Goal: Information Seeking & Learning: Learn about a topic

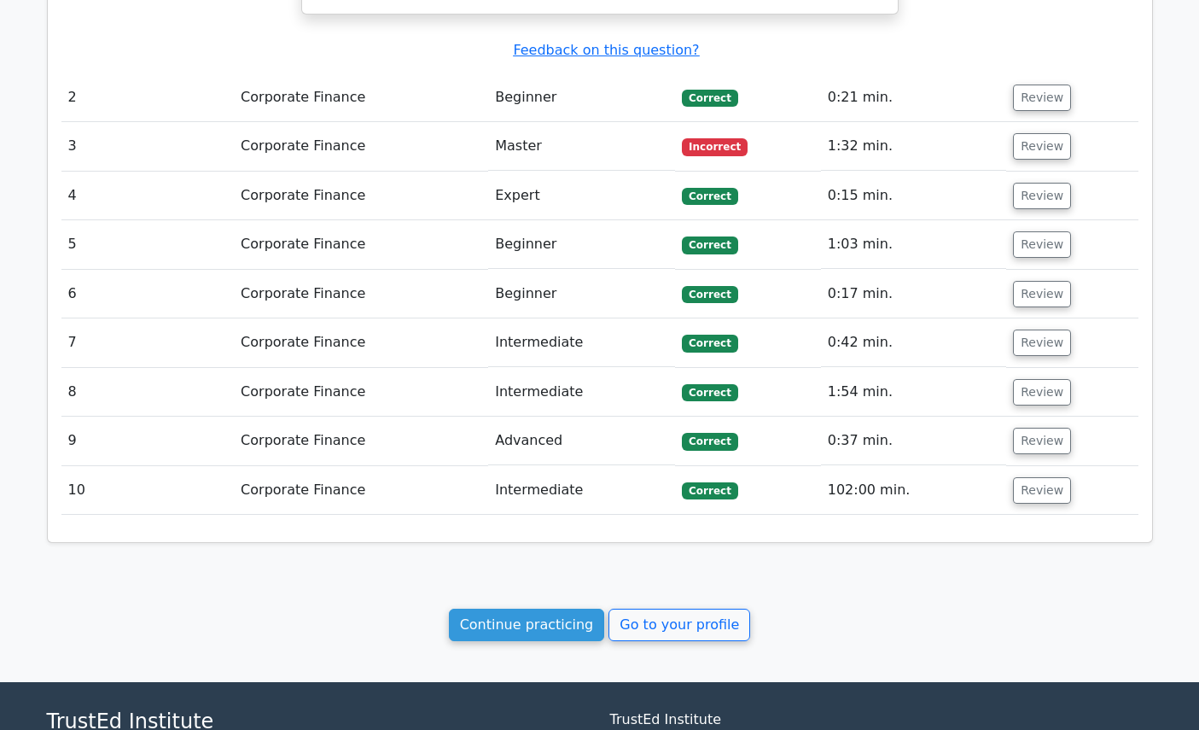
scroll to position [2011, 0]
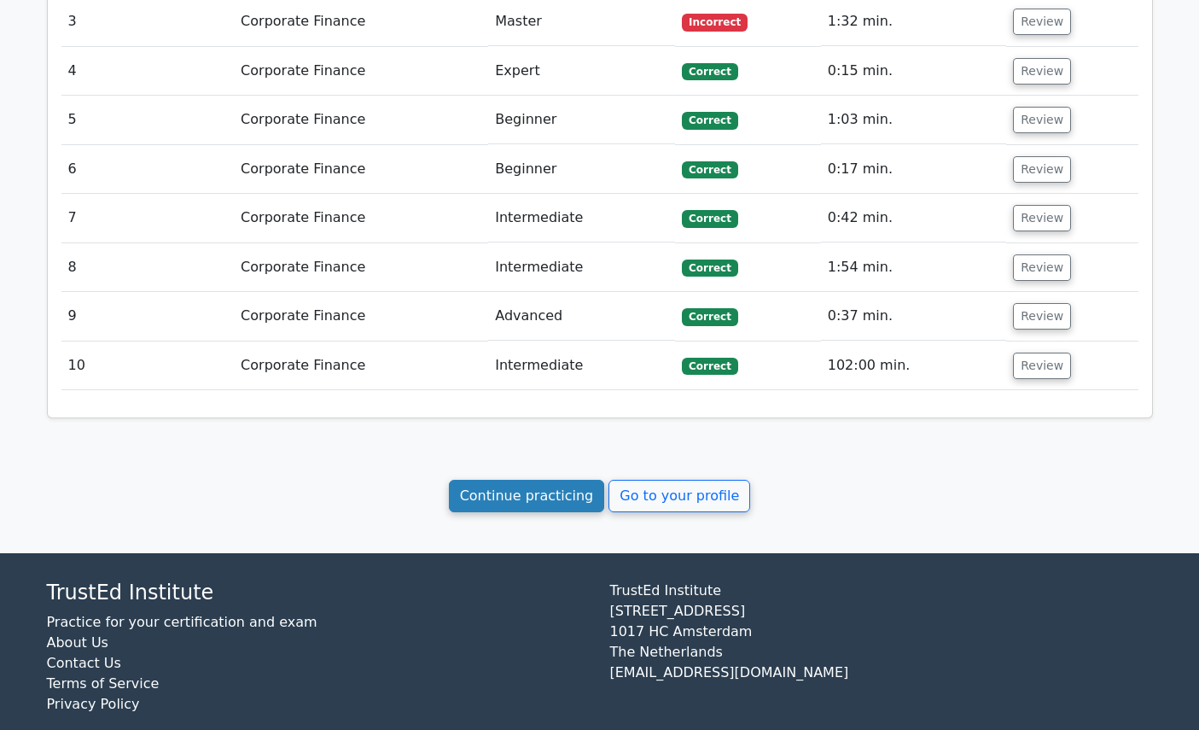
click at [520, 480] on link "Continue practicing" at bounding box center [527, 496] width 156 height 32
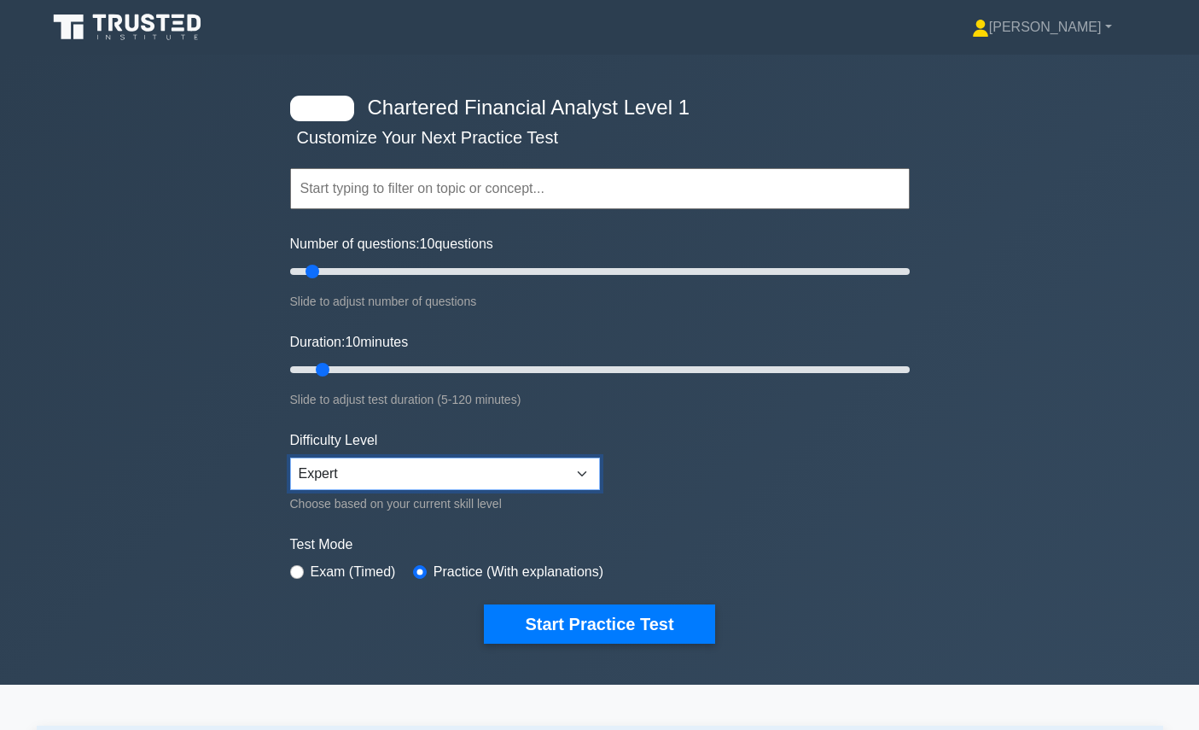
click at [497, 458] on select "Beginner Intermediate Expert" at bounding box center [445, 474] width 310 height 32
drag, startPoint x: 487, startPoint y: 271, endPoint x: 380, endPoint y: 270, distance: 106.7
type input "30"
click at [380, 270] on input "Number of questions: 30 questions" at bounding box center [600, 271] width 620 height 20
click at [427, 187] on input "text" at bounding box center [600, 188] width 620 height 41
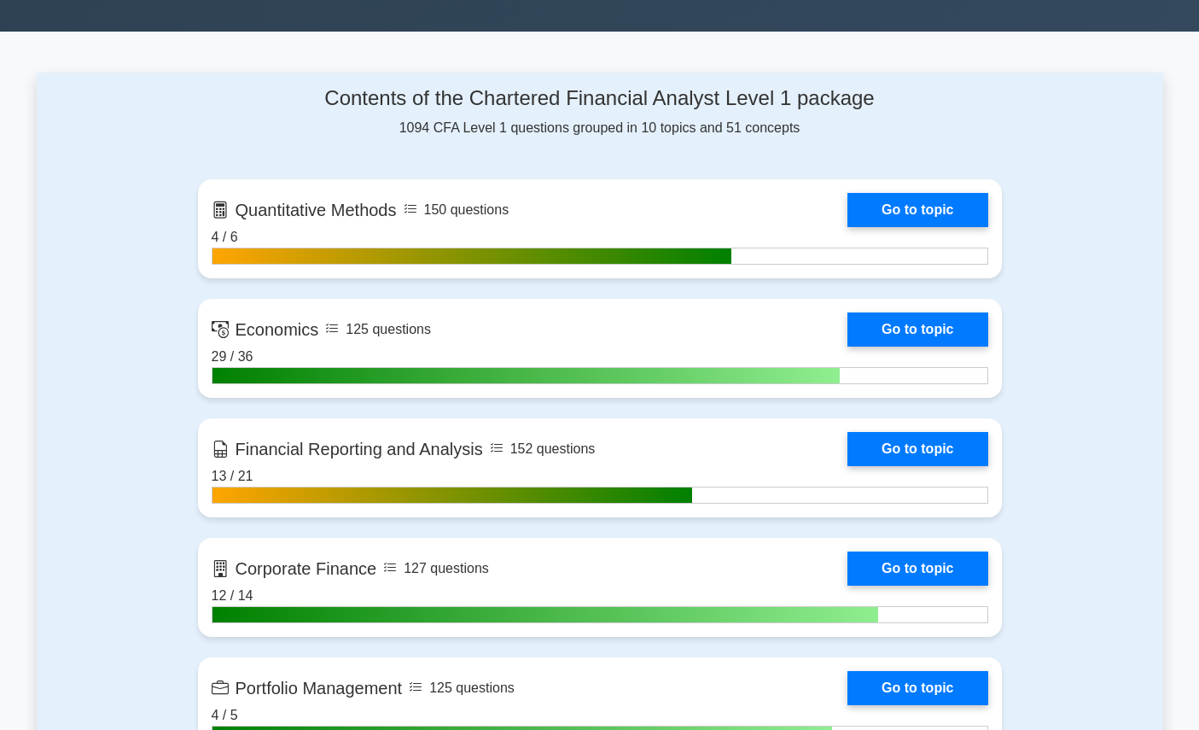
scroll to position [565, 0]
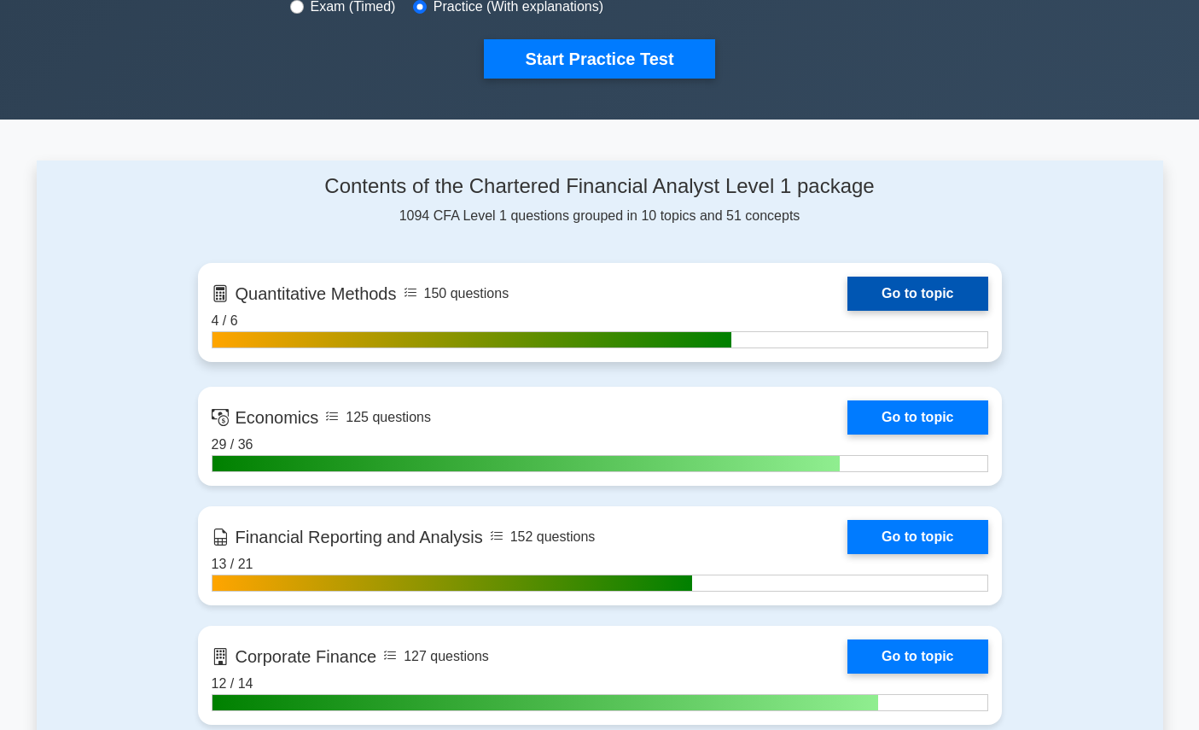
click at [848, 300] on link "Go to topic" at bounding box center [918, 294] width 140 height 34
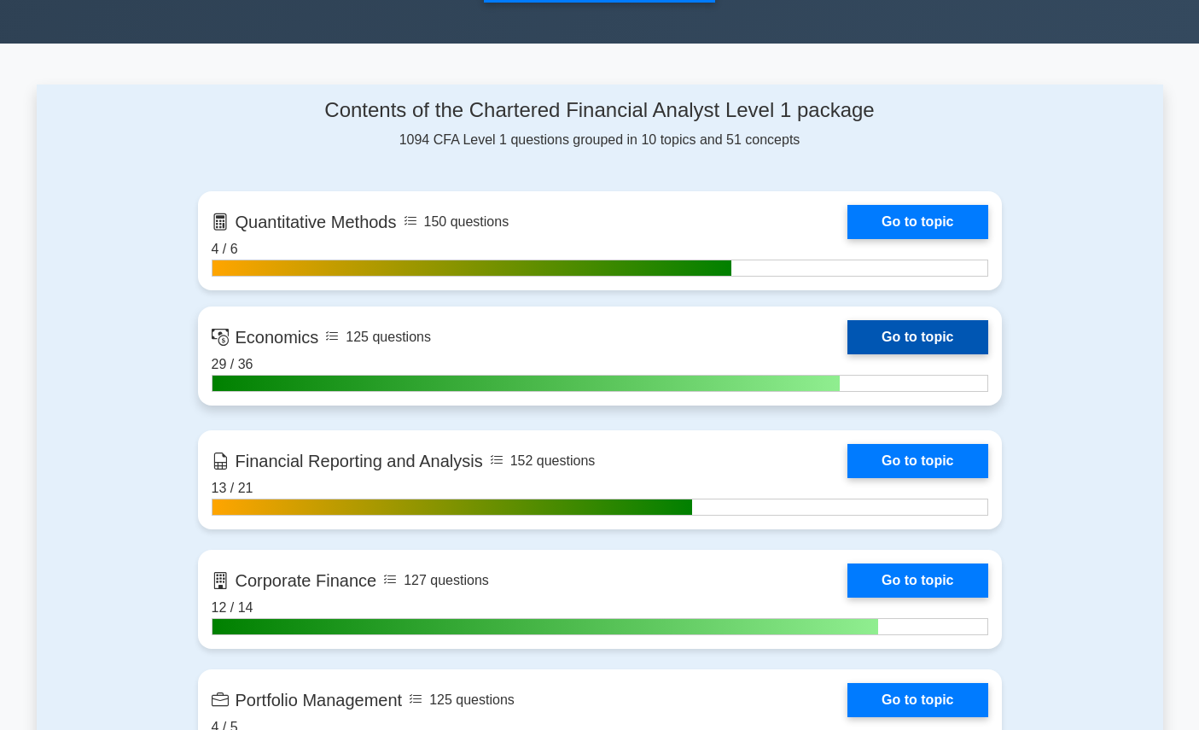
scroll to position [647, 0]
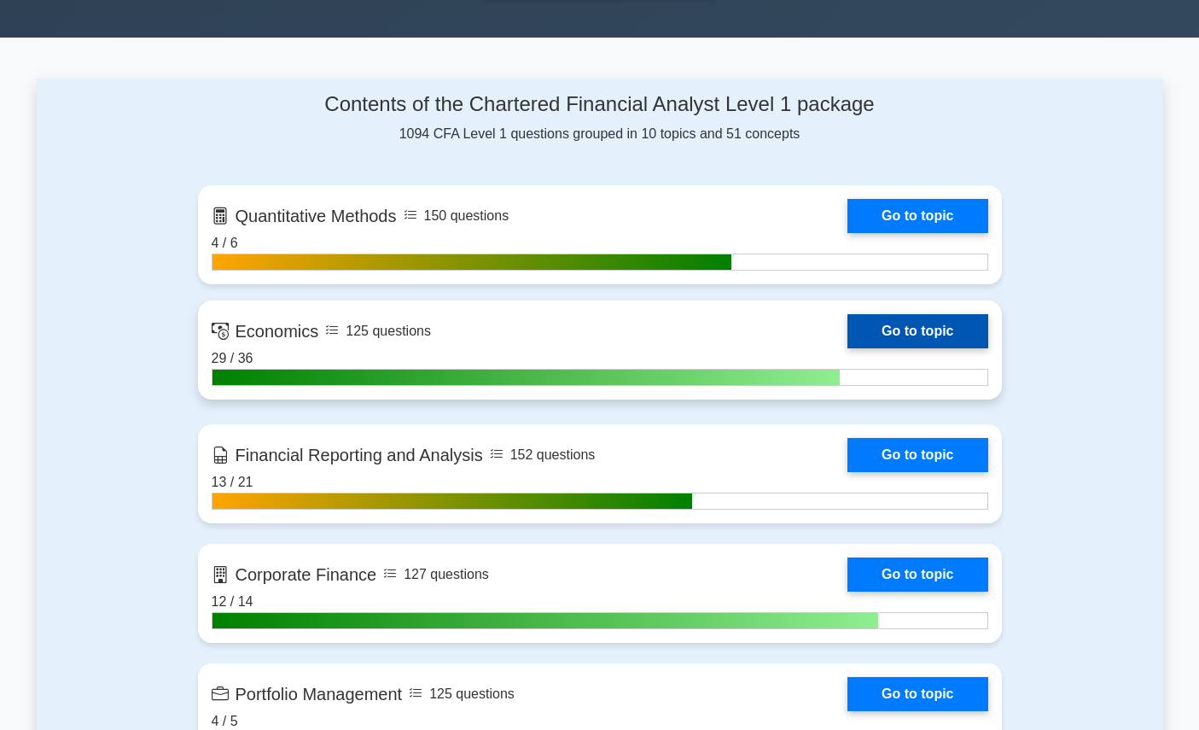
click at [848, 318] on link "Go to topic" at bounding box center [918, 331] width 140 height 34
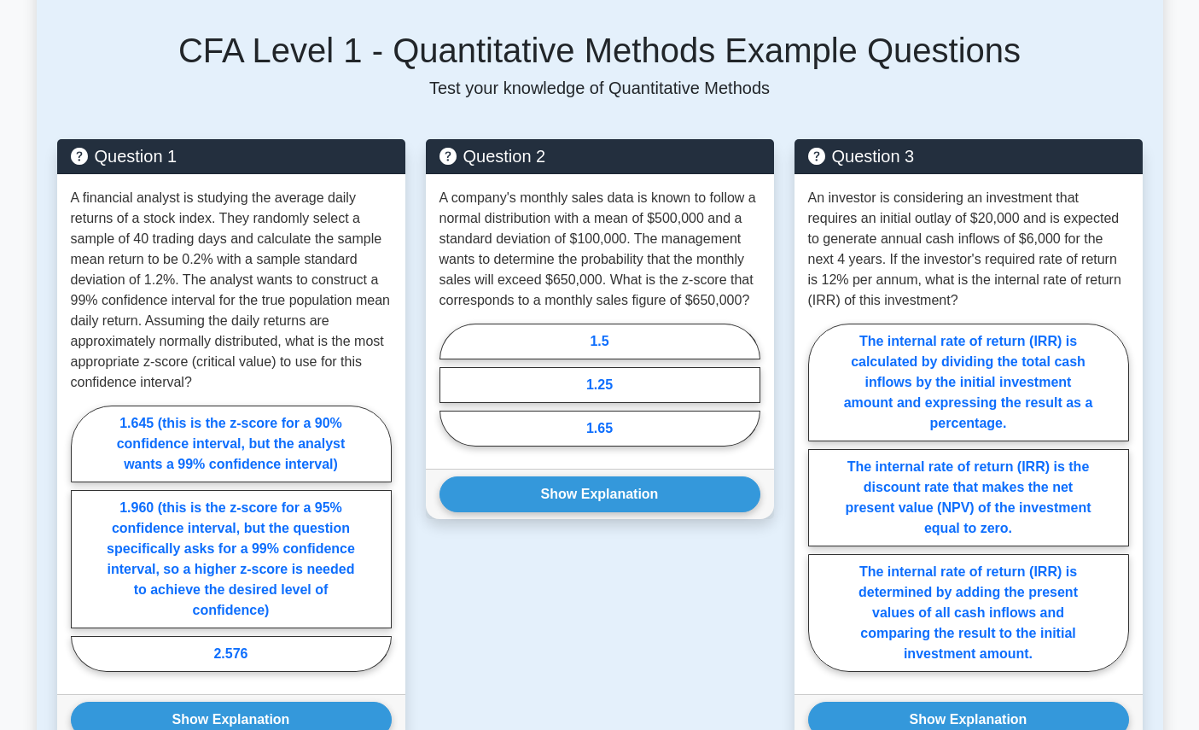
scroll to position [747, 0]
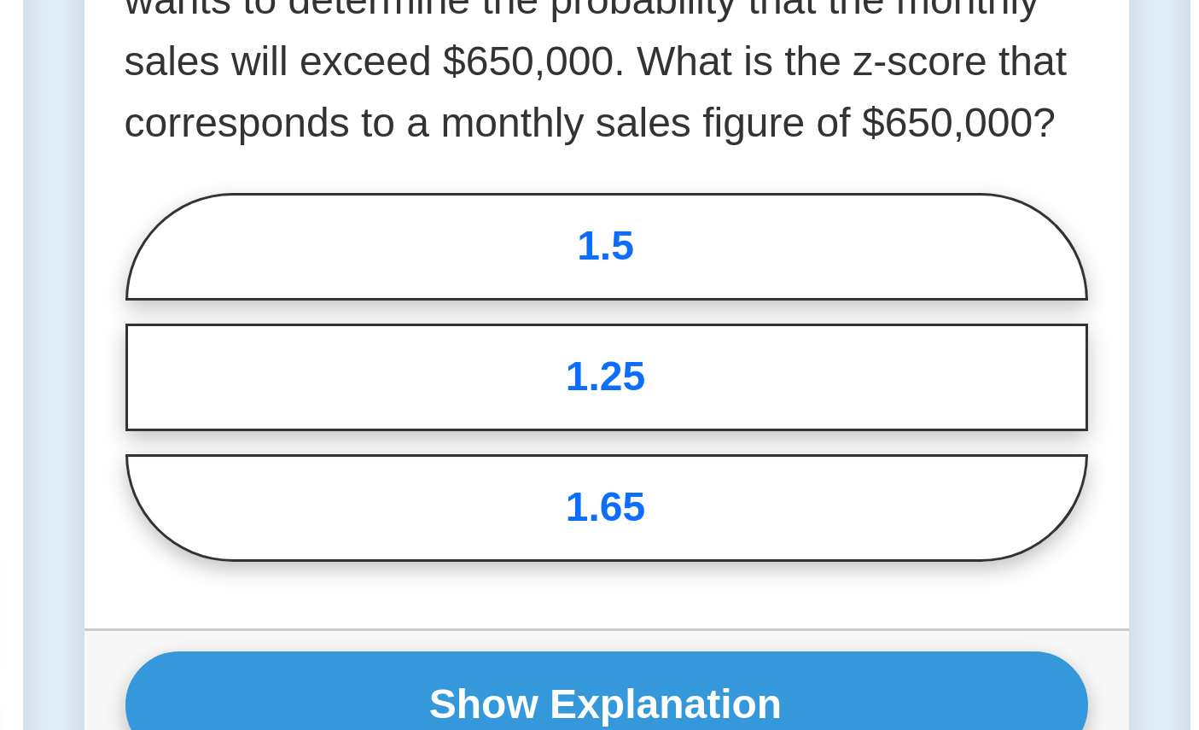
click at [647, 408] on label "1.25" at bounding box center [600, 399] width 321 height 36
click at [451, 408] on input "1.25" at bounding box center [445, 403] width 11 height 11
radio input "true"
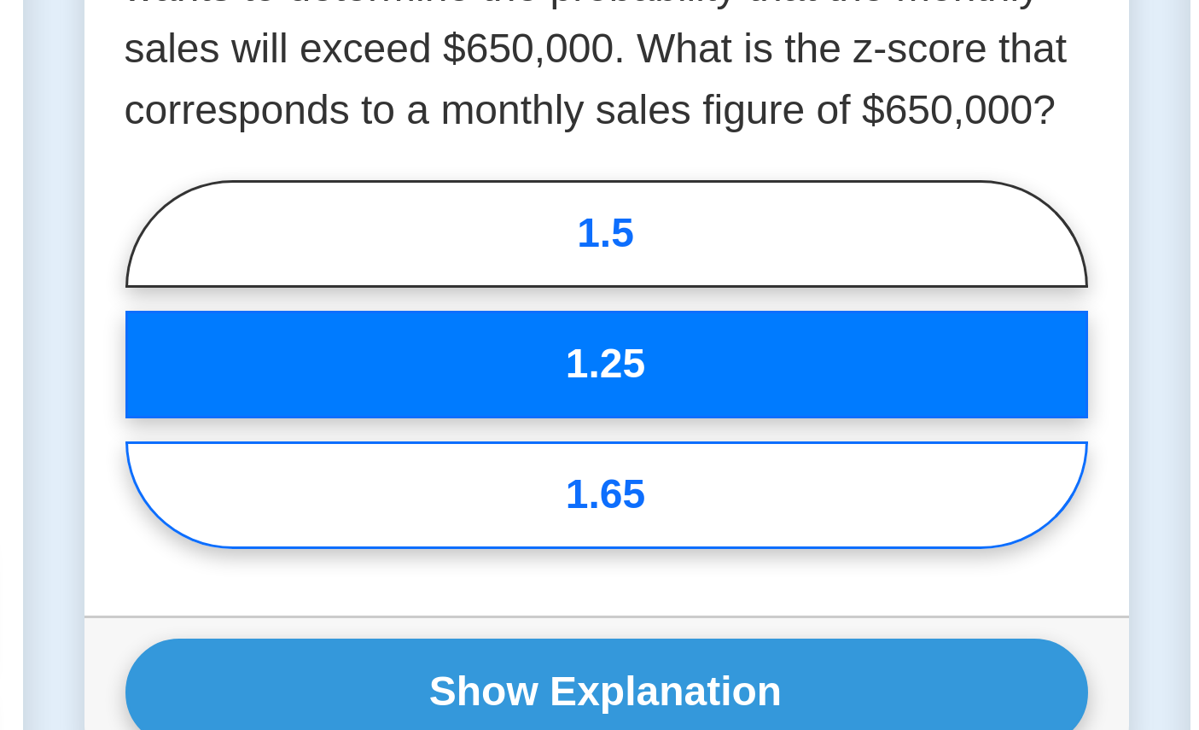
drag, startPoint x: 0, startPoint y: 0, endPoint x: 667, endPoint y: 451, distance: 804.7
click at [667, 450] on div "1.5 1.25 1.65" at bounding box center [600, 399] width 321 height 131
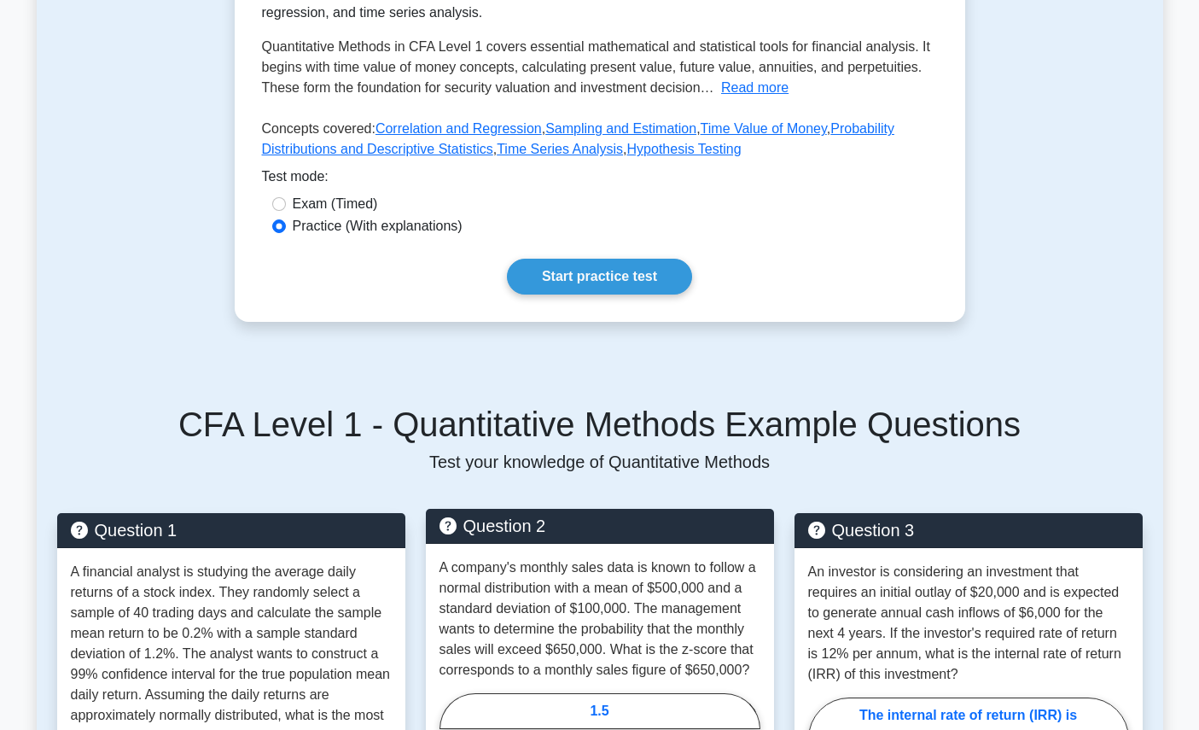
scroll to position [229, 0]
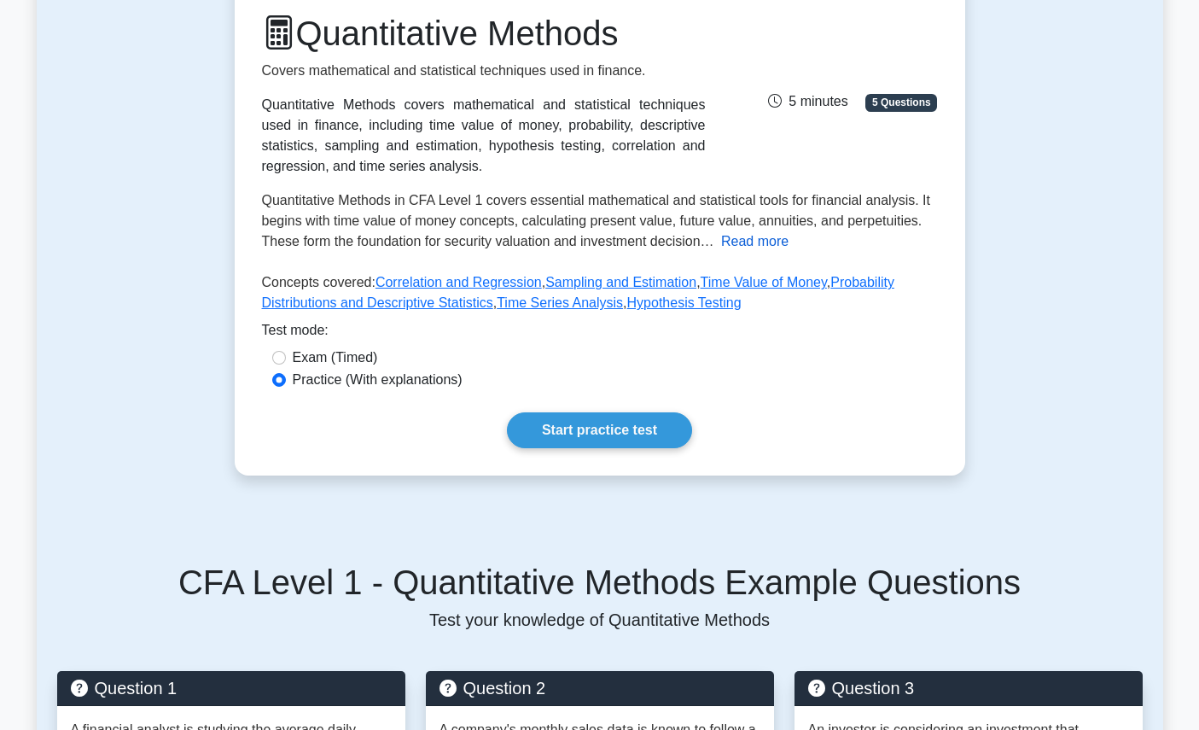
click at [726, 248] on button "Read more" at bounding box center [754, 241] width 67 height 20
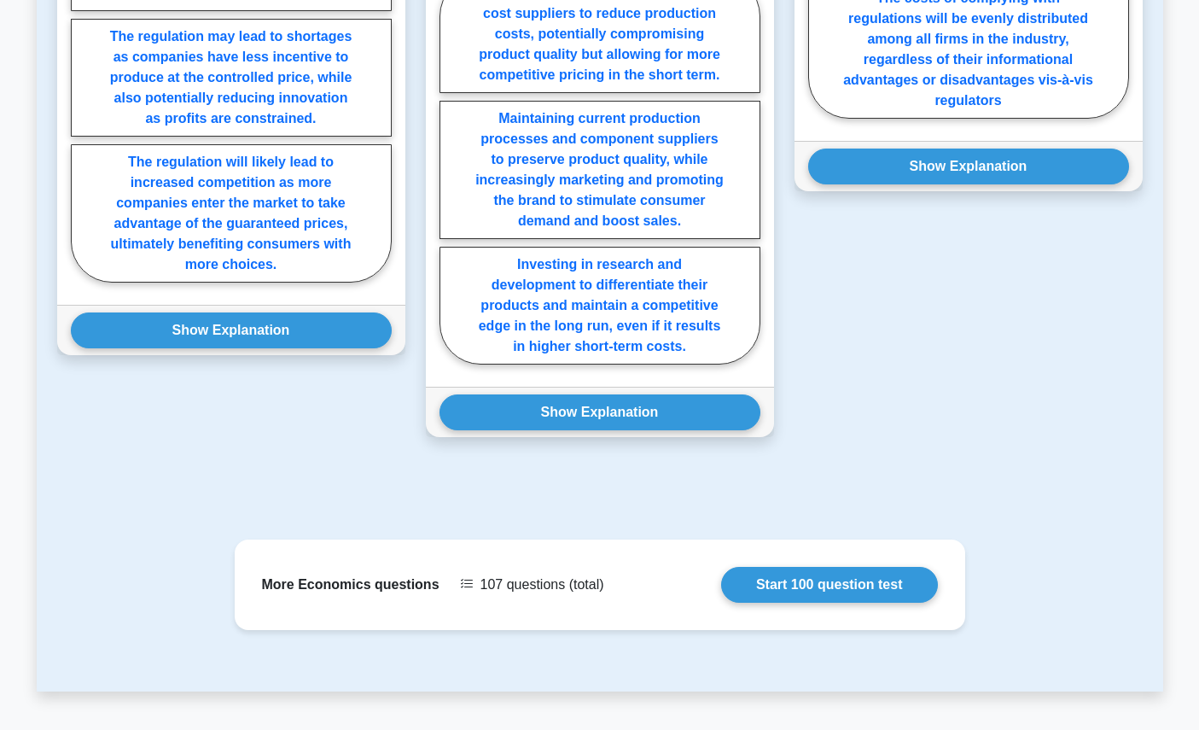
scroll to position [1443, 0]
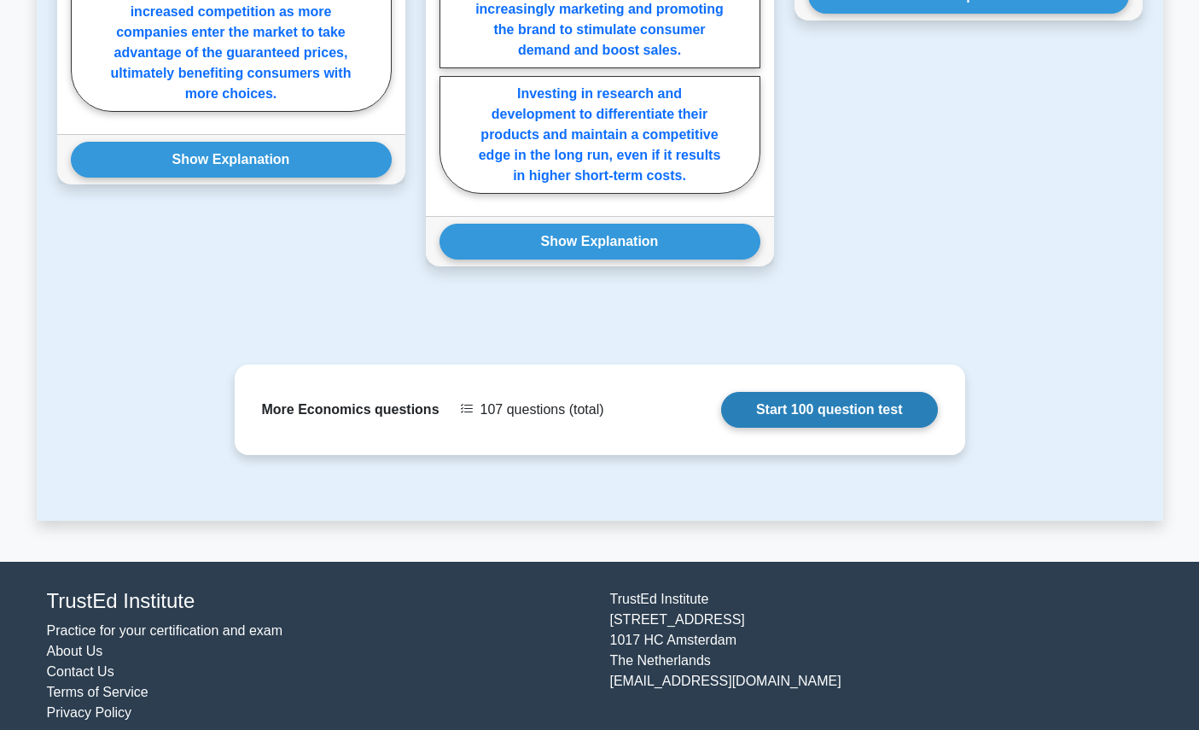
click at [812, 394] on link "Start 100 question test" at bounding box center [829, 410] width 217 height 36
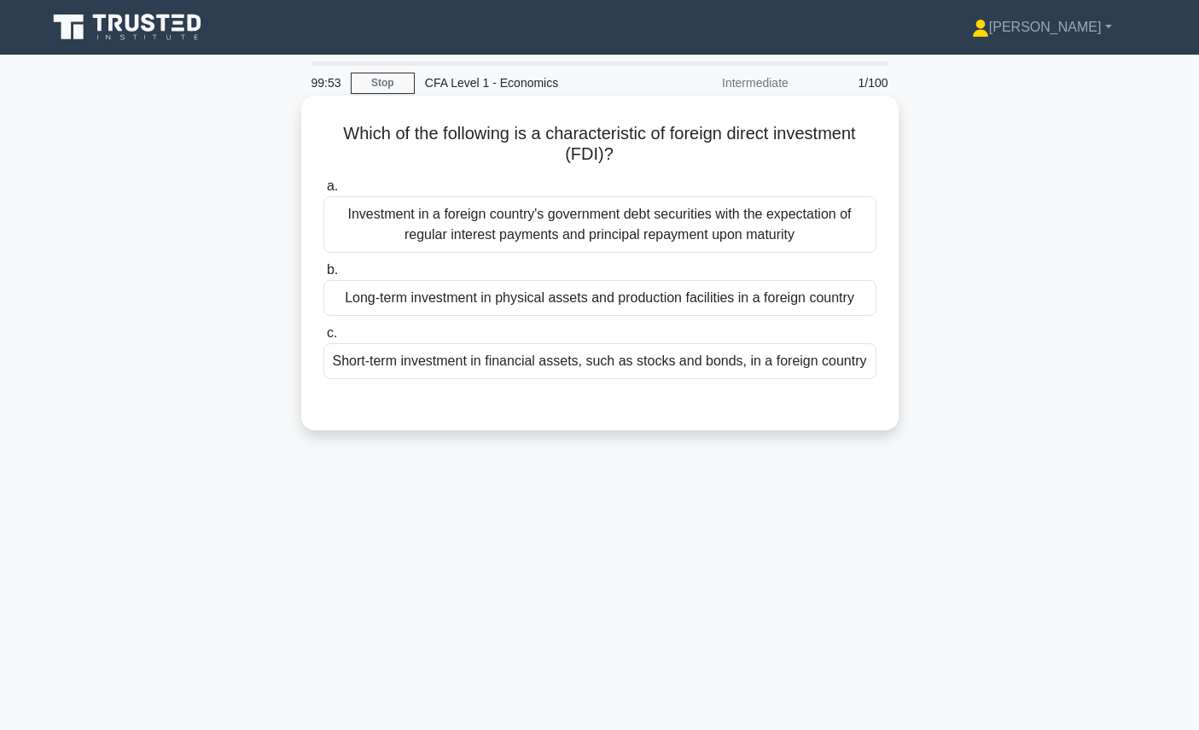
click at [621, 165] on icon ".spinner_0XTQ{transform-origin:center;animation:spinner_y6GP .75s linear infini…" at bounding box center [624, 155] width 20 height 20
click at [577, 300] on div "Long-term investment in physical assets and production facilities in a foreign …" at bounding box center [600, 298] width 553 height 36
click at [324, 276] on input "b. Long-term investment in physical assets and production facilities in a forei…" at bounding box center [324, 270] width 0 height 11
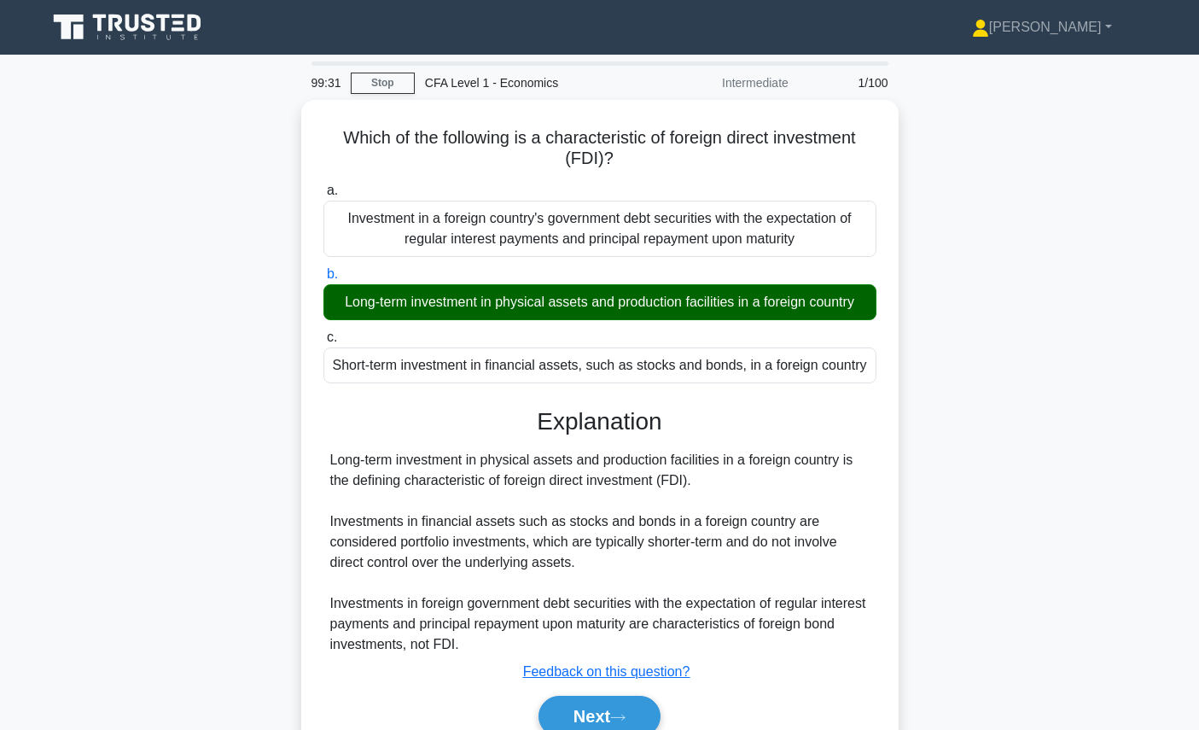
scroll to position [192, 0]
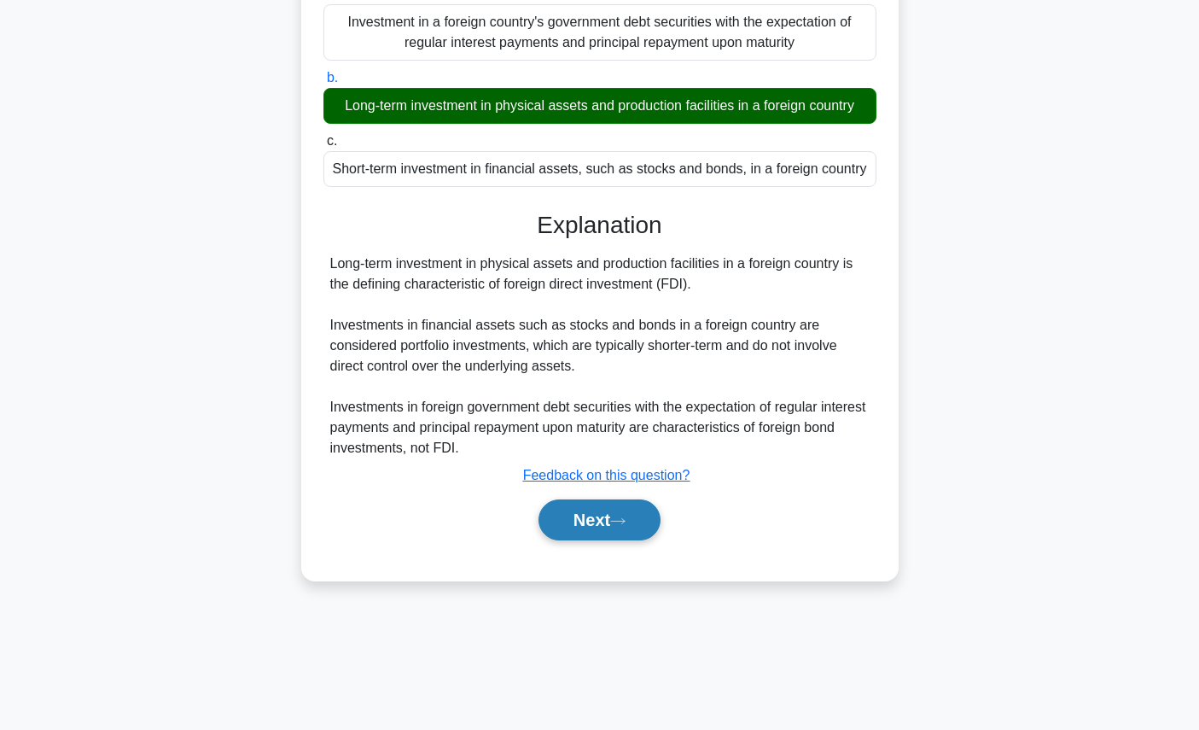
click at [644, 516] on button "Next" at bounding box center [600, 519] width 122 height 41
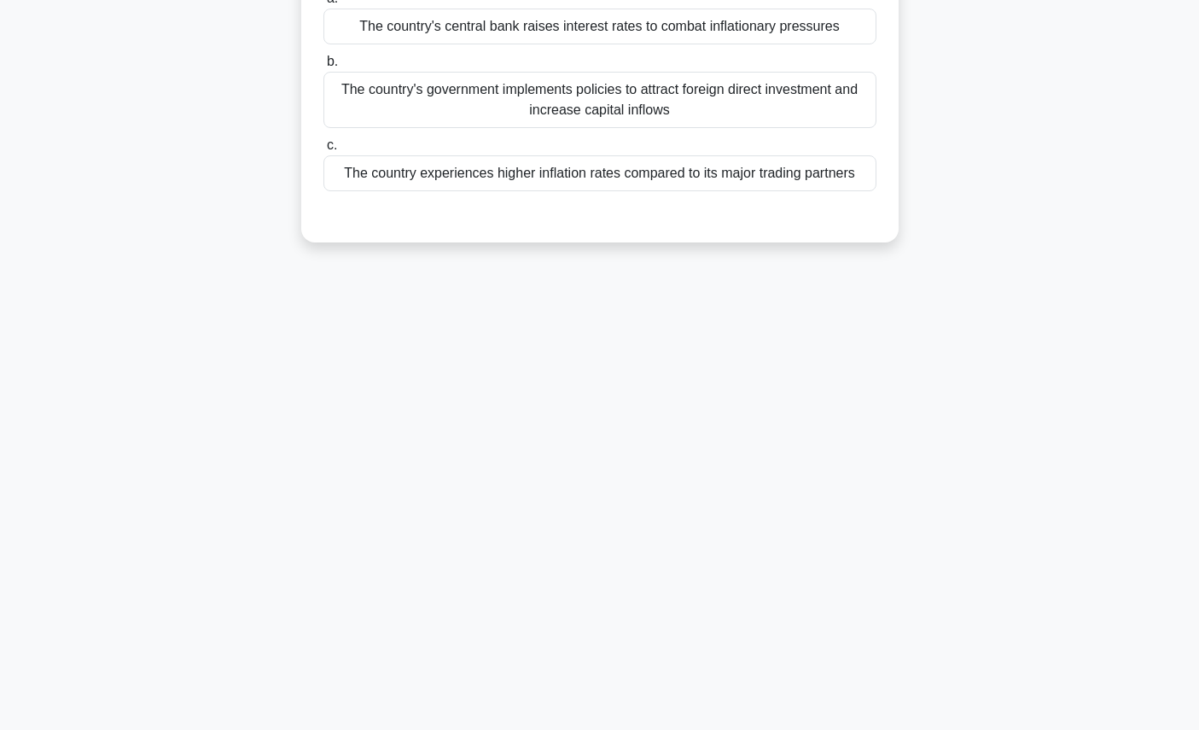
scroll to position [0, 0]
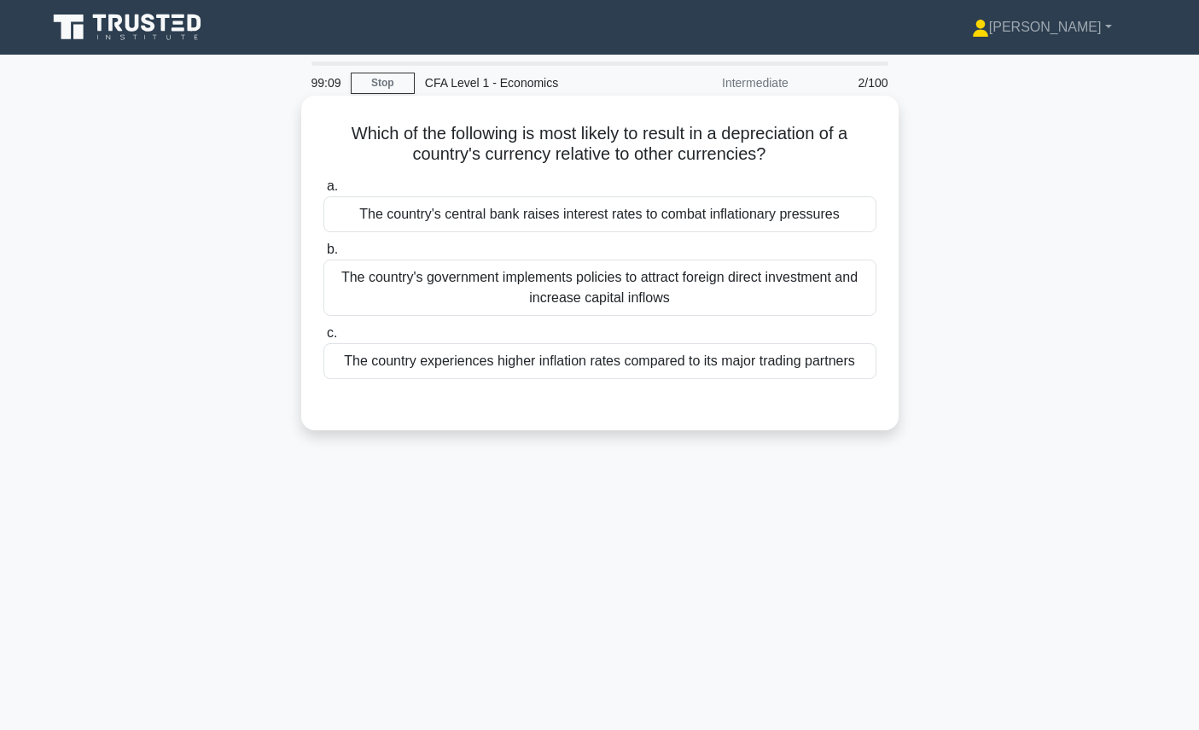
click at [521, 370] on div "The country experiences higher inflation rates compared to its major trading pa…" at bounding box center [600, 361] width 553 height 36
click at [324, 339] on input "c. The country experiences higher inflation rates compared to its major trading…" at bounding box center [324, 333] width 0 height 11
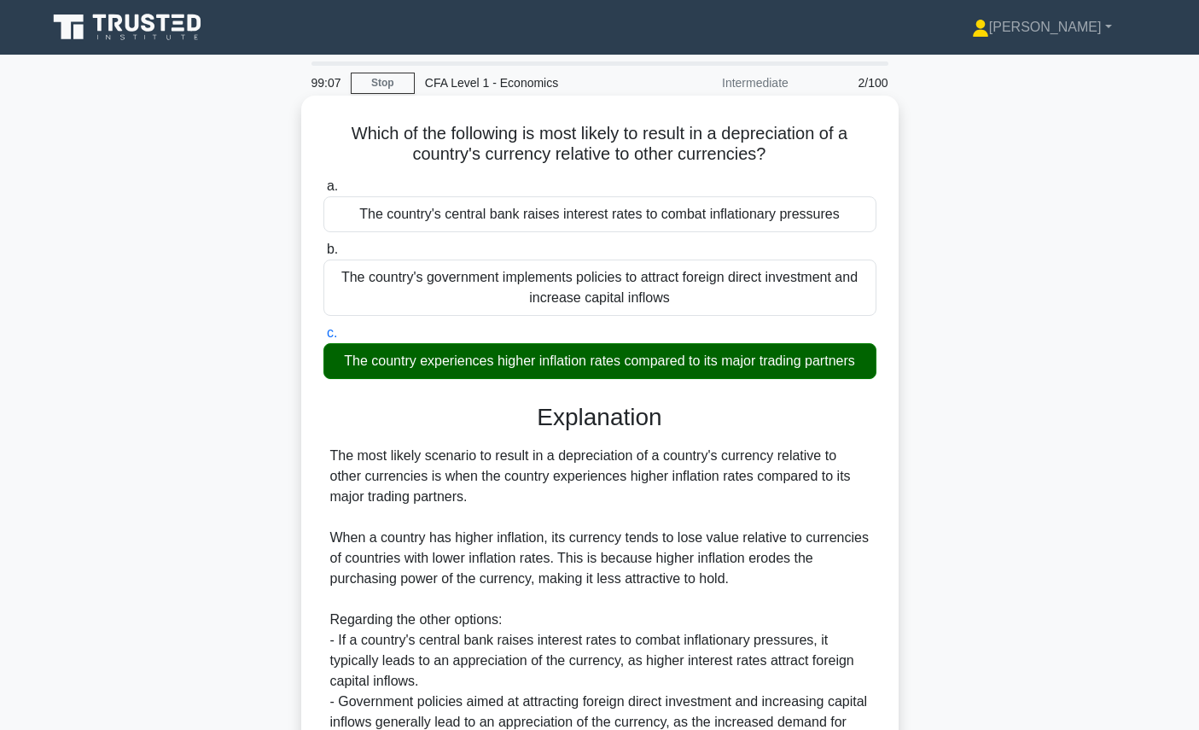
scroll to position [192, 0]
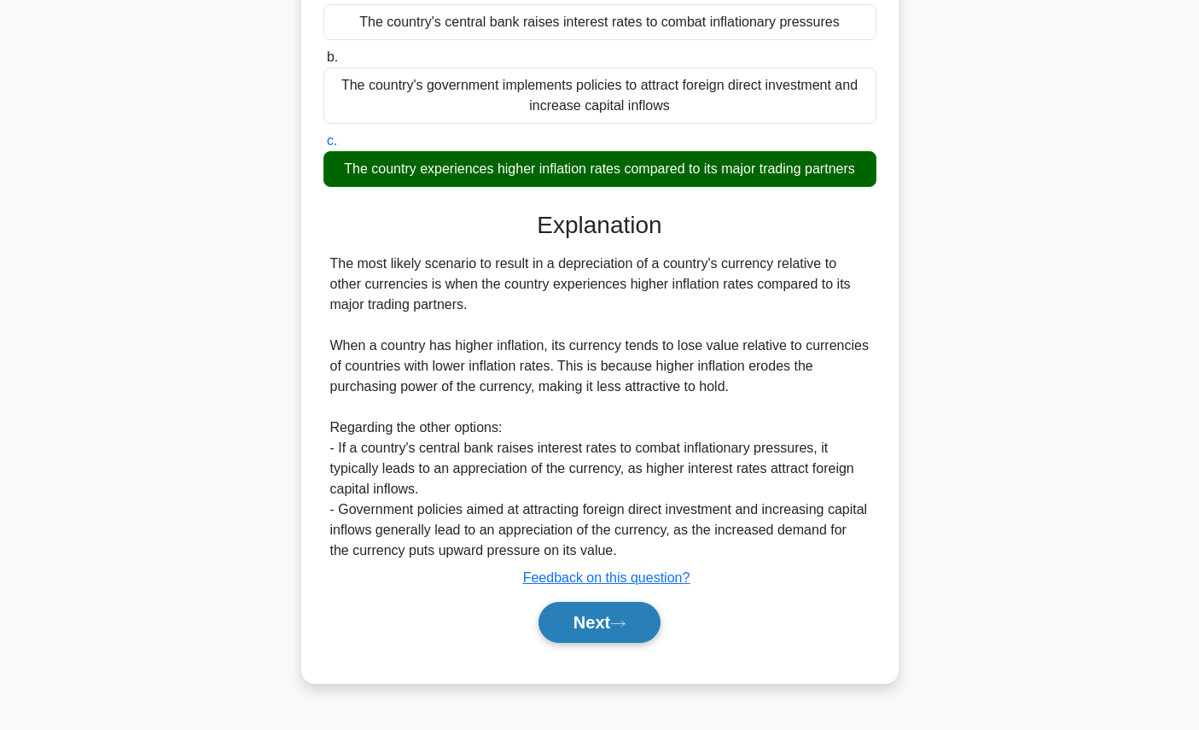
click at [580, 614] on button "Next" at bounding box center [600, 622] width 122 height 41
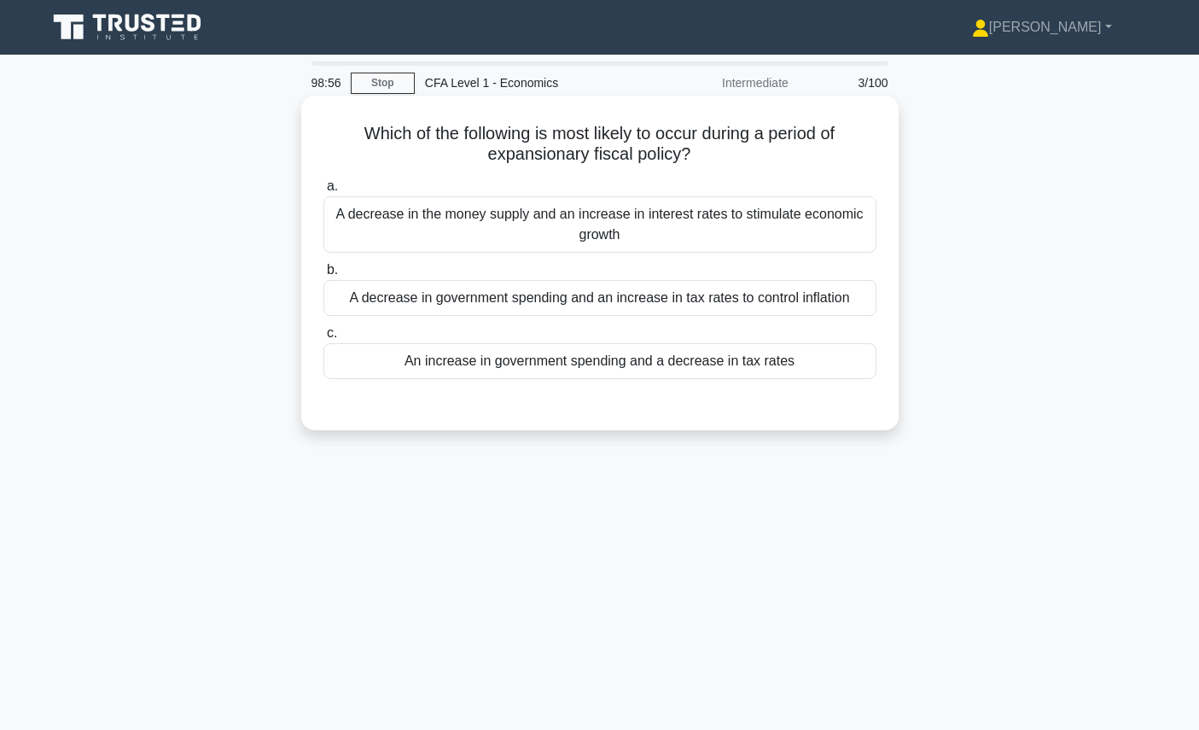
click at [619, 358] on div "An increase in government spending and a decrease in tax rates" at bounding box center [600, 361] width 553 height 36
click at [324, 339] on input "c. An increase in government spending and a decrease in tax rates" at bounding box center [324, 333] width 0 height 11
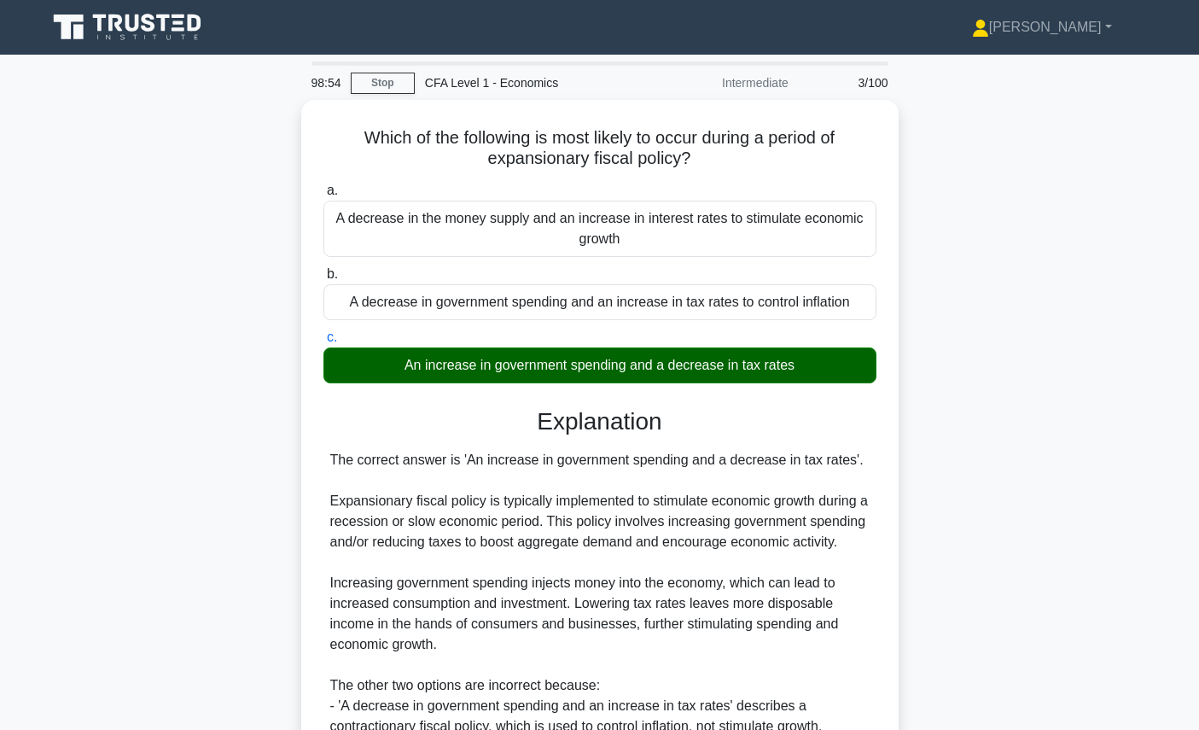
scroll to position [219, 0]
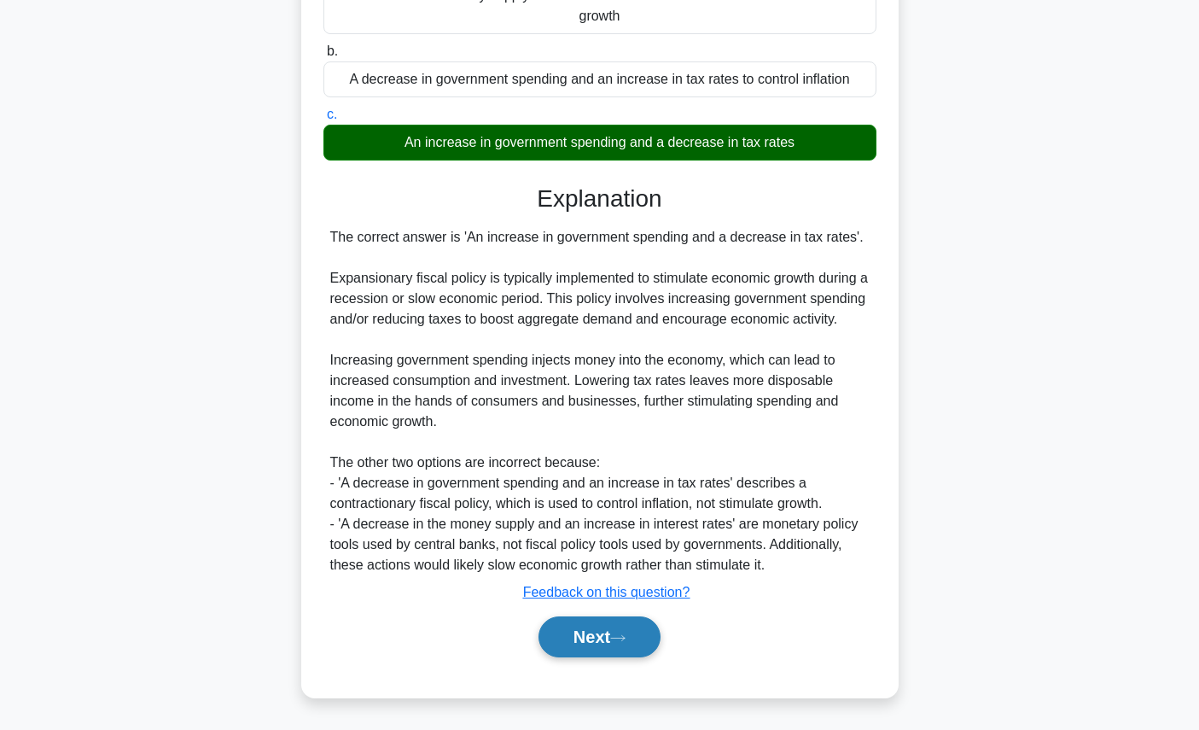
click at [601, 644] on button "Next" at bounding box center [600, 636] width 122 height 41
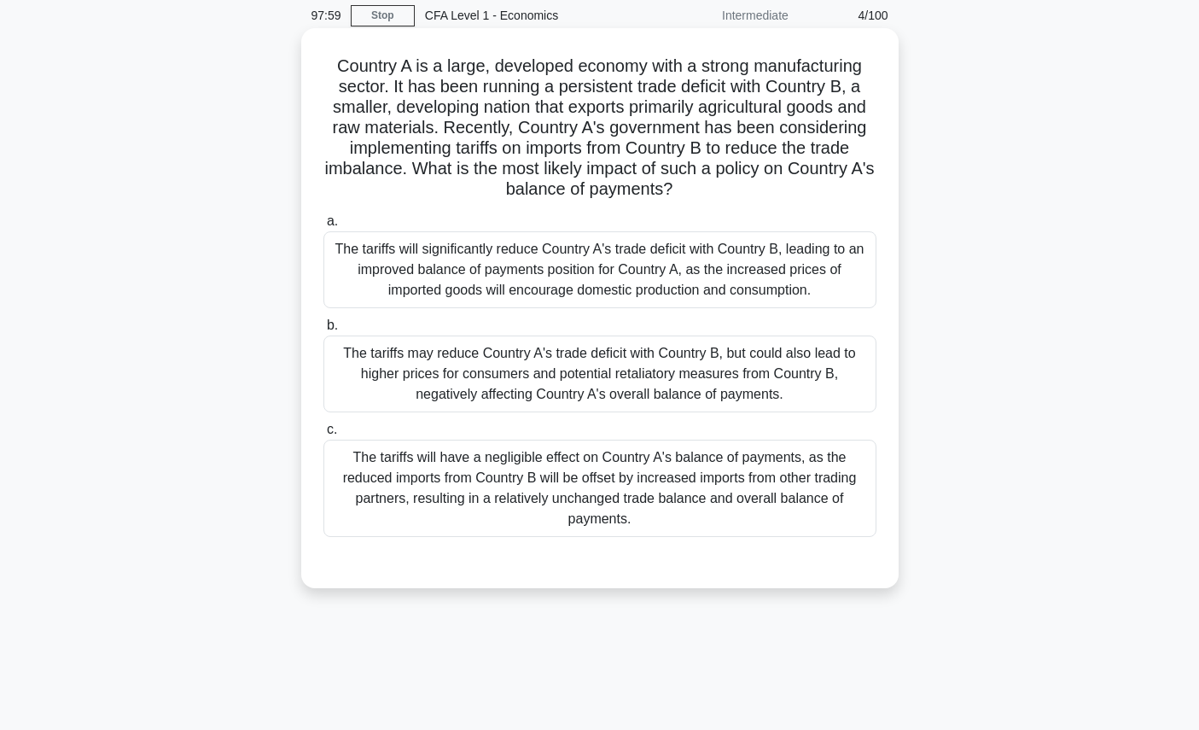
scroll to position [81, 0]
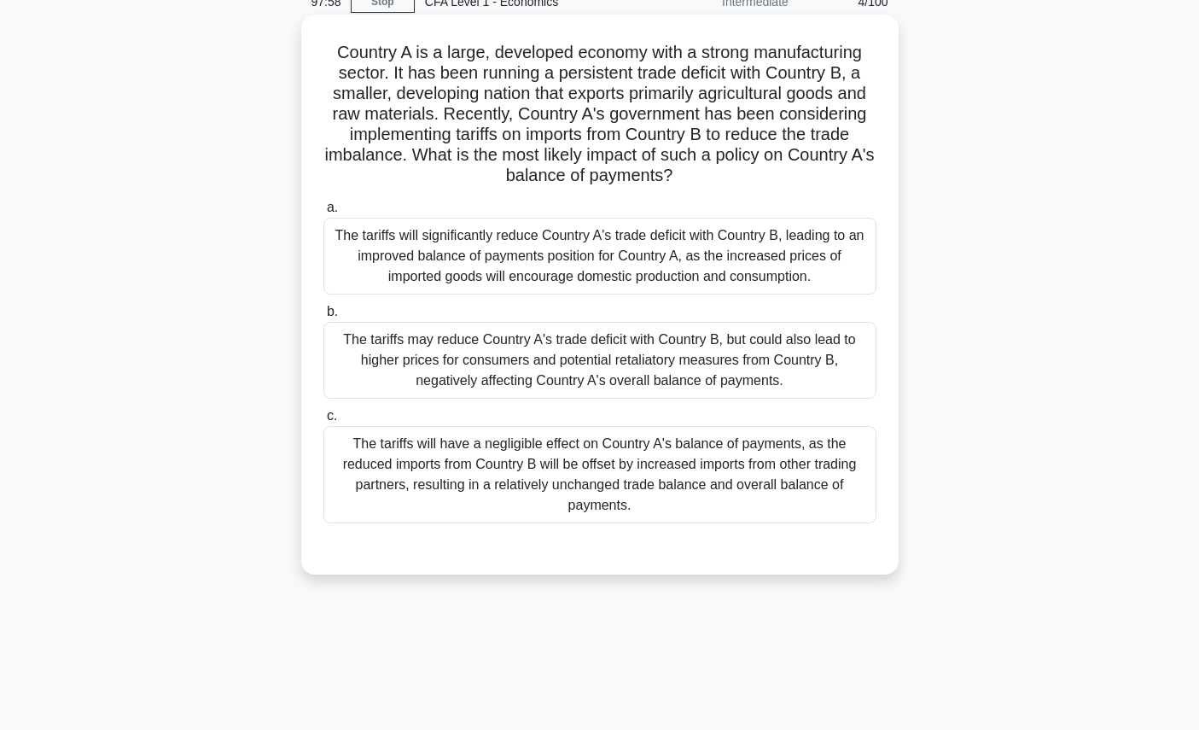
click at [799, 349] on div "The tariffs may reduce Country A's trade deficit with Country B, but could also…" at bounding box center [600, 360] width 553 height 77
click at [324, 318] on input "b. The tariffs may reduce Country A's trade deficit with Country B, but could a…" at bounding box center [324, 311] width 0 height 11
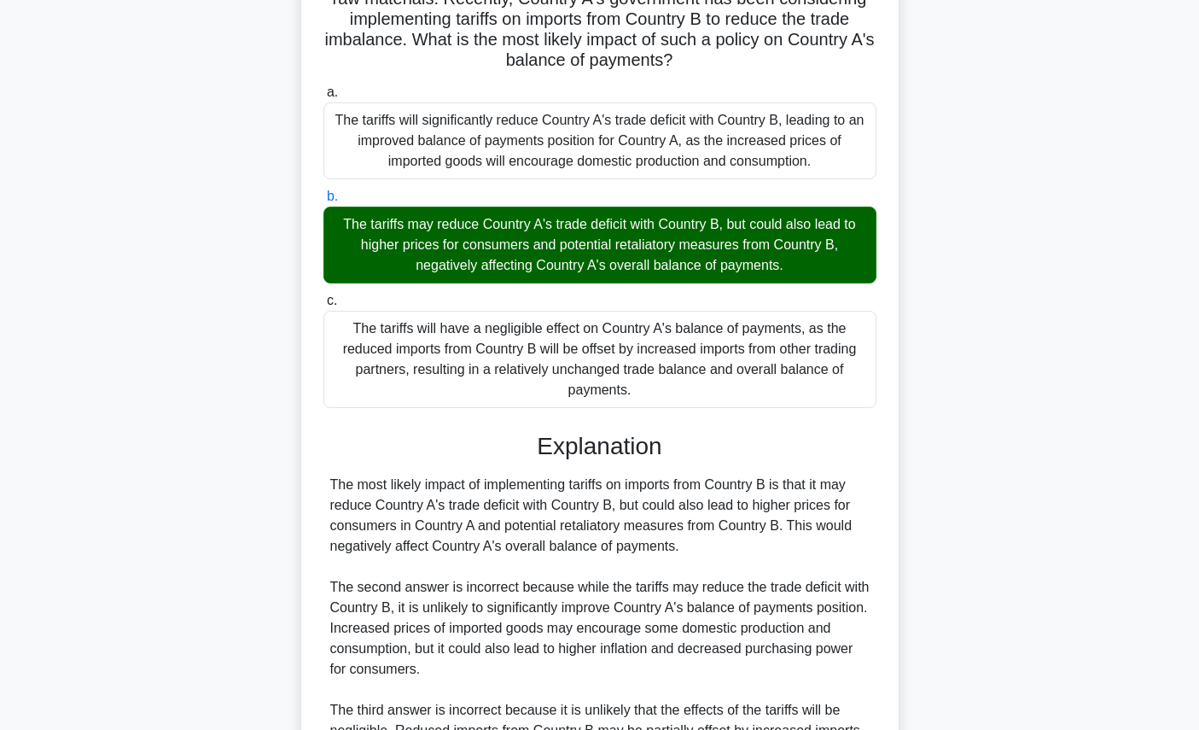
scroll to position [403, 0]
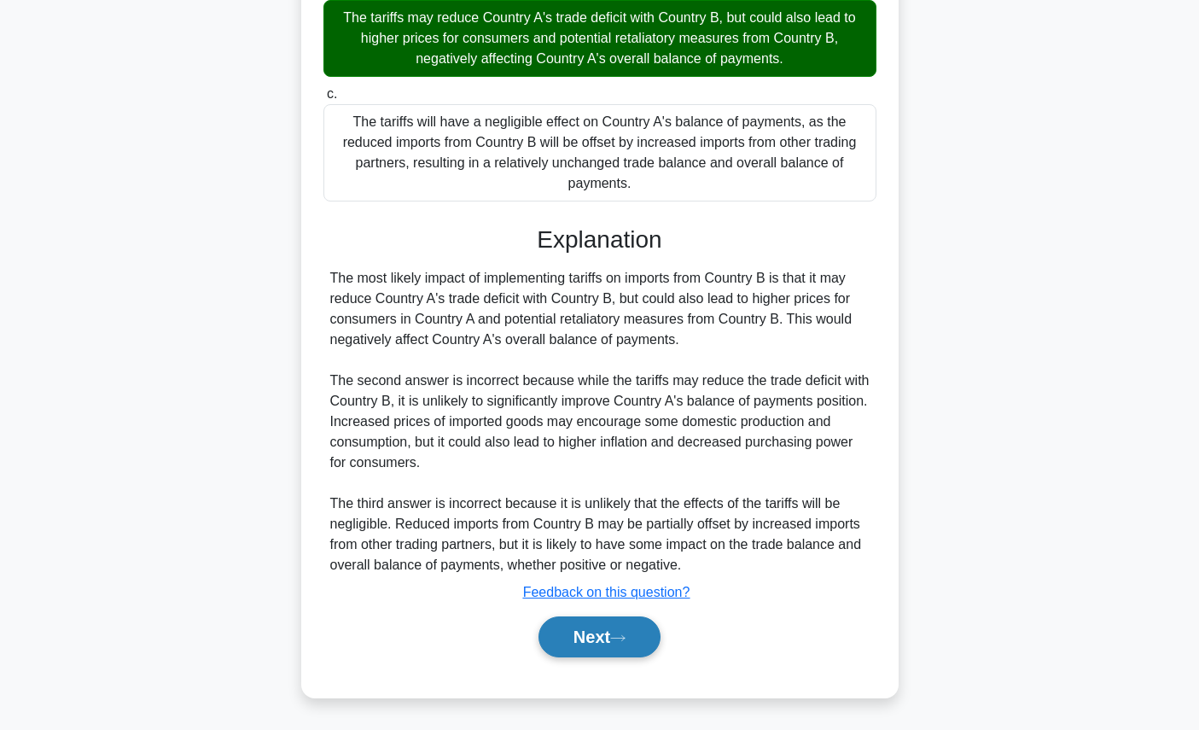
click at [595, 650] on button "Next" at bounding box center [600, 636] width 122 height 41
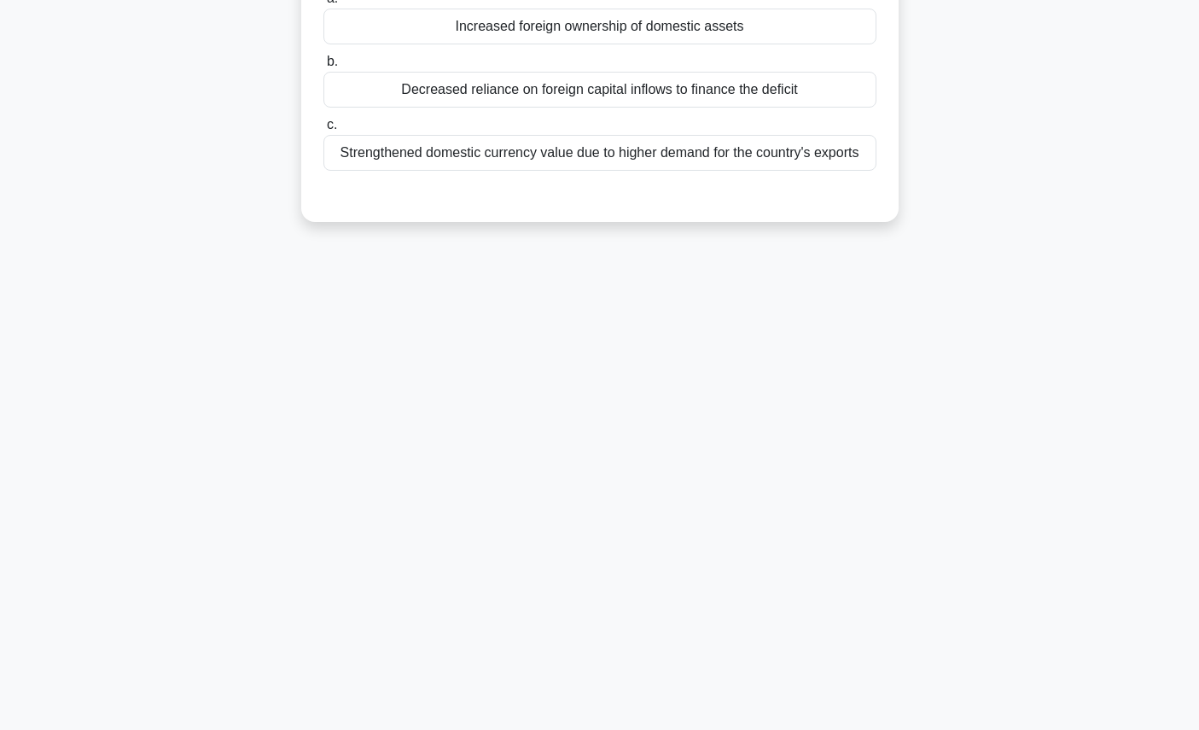
scroll to position [0, 0]
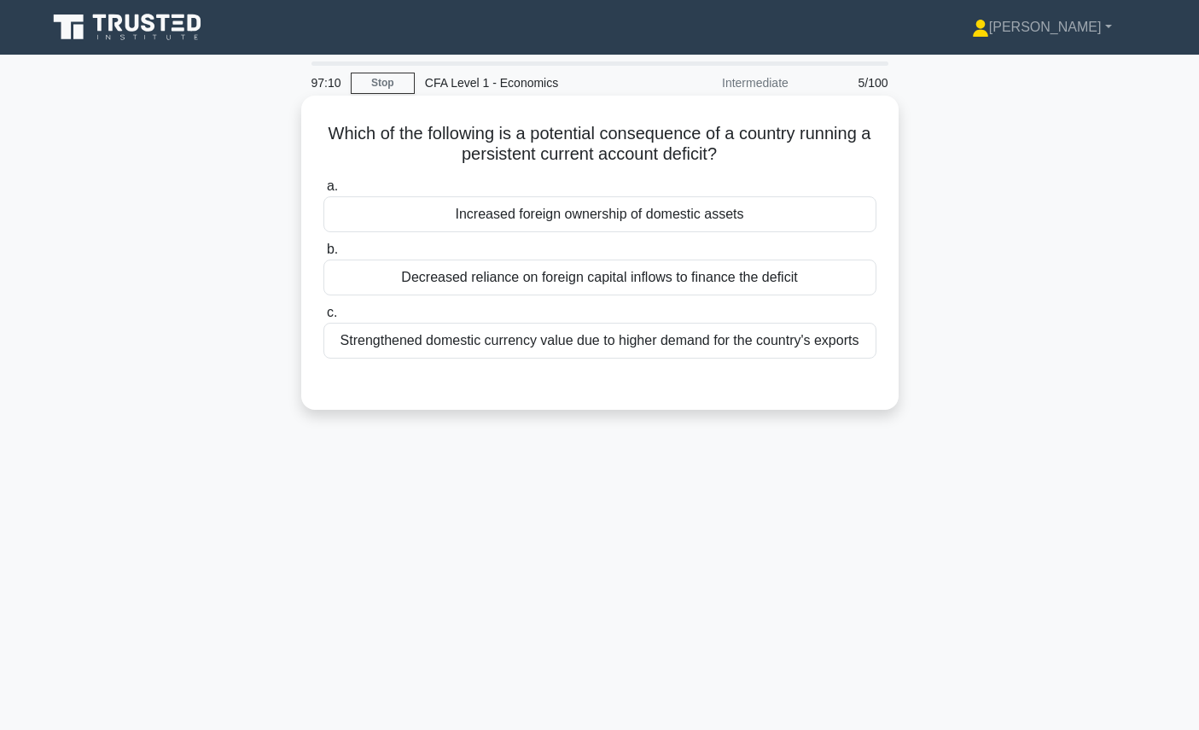
click at [603, 184] on label "a. Increased foreign ownership of domestic assets" at bounding box center [600, 204] width 553 height 56
click at [324, 184] on input "a. Increased foreign ownership of domestic assets" at bounding box center [324, 186] width 0 height 11
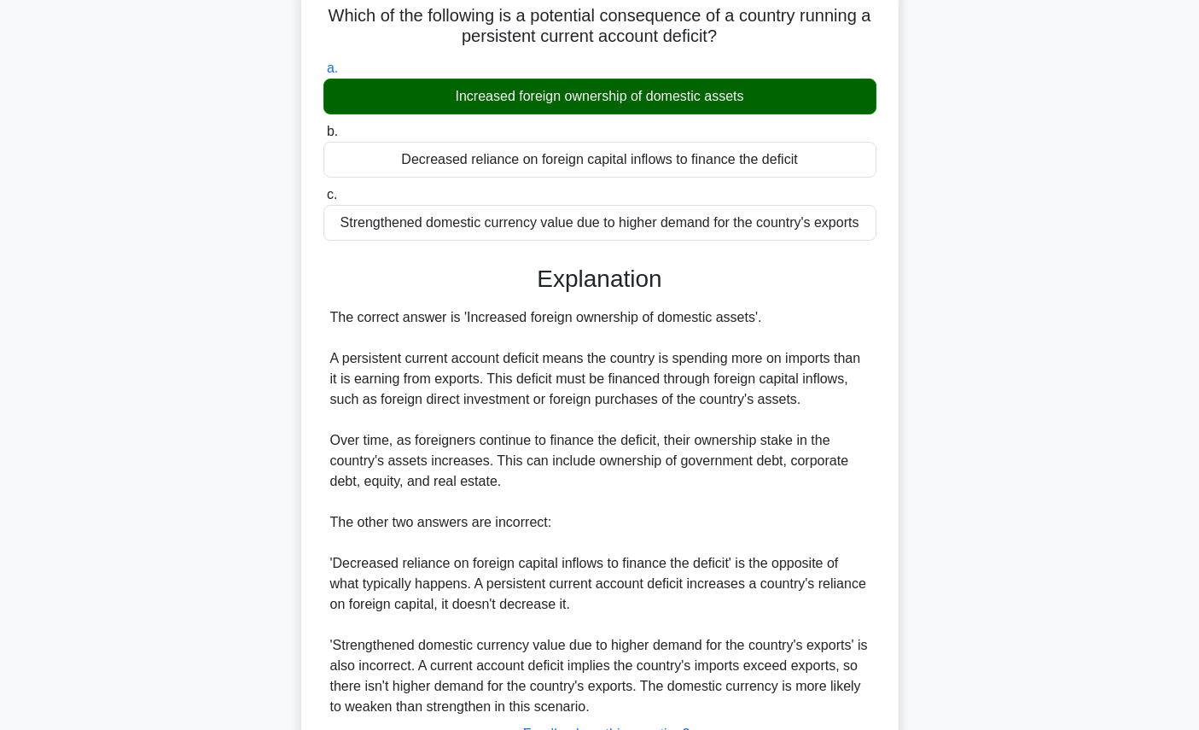
scroll to position [260, 0]
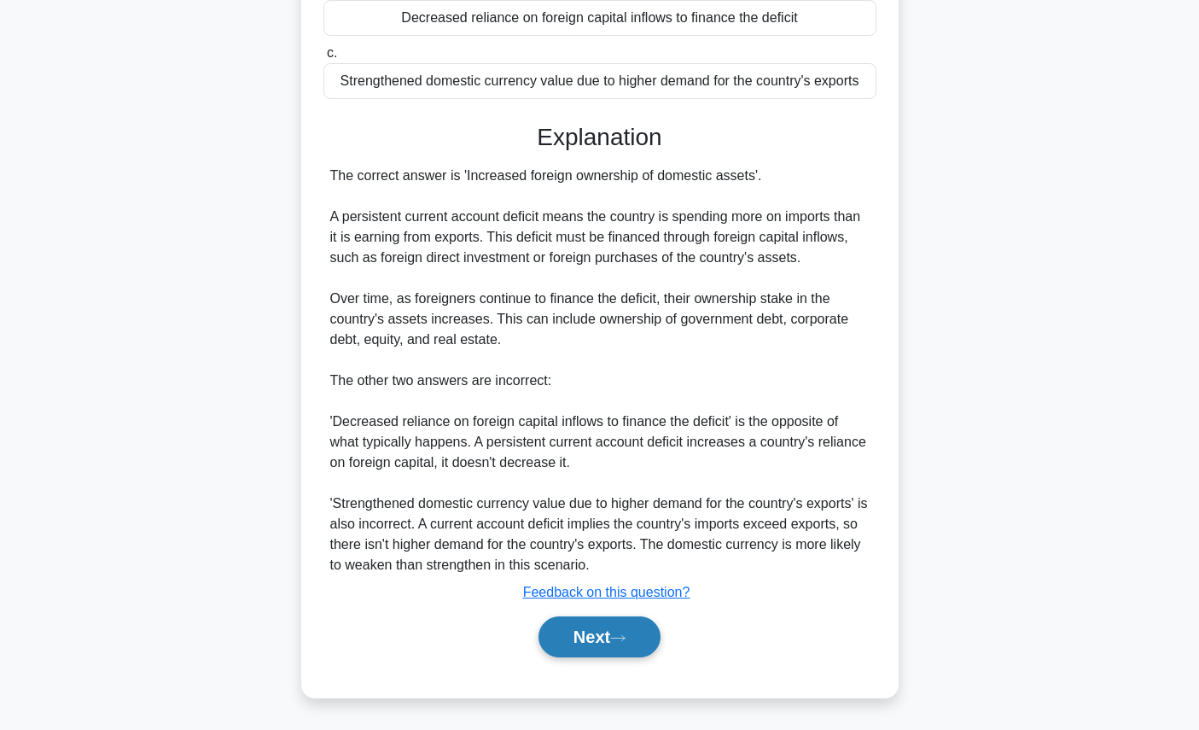
click at [636, 639] on button "Next" at bounding box center [600, 636] width 122 height 41
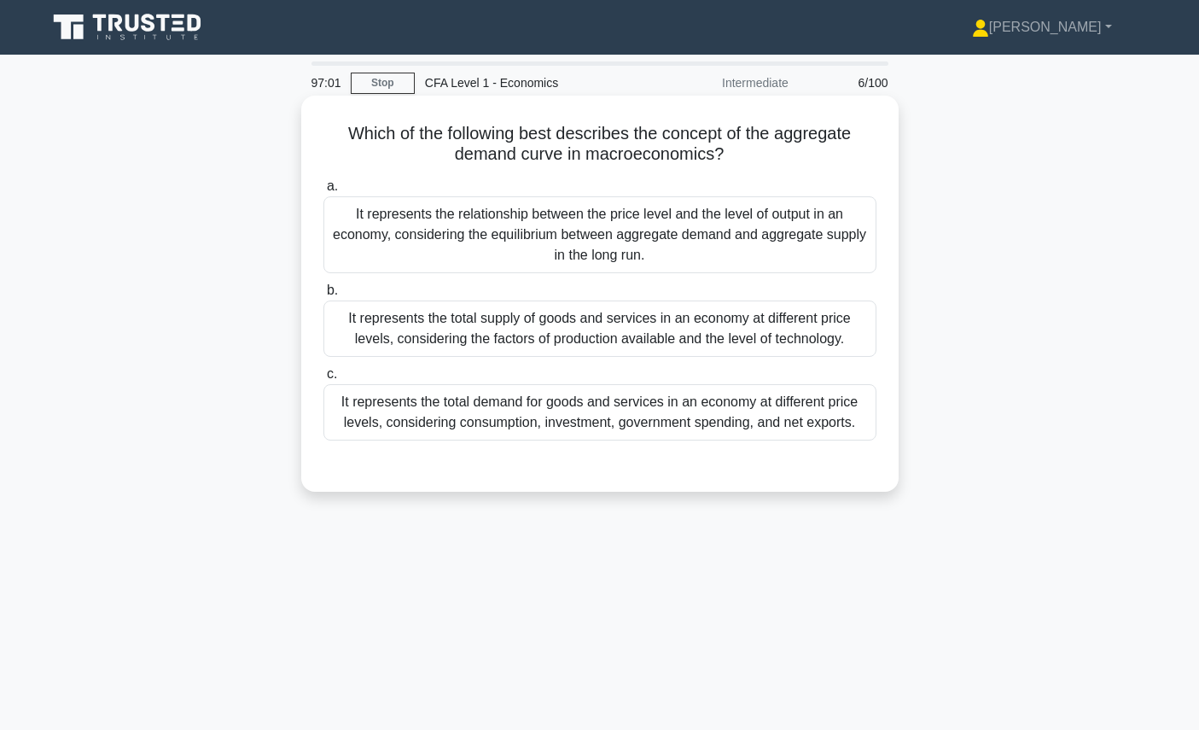
scroll to position [13, 0]
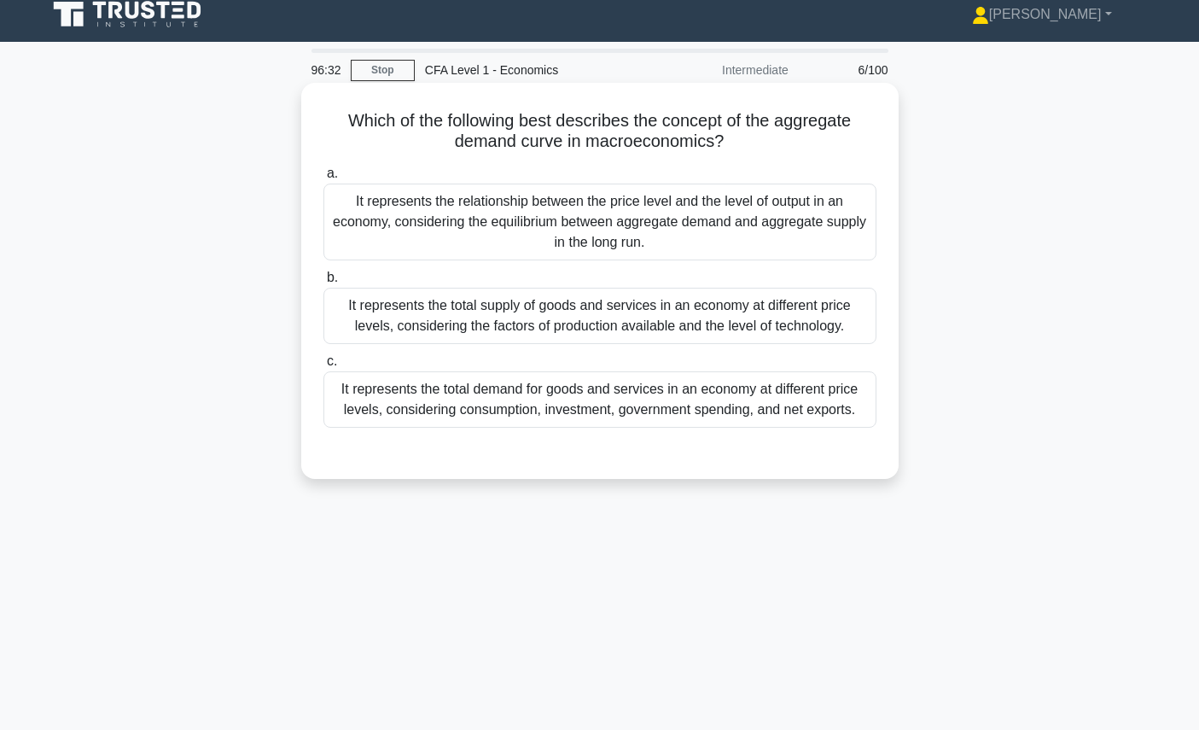
click at [670, 133] on h5 "Which of the following best describes the concept of the aggregate demand curve…" at bounding box center [600, 131] width 557 height 43
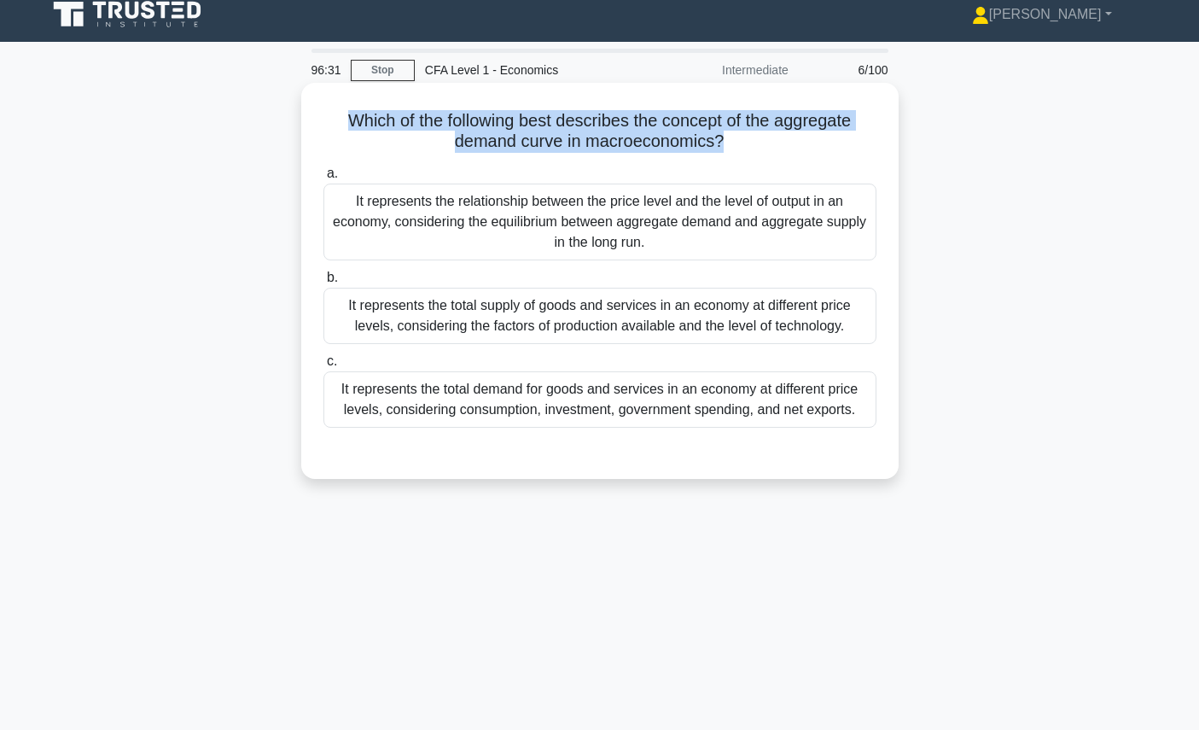
click at [670, 133] on h5 "Which of the following best describes the concept of the aggregate demand curve…" at bounding box center [600, 131] width 557 height 43
click at [655, 137] on h5 "Which of the following best describes the concept of the aggregate demand curve…" at bounding box center [600, 131] width 557 height 43
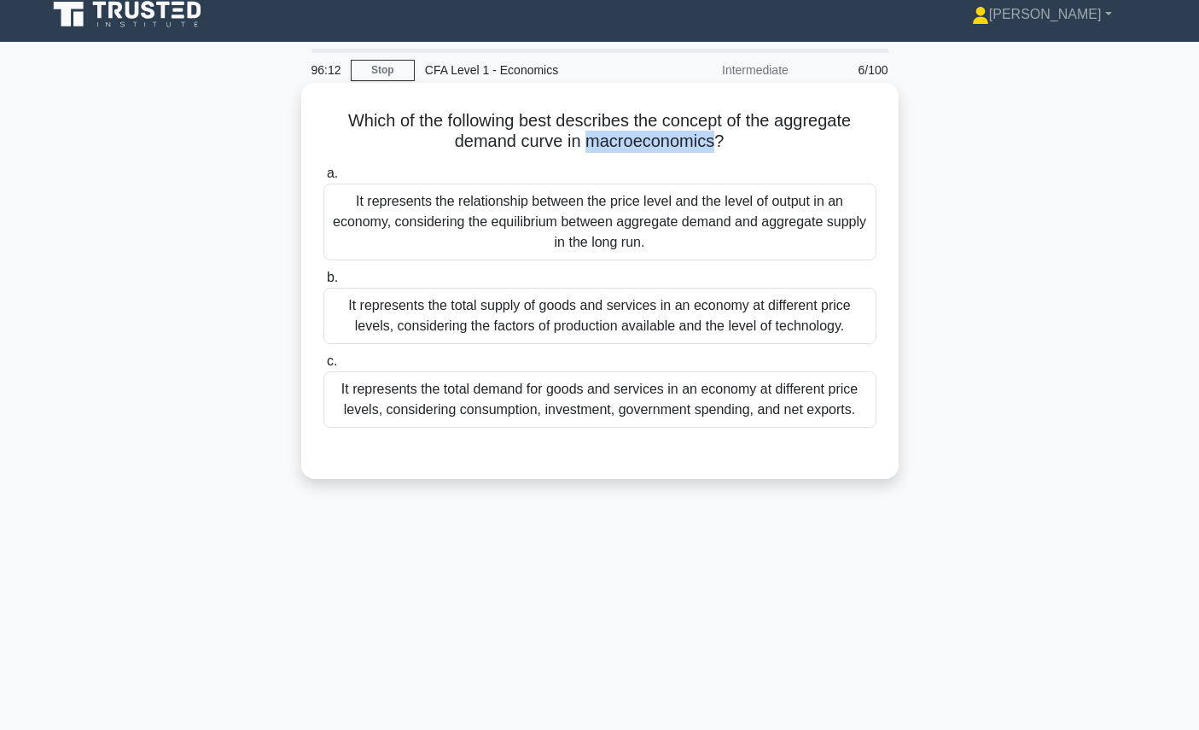
click at [655, 137] on h5 "Which of the following best describes the concept of the aggregate demand curve…" at bounding box center [600, 131] width 557 height 43
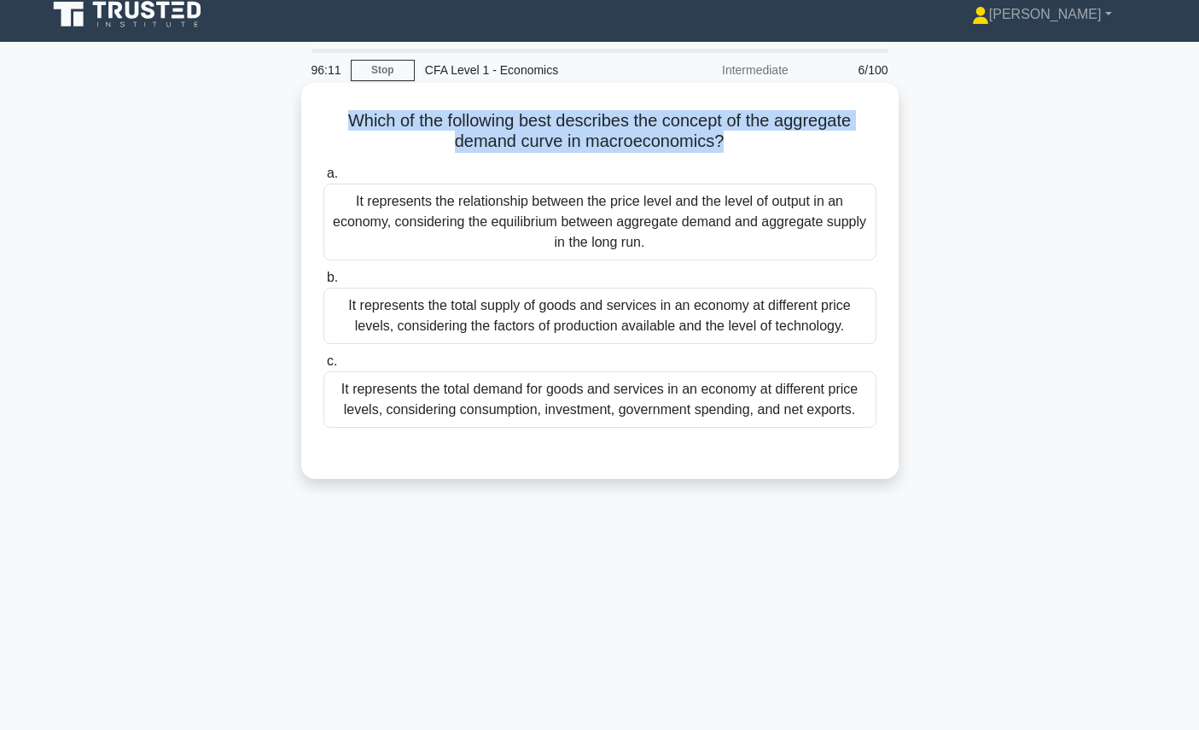
click at [655, 137] on h5 "Which of the following best describes the concept of the aggregate demand curve…" at bounding box center [600, 131] width 557 height 43
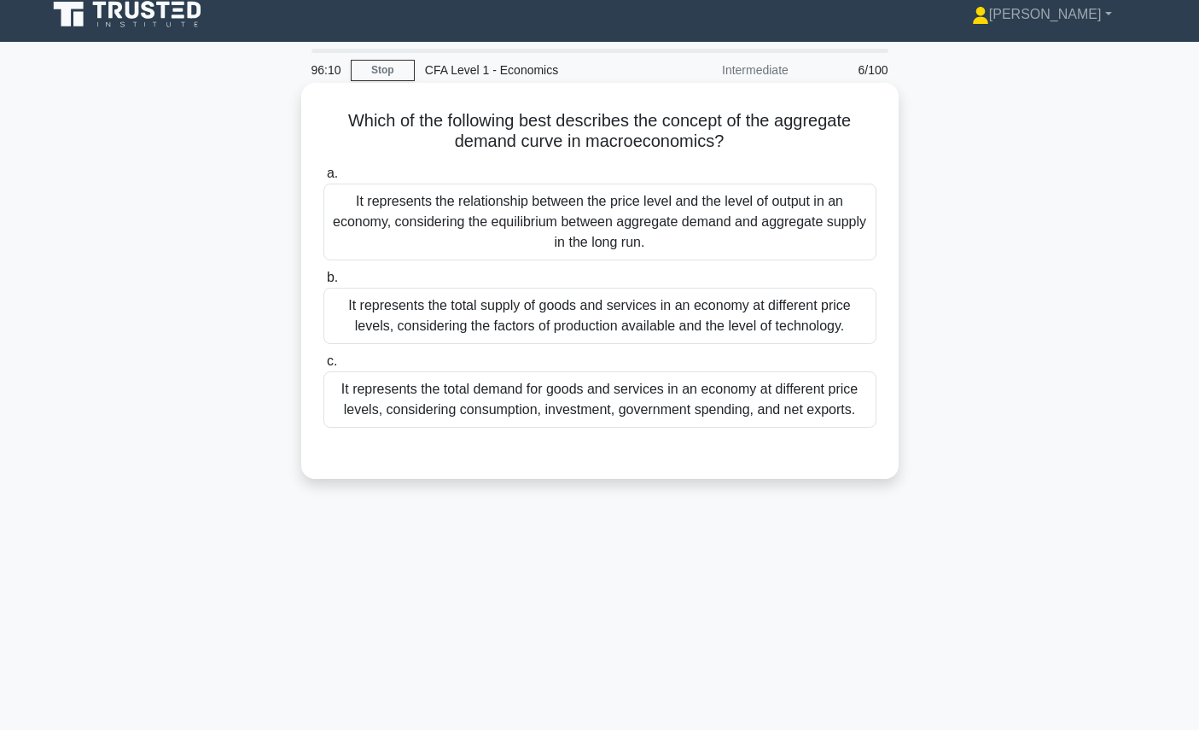
click at [675, 145] on h5 "Which of the following best describes the concept of the aggregate demand curve…" at bounding box center [600, 131] width 557 height 43
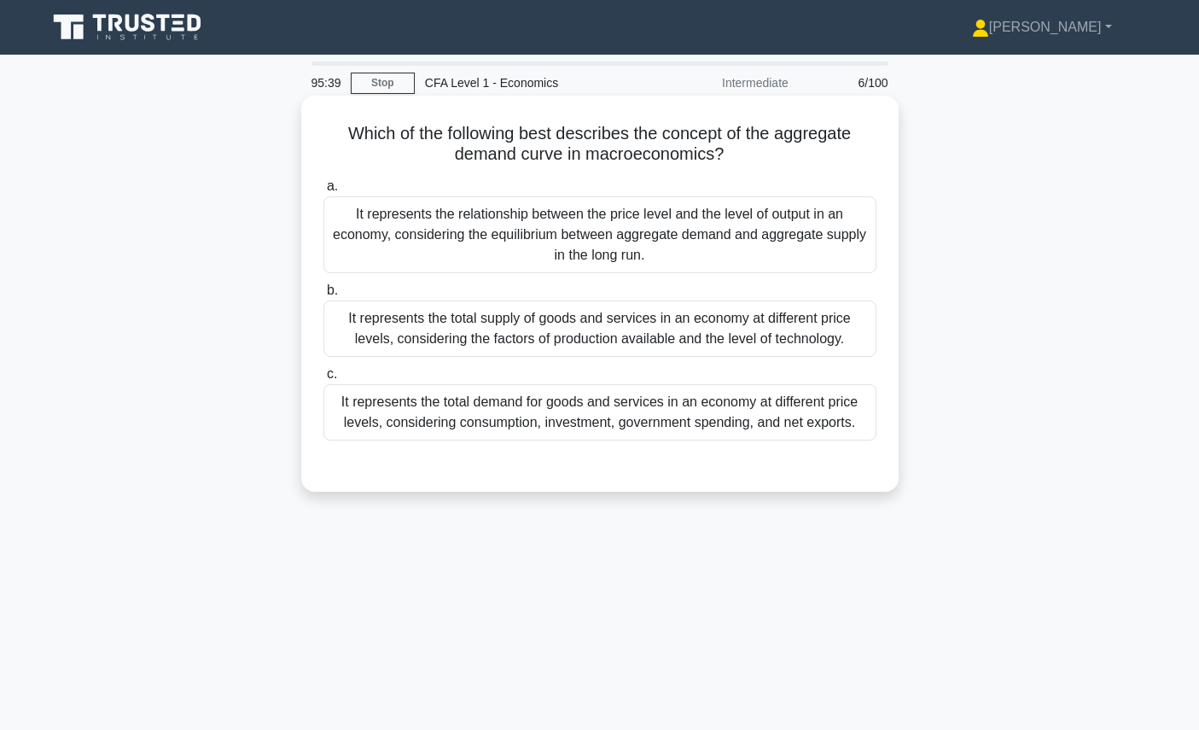
click at [584, 400] on div "It represents the total demand for goods and services in an economy at differen…" at bounding box center [600, 412] width 553 height 56
click at [324, 380] on input "c. It represents the total demand for goods and services in an economy at diffe…" at bounding box center [324, 374] width 0 height 11
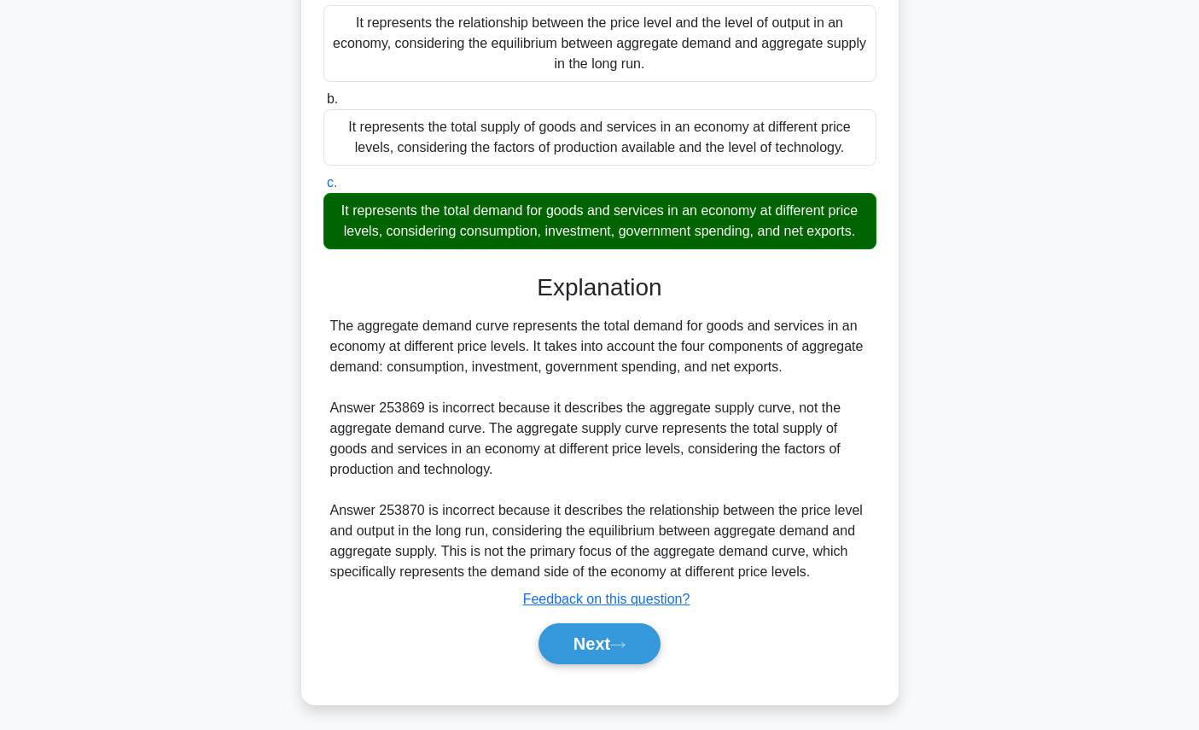
scroll to position [198, 0]
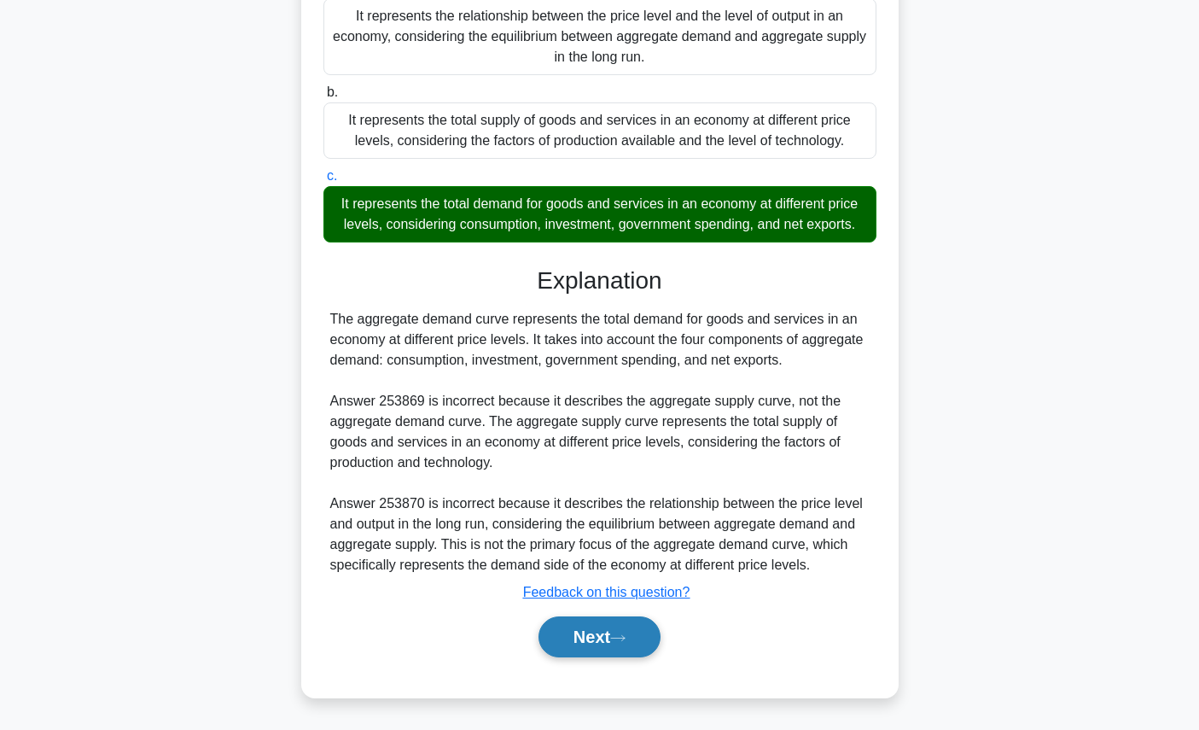
click at [624, 631] on button "Next" at bounding box center [600, 636] width 122 height 41
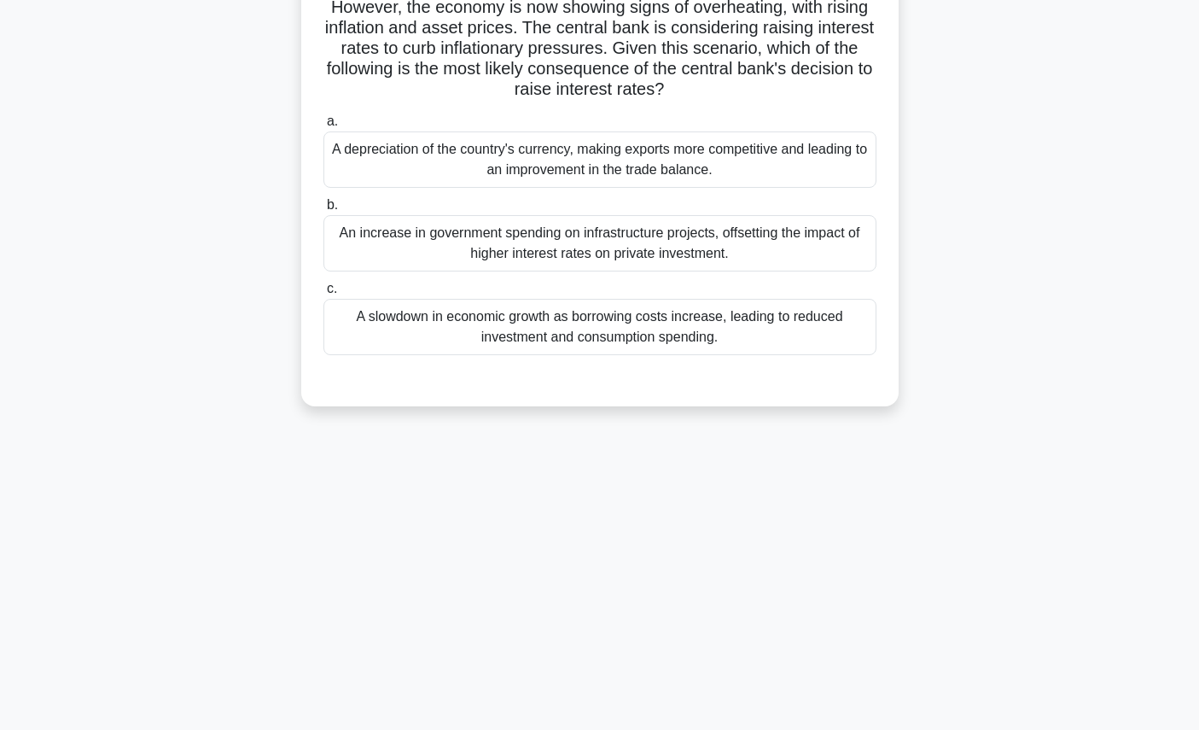
scroll to position [0, 0]
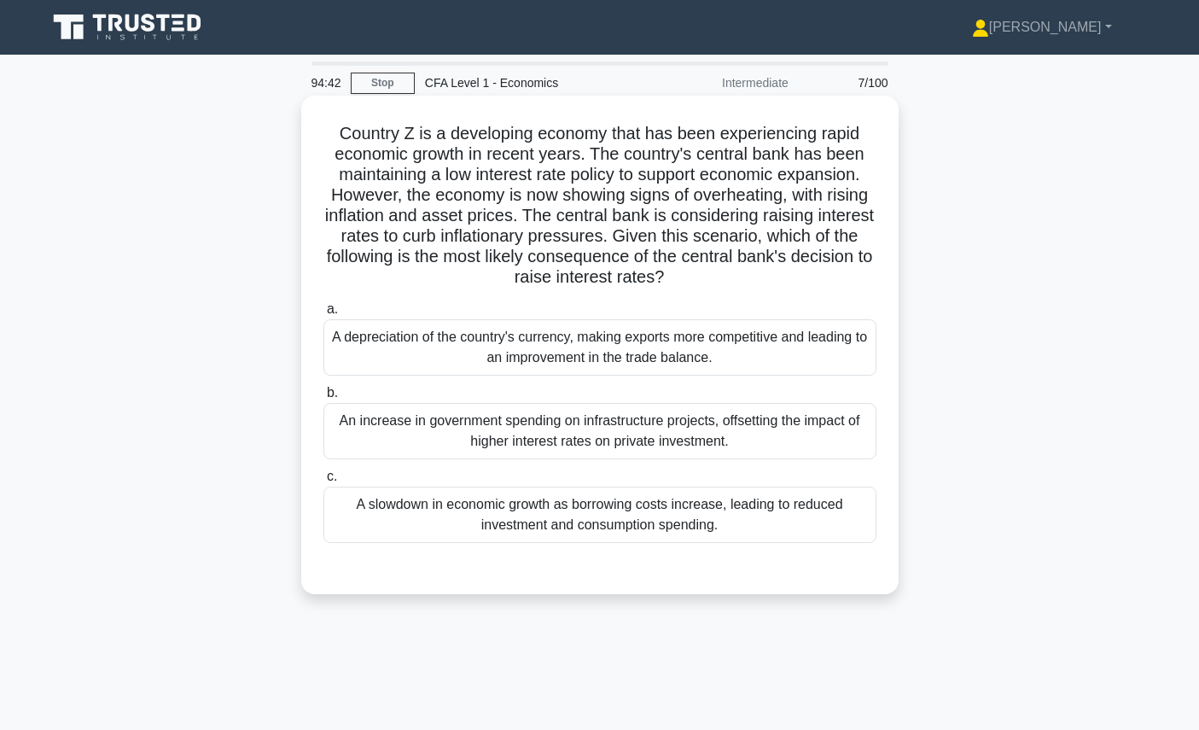
click at [832, 202] on h5 "Country Z is a developing economy that has been experiencing rapid economic gro…" at bounding box center [600, 206] width 557 height 166
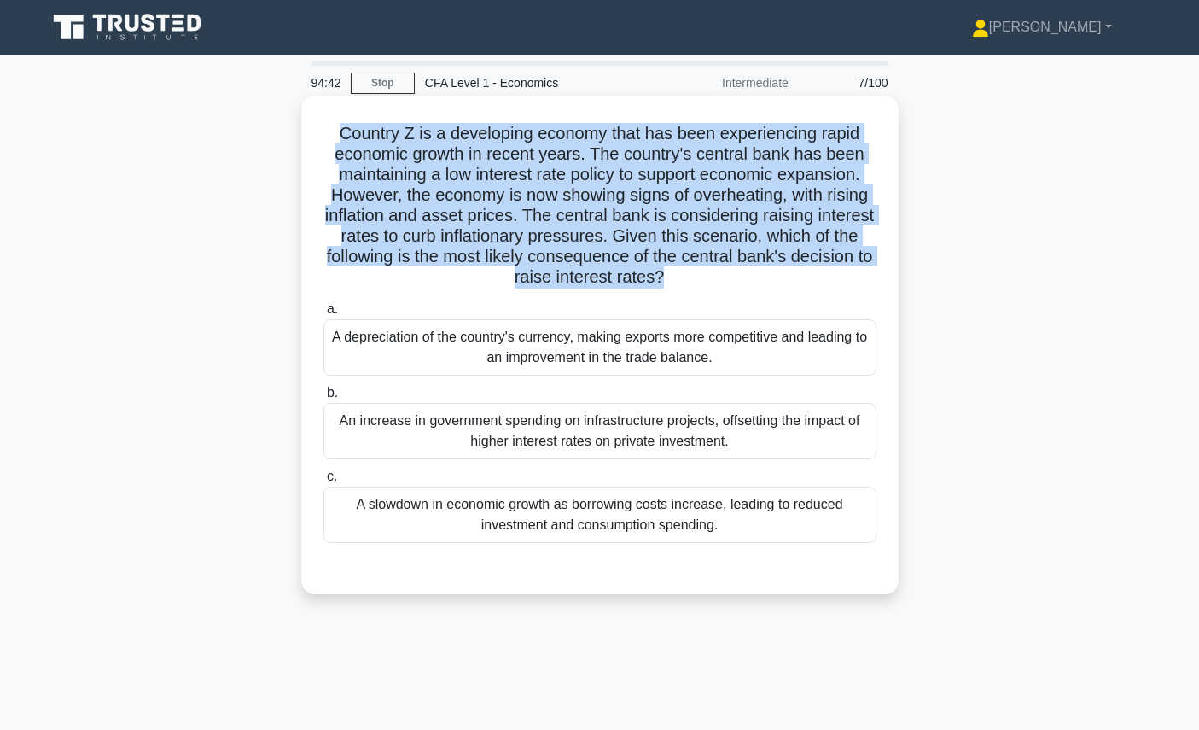
click at [832, 202] on h5 "Country Z is a developing economy that has been experiencing rapid economic gro…" at bounding box center [600, 206] width 557 height 166
click at [848, 234] on h5 "Country Z is a developing economy that has been experiencing rapid economic gro…" at bounding box center [600, 206] width 557 height 166
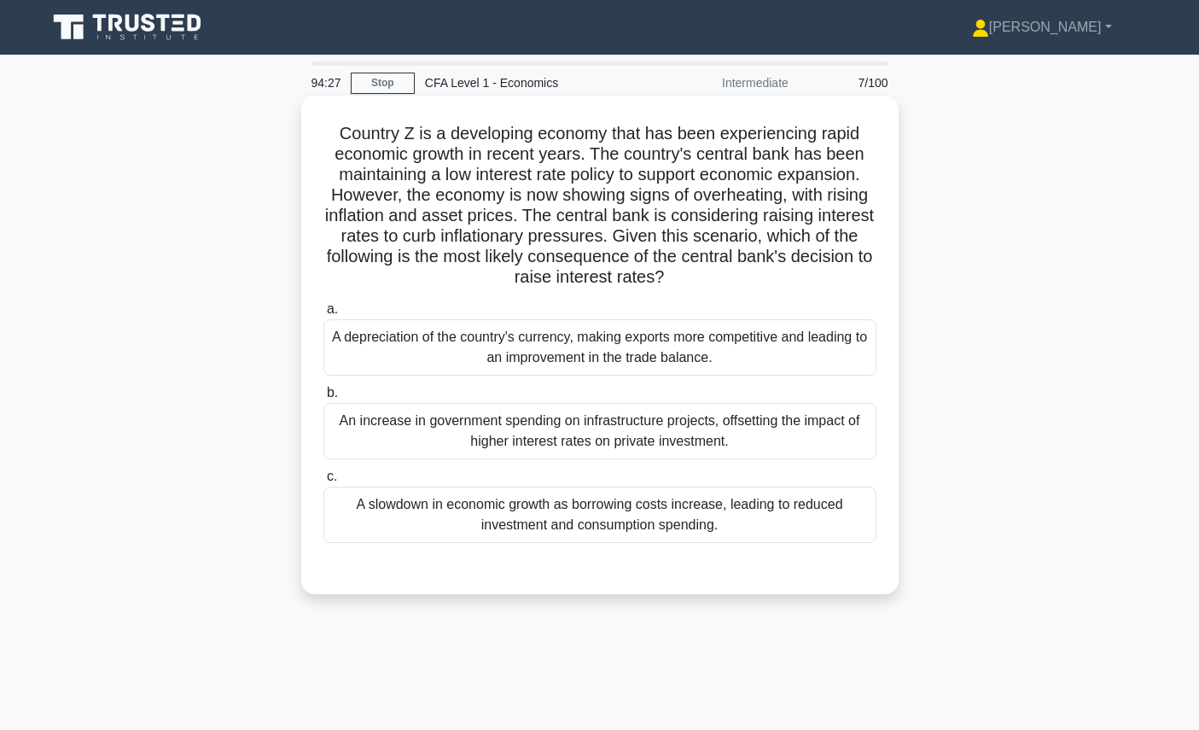
click at [703, 516] on div "A slowdown in economic growth as borrowing costs increase, leading to reduced i…" at bounding box center [600, 515] width 553 height 56
click at [324, 482] on input "c. A slowdown in economic growth as borrowing costs increase, leading to reduce…" at bounding box center [324, 476] width 0 height 11
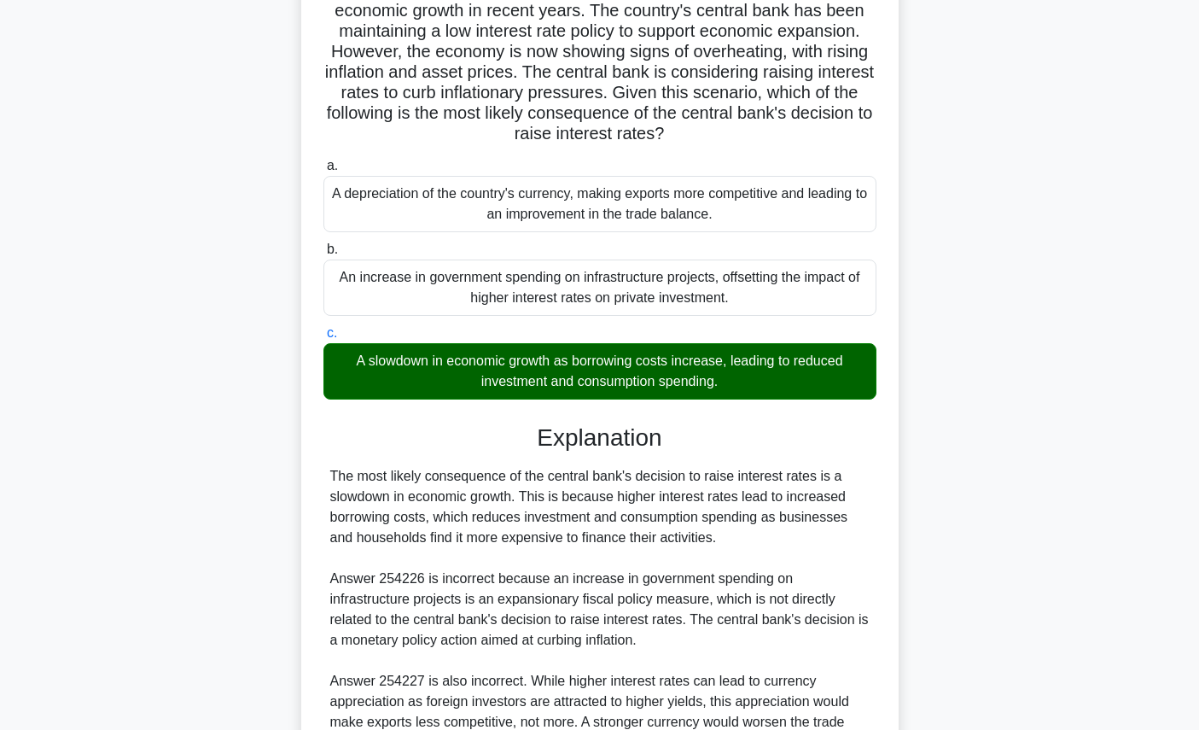
scroll to position [321, 0]
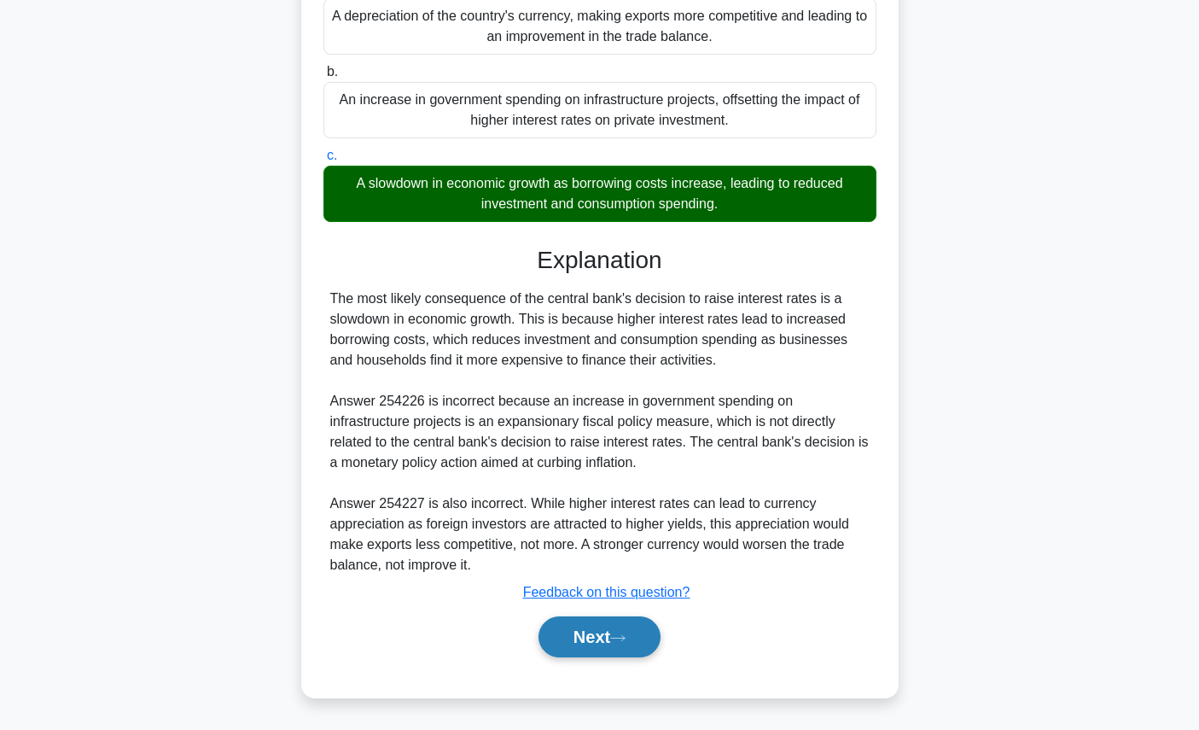
click at [608, 636] on button "Next" at bounding box center [600, 636] width 122 height 41
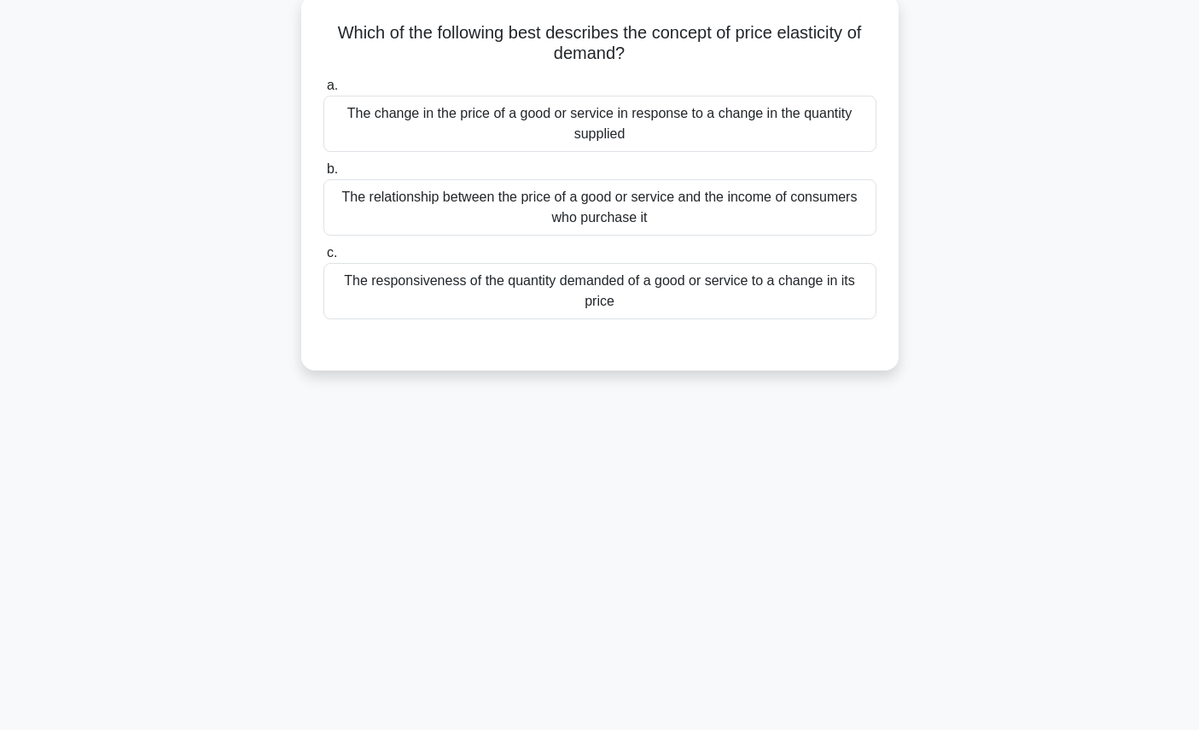
scroll to position [0, 0]
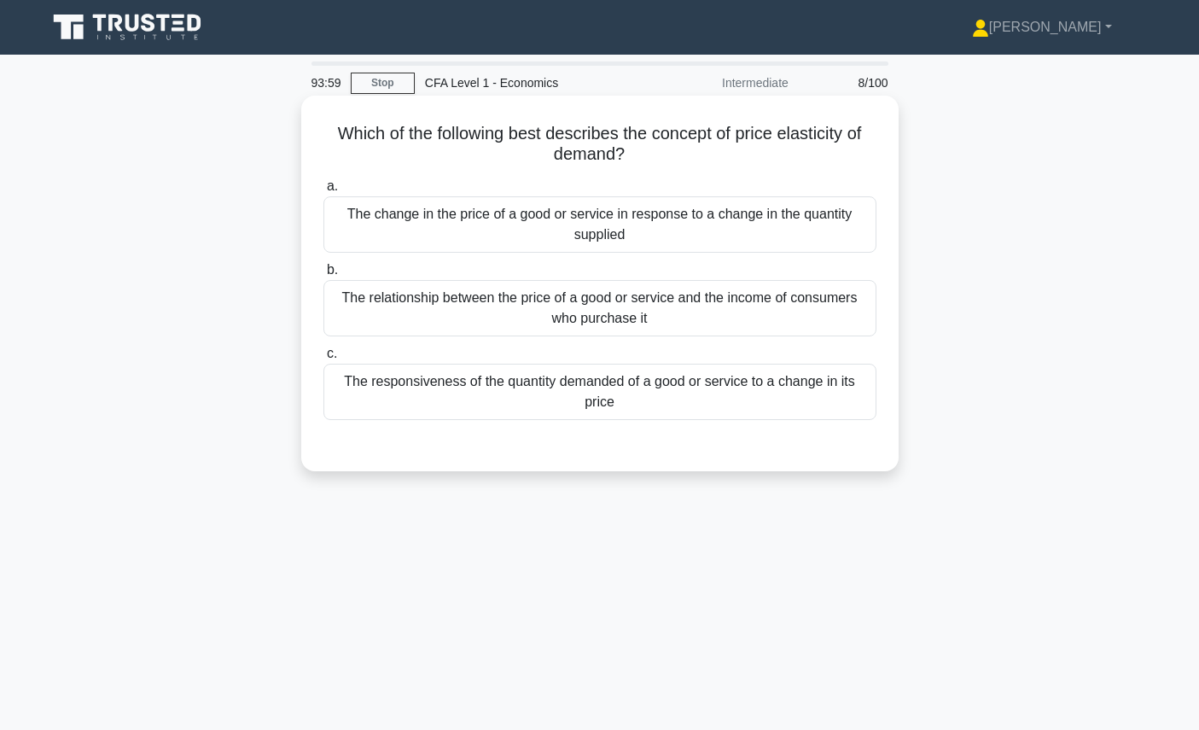
click at [769, 415] on div "The responsiveness of the quantity demanded of a good or service to a change in…" at bounding box center [600, 392] width 553 height 56
click at [324, 359] on input "c. The responsiveness of the quantity demanded of a good or service to a change…" at bounding box center [324, 353] width 0 height 11
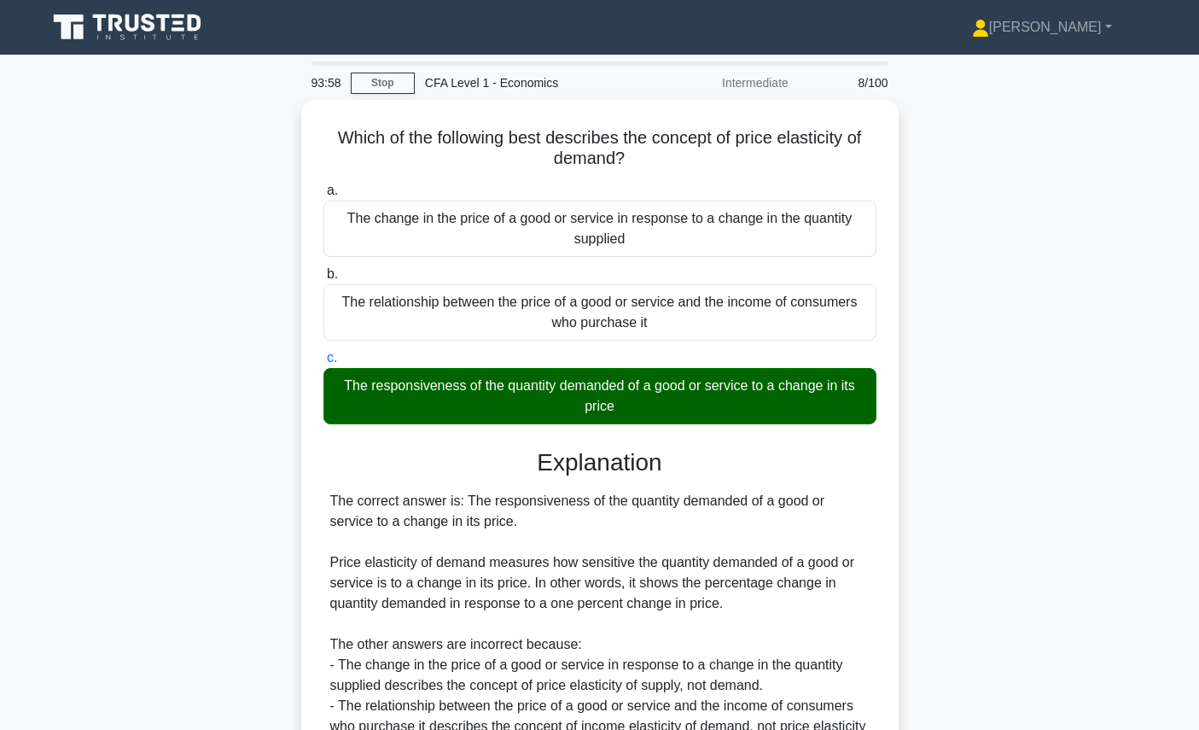
scroll to position [192, 0]
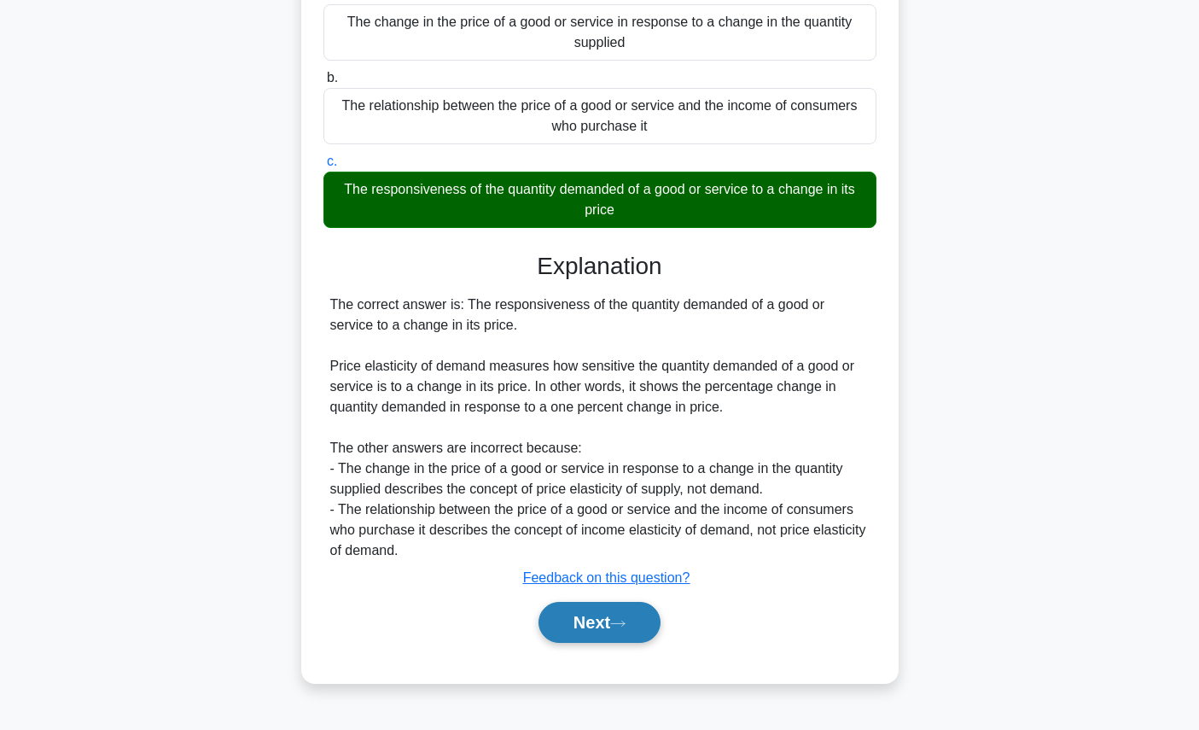
click at [603, 628] on button "Next" at bounding box center [600, 622] width 122 height 41
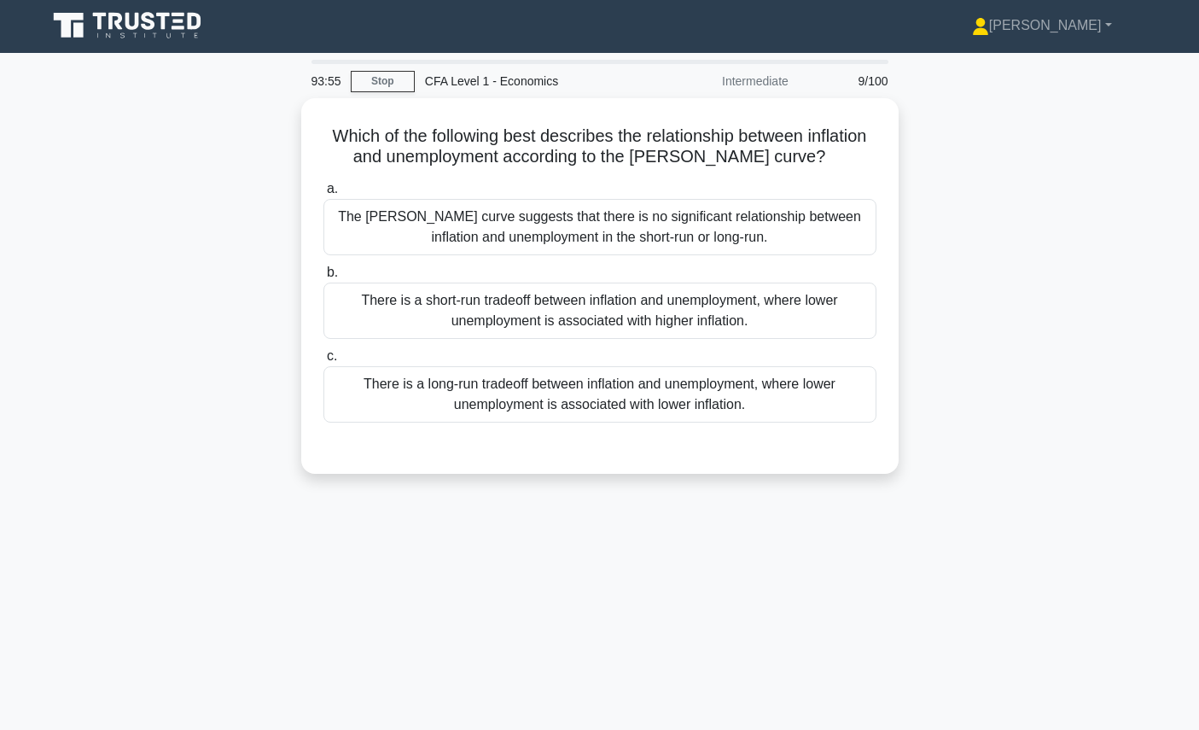
scroll to position [0, 0]
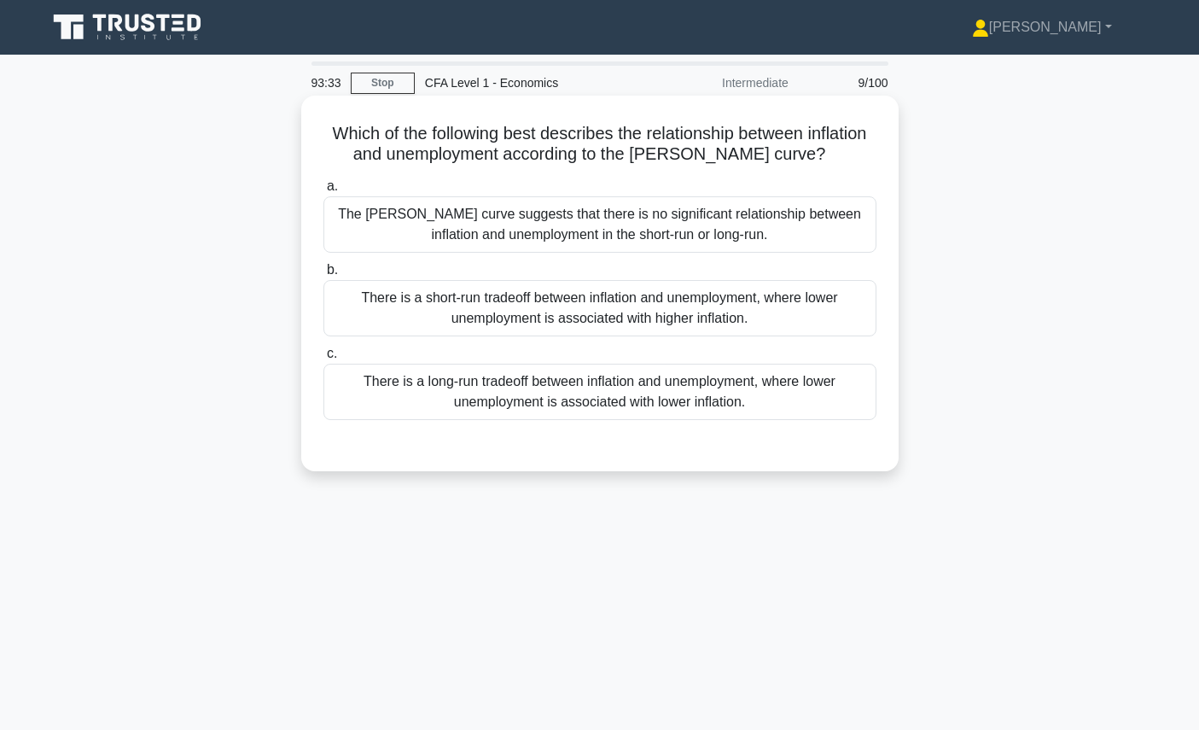
click at [673, 402] on div "There is a long-run tradeoff between inflation and unemployment, where lower un…" at bounding box center [600, 392] width 553 height 56
click at [324, 359] on input "c. There is a long-run tradeoff between inflation and unemployment, where lower…" at bounding box center [324, 353] width 0 height 11
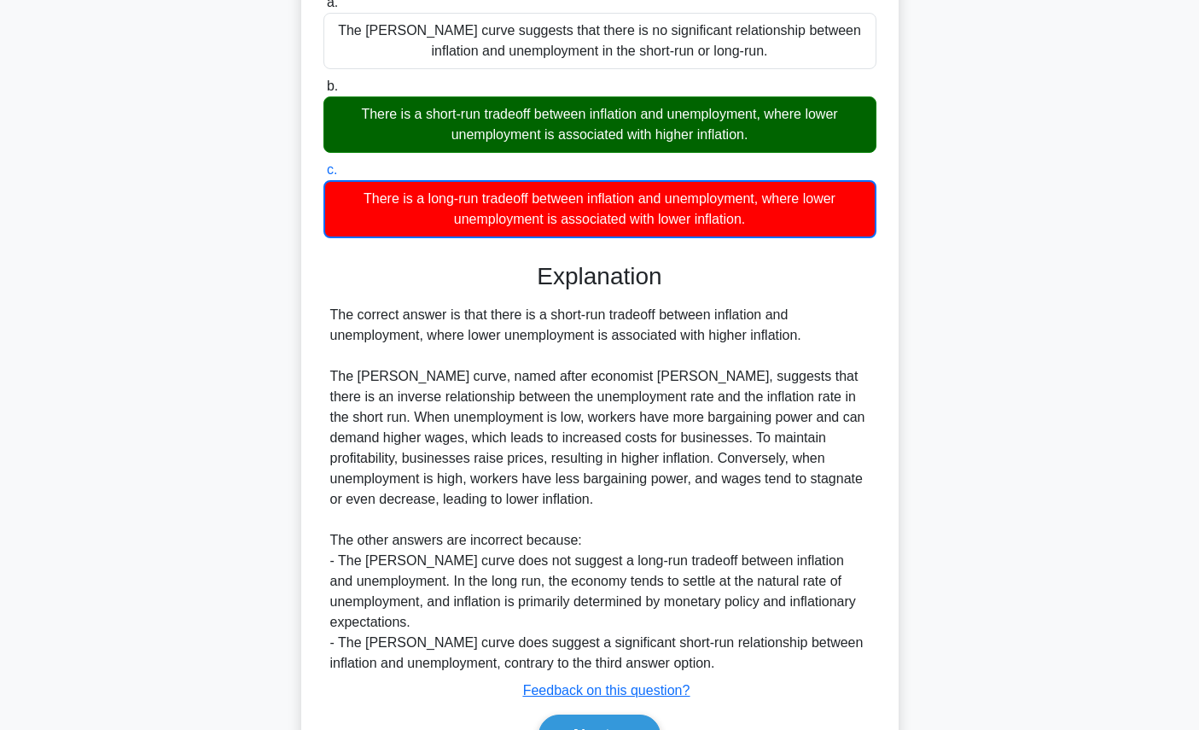
scroll to position [282, 0]
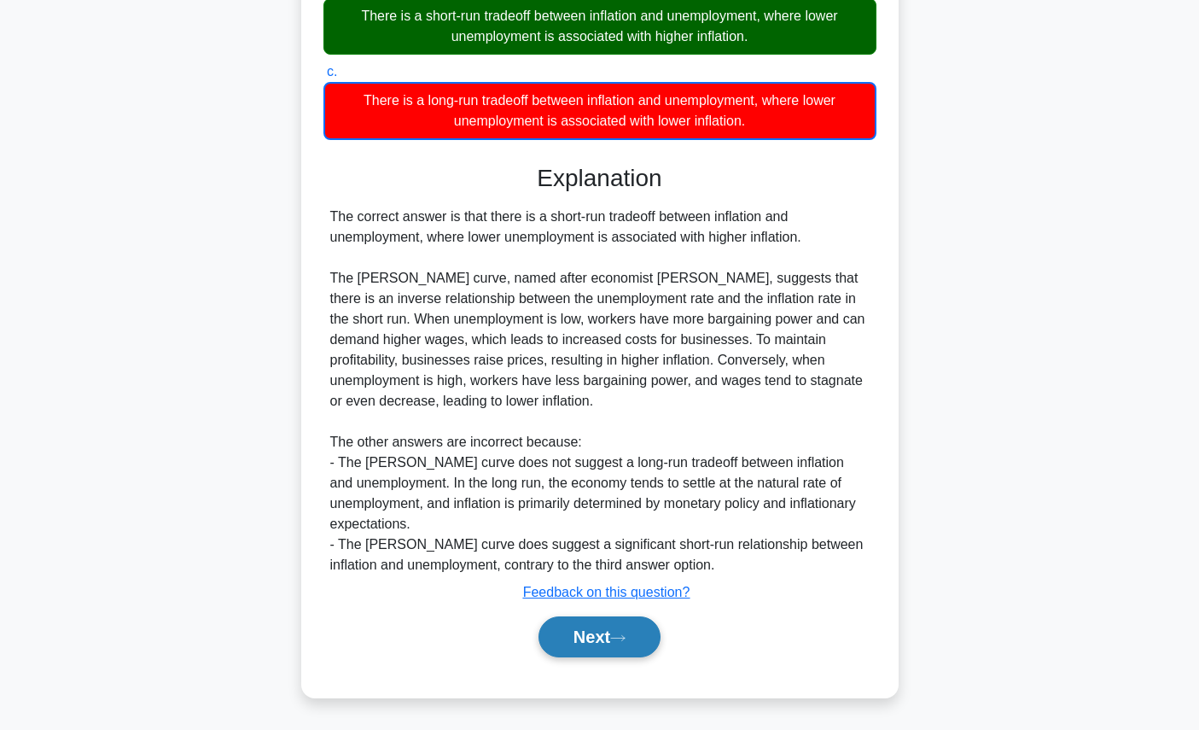
click at [633, 624] on button "Next" at bounding box center [600, 636] width 122 height 41
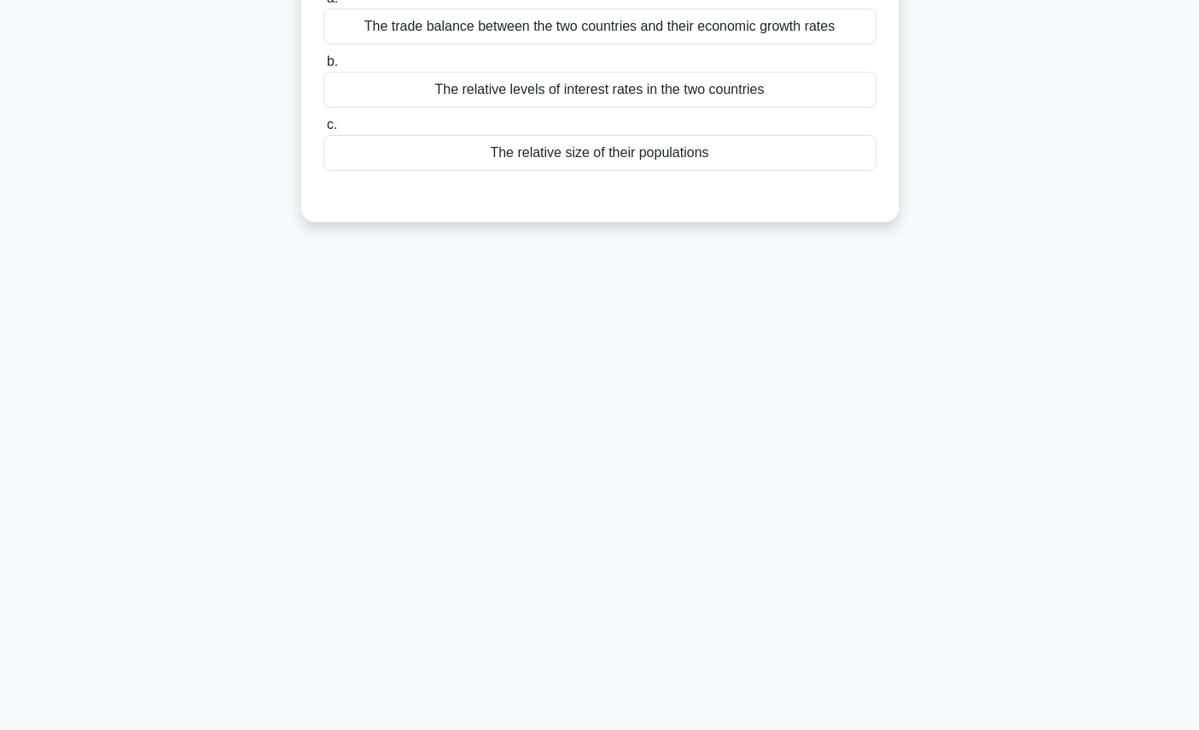
scroll to position [0, 0]
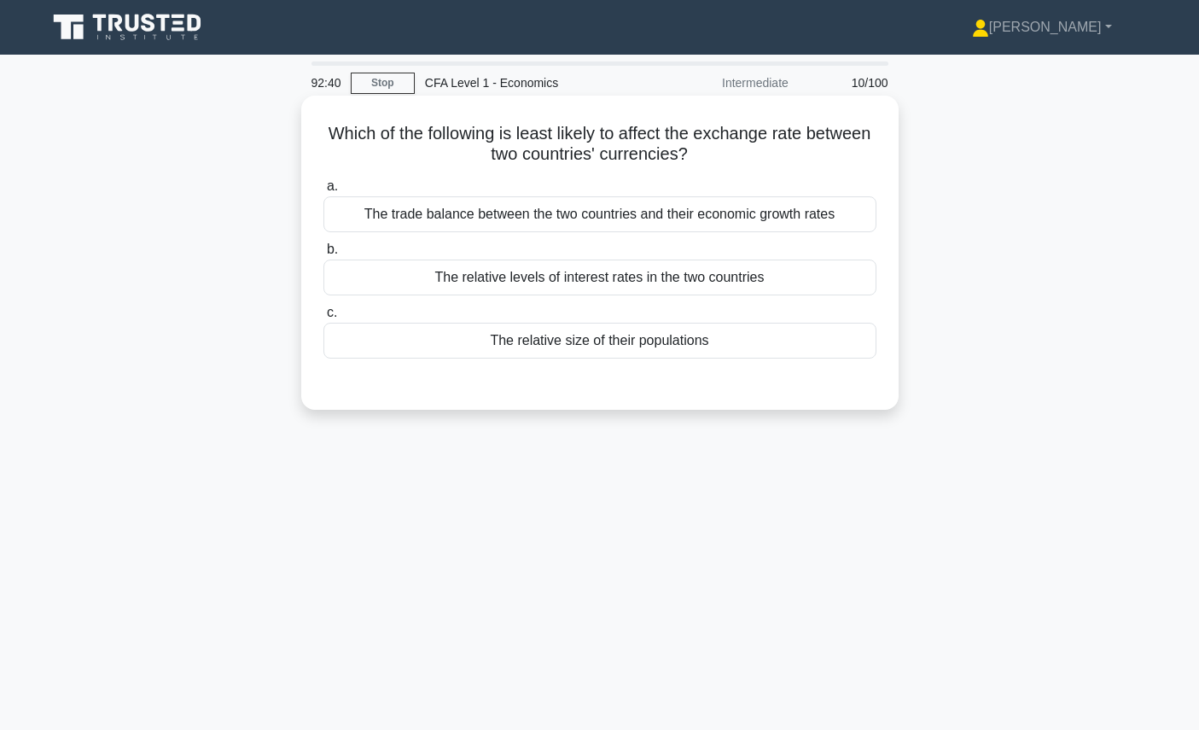
click at [664, 279] on div "The relative levels of interest rates in the two countries" at bounding box center [600, 278] width 553 height 36
click at [324, 255] on input "b. The relative levels of interest rates in the two countries" at bounding box center [324, 249] width 0 height 11
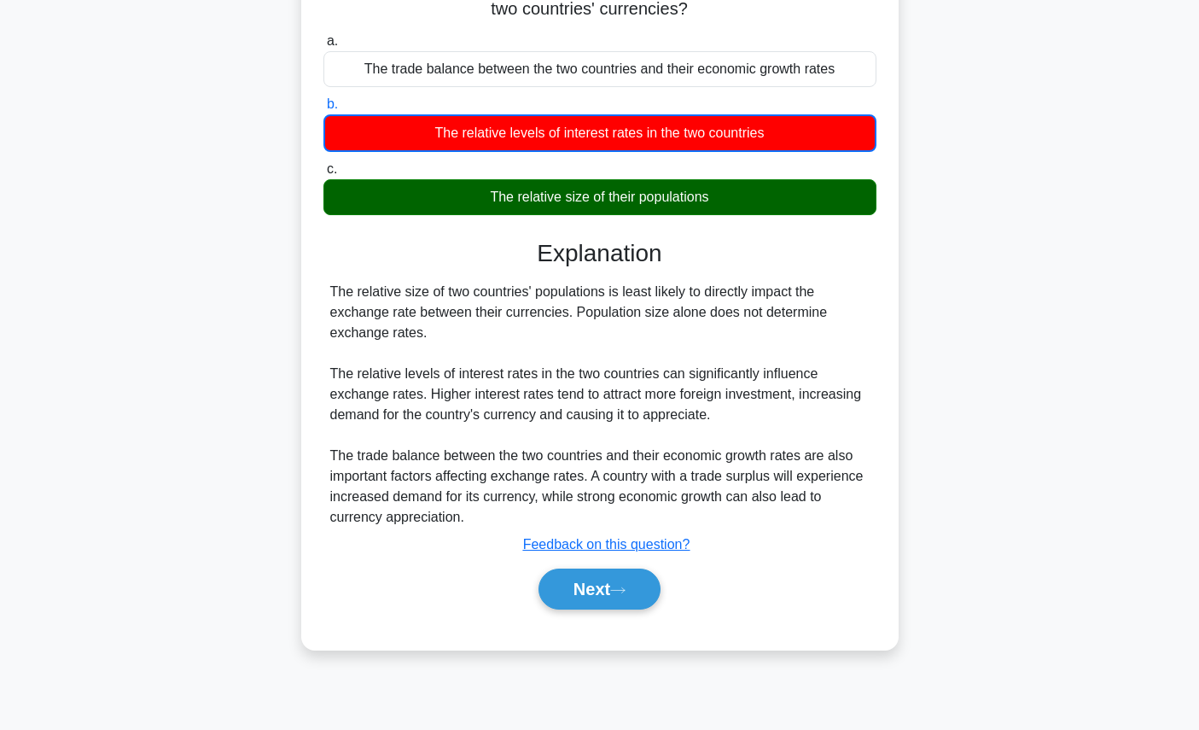
scroll to position [192, 0]
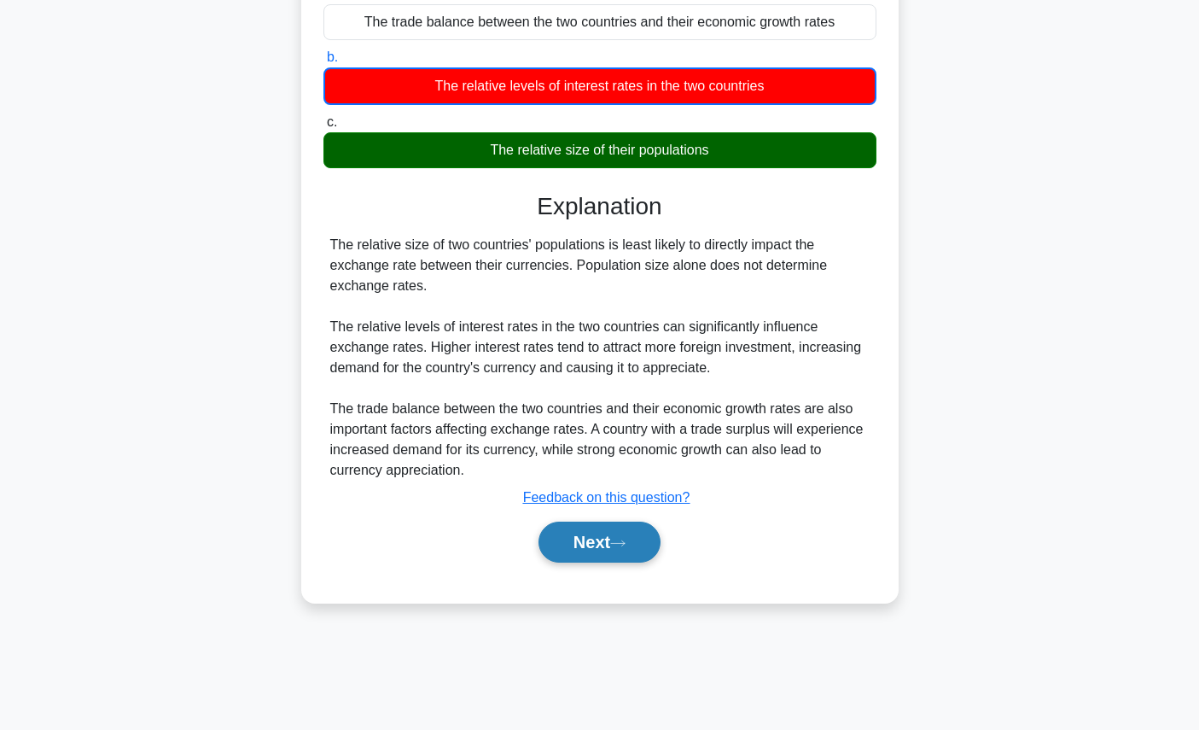
click at [617, 534] on button "Next" at bounding box center [600, 542] width 122 height 41
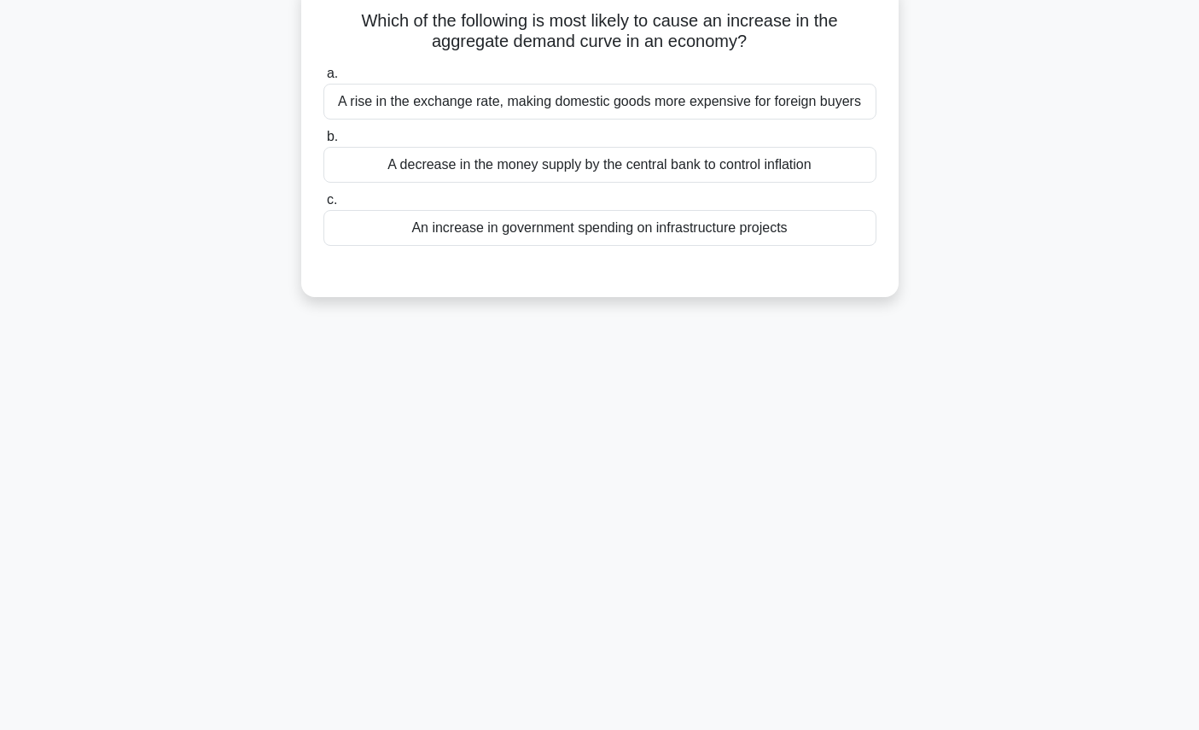
scroll to position [0, 0]
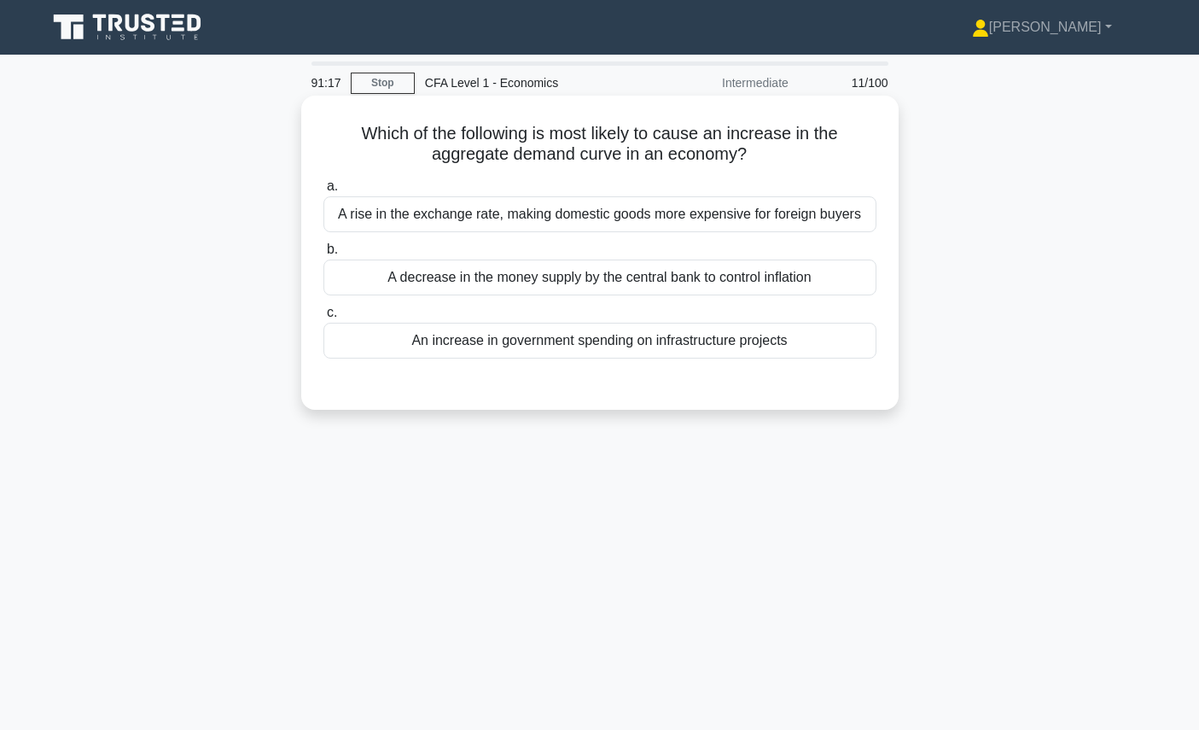
click at [752, 167] on div "Which of the following is most likely to cause an increase in the aggregate dem…" at bounding box center [600, 252] width 584 height 300
click at [742, 338] on div "An increase in government spending on infrastructure projects" at bounding box center [600, 341] width 553 height 36
click at [324, 318] on input "c. An increase in government spending on infrastructure projects" at bounding box center [324, 312] width 0 height 11
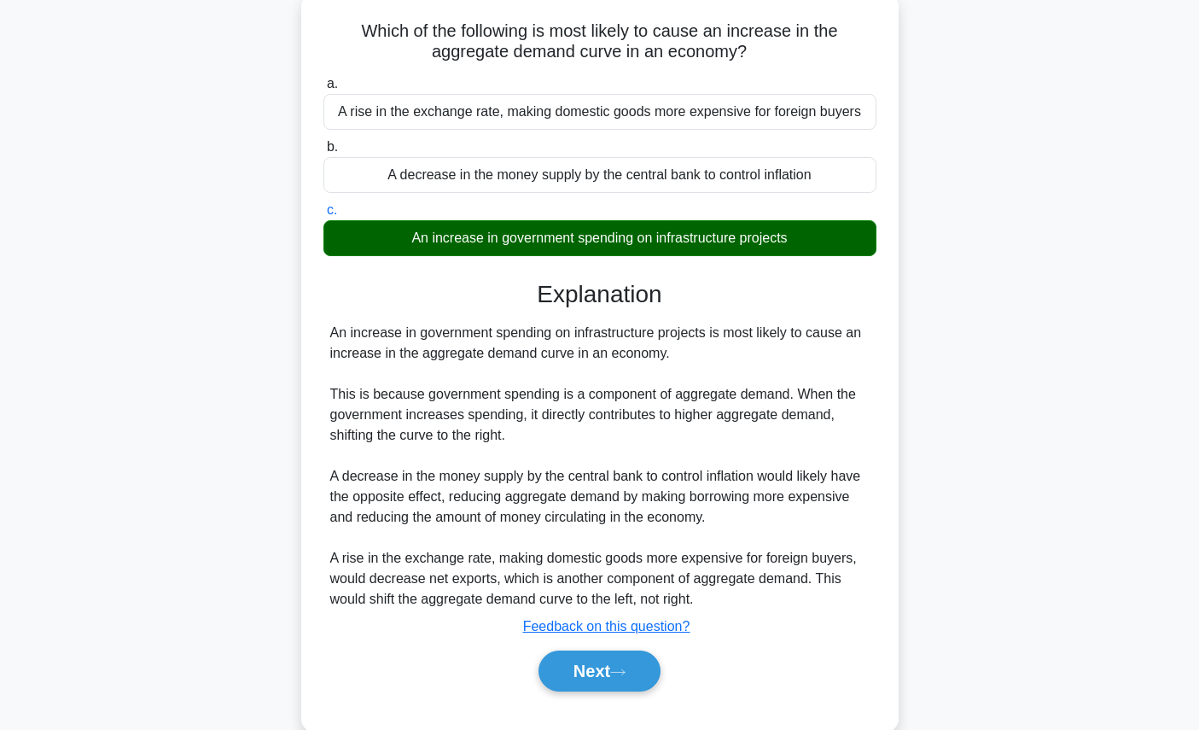
scroll to position [192, 0]
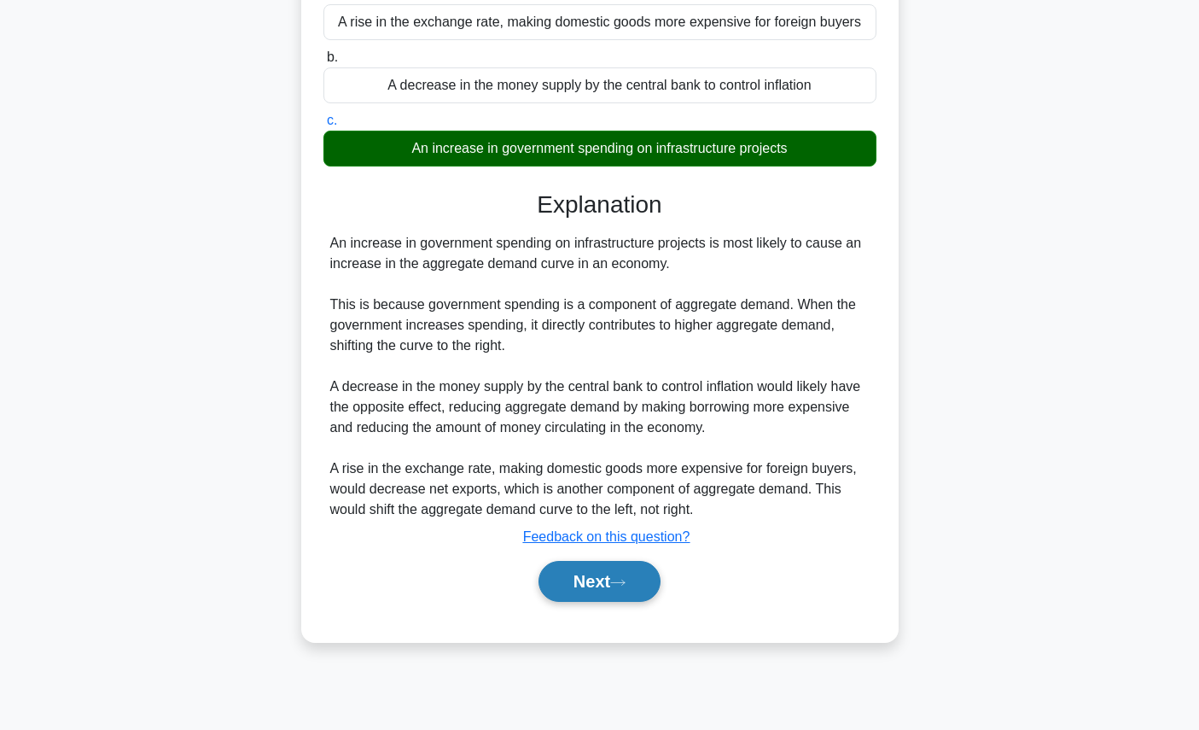
click at [638, 578] on button "Next" at bounding box center [600, 581] width 122 height 41
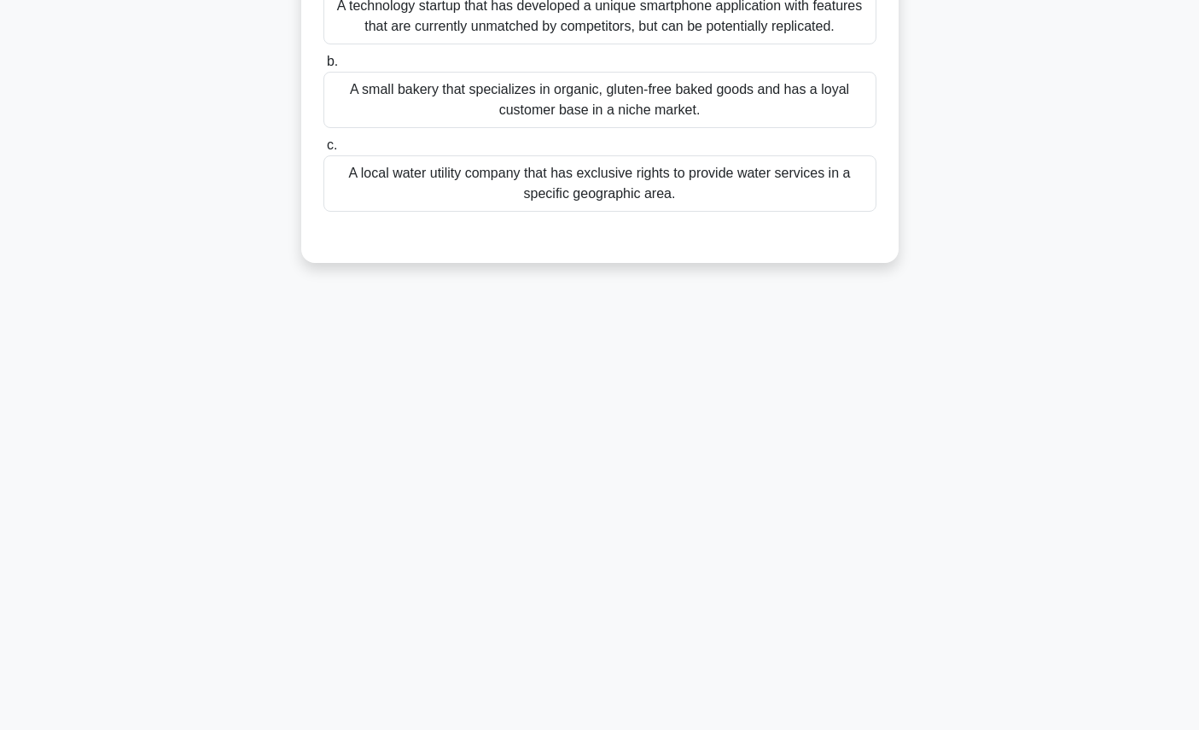
scroll to position [0, 0]
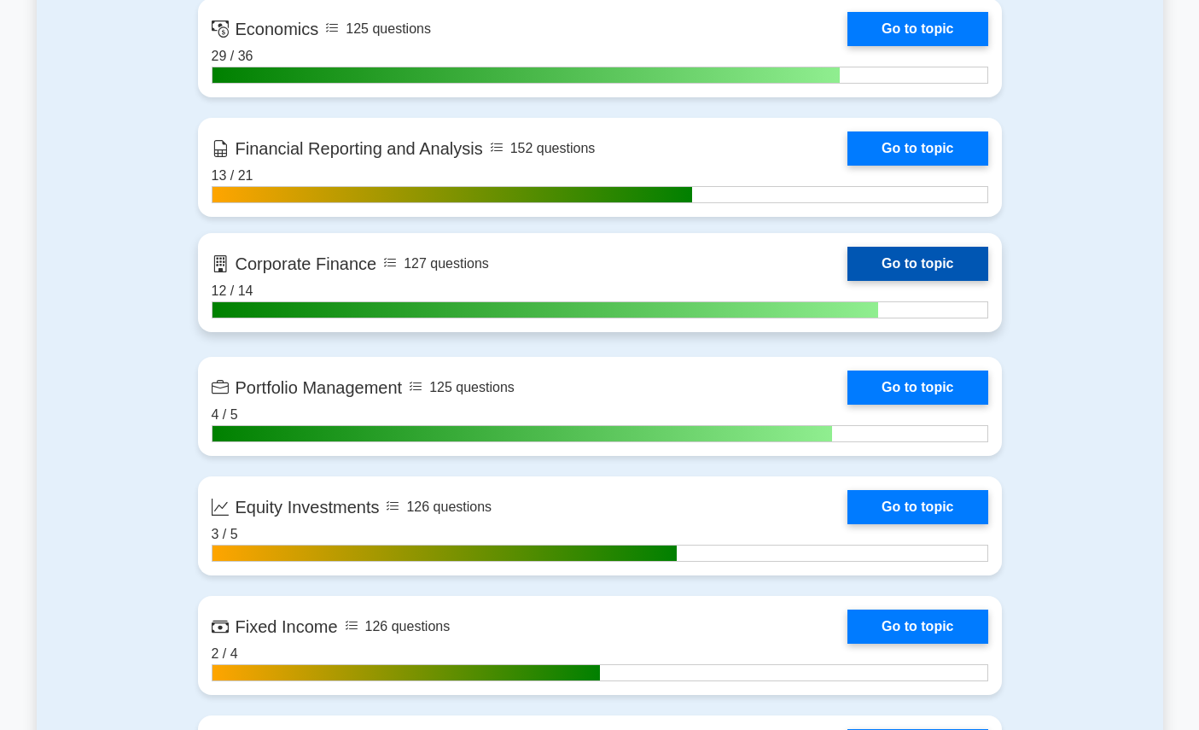
scroll to position [952, 0]
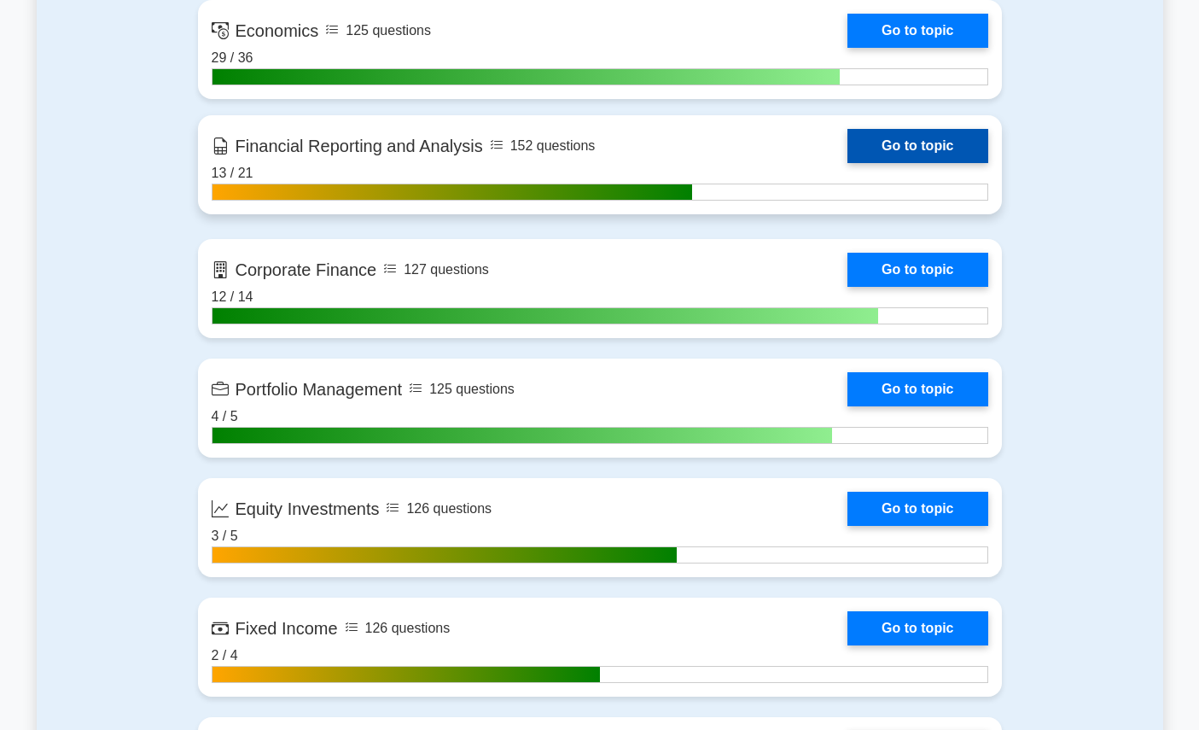
click at [848, 144] on link "Go to topic" at bounding box center [918, 146] width 140 height 34
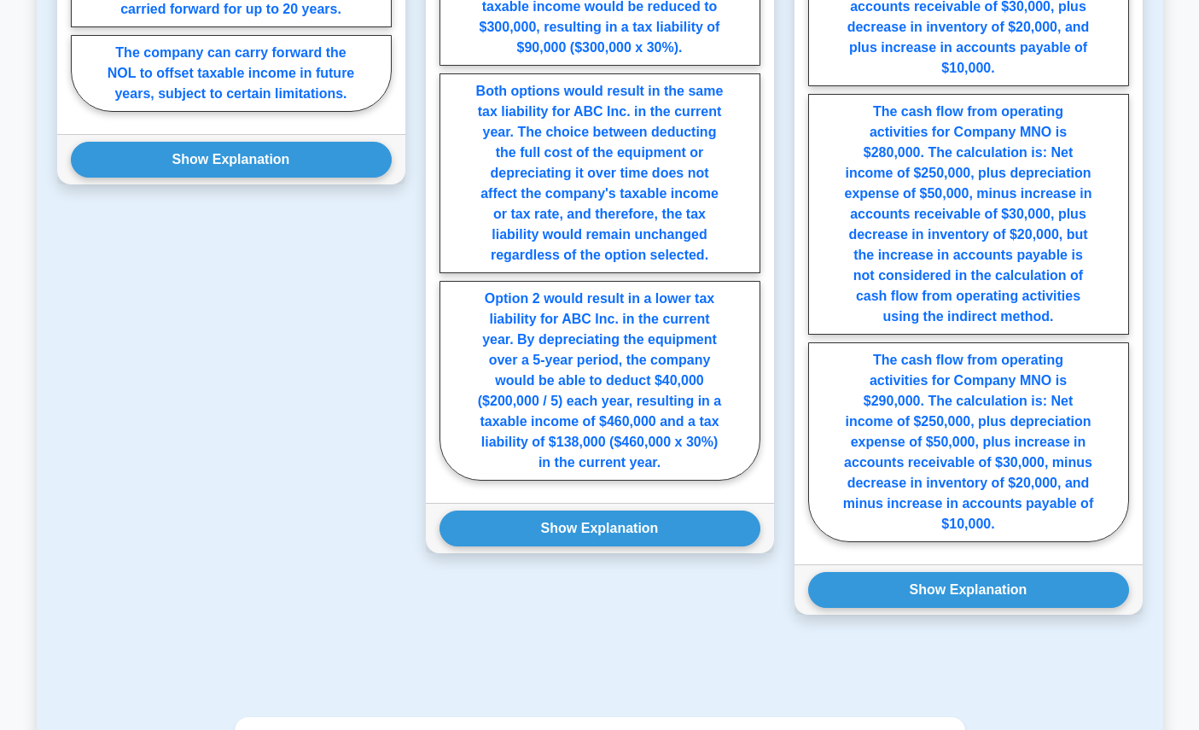
scroll to position [1710, 0]
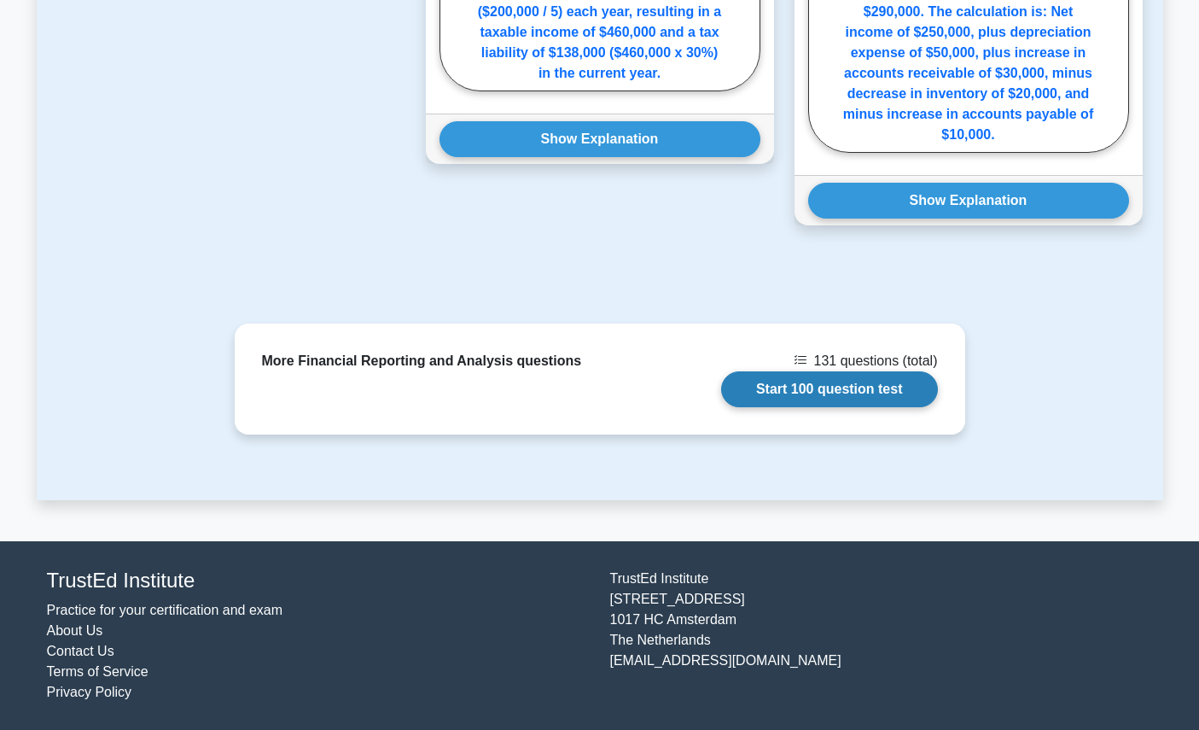
click at [761, 395] on link "Start 100 question test" at bounding box center [829, 389] width 217 height 36
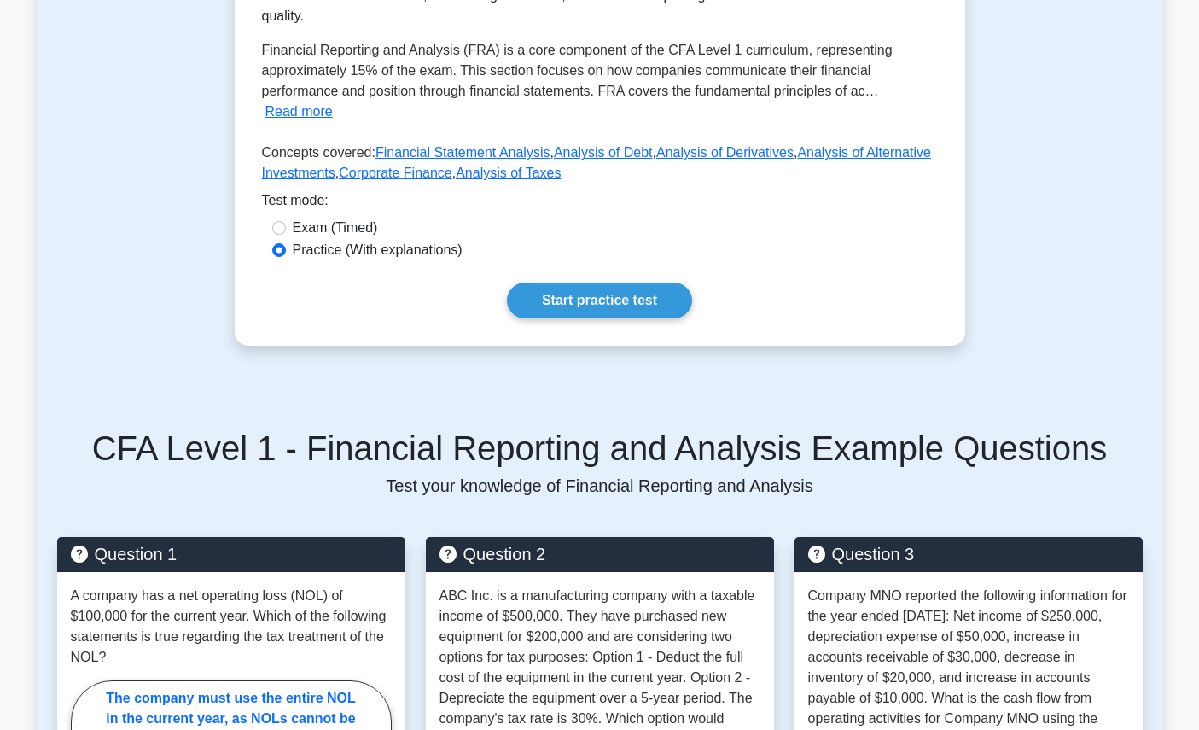
scroll to position [0, 0]
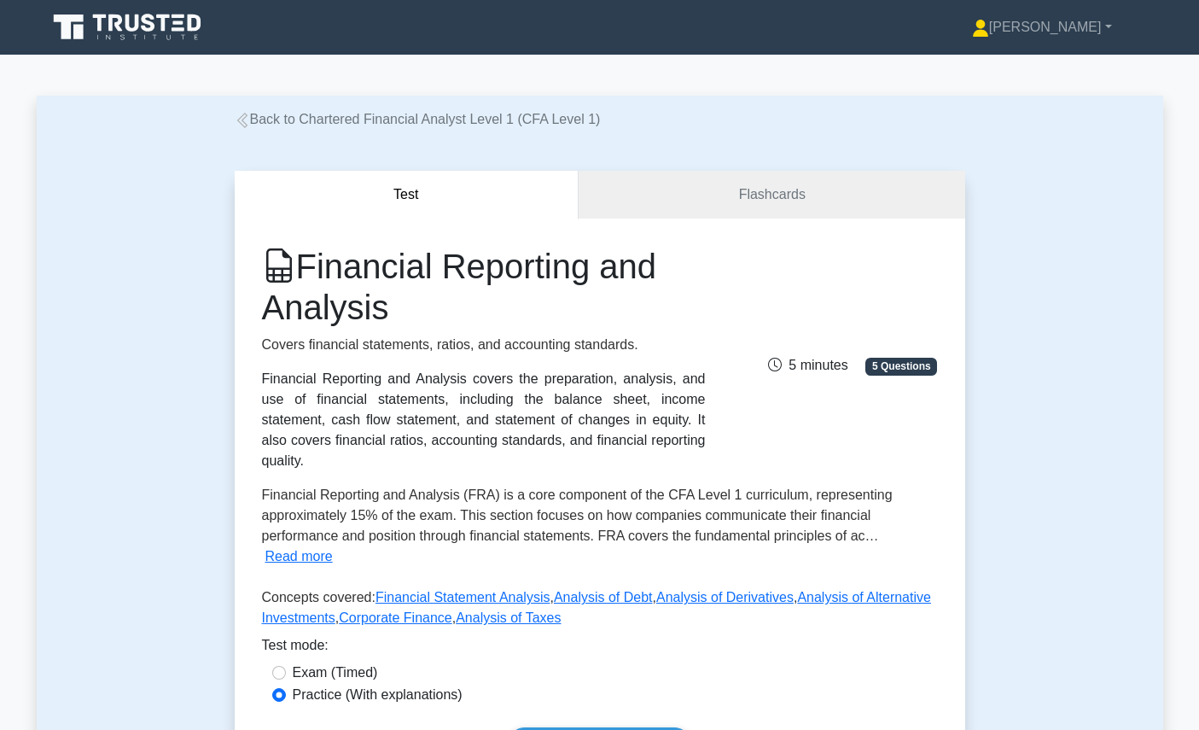
click at [272, 128] on div "Back to Chartered Financial Analyst Level 1 (CFA Level 1)" at bounding box center [600, 119] width 751 height 20
click at [272, 120] on link "Back to Chartered Financial Analyst Level 1 (CFA Level 1)" at bounding box center [418, 119] width 366 height 15
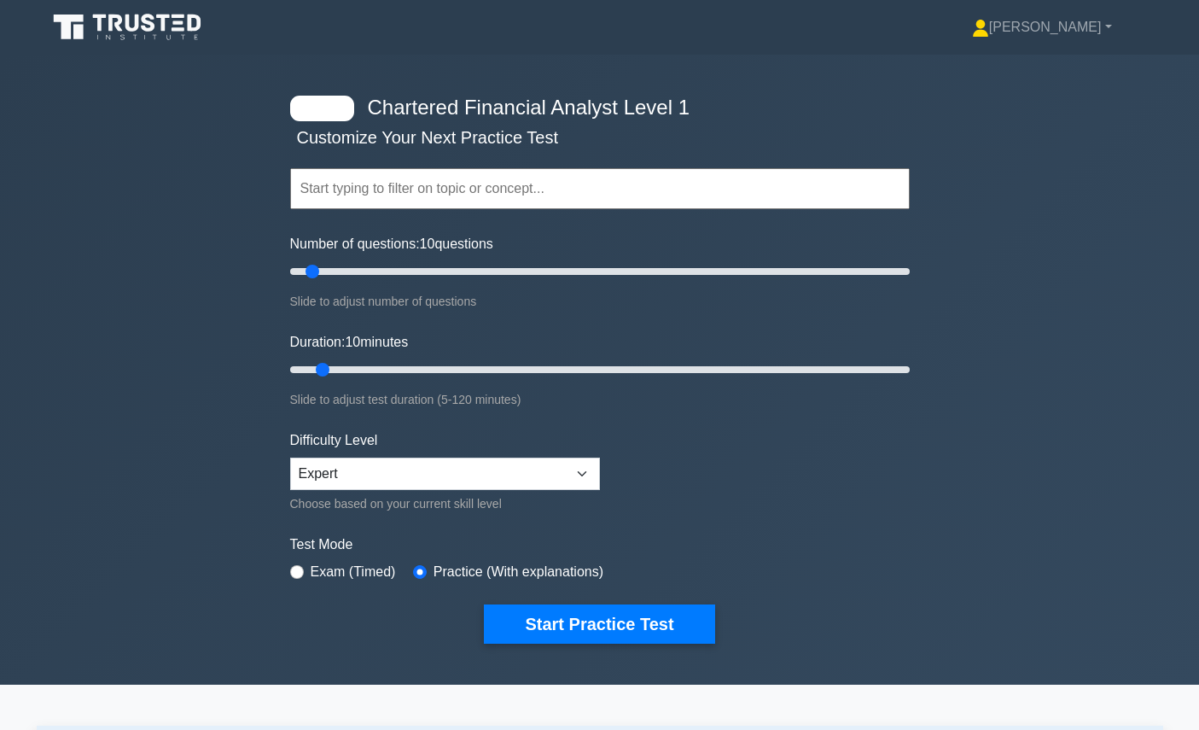
click at [418, 167] on div "Topics Quantitative Methods Economics Financial Reporting and Analysis Corporat…" at bounding box center [600, 164] width 620 height 97
click at [413, 178] on input "text" at bounding box center [600, 188] width 620 height 41
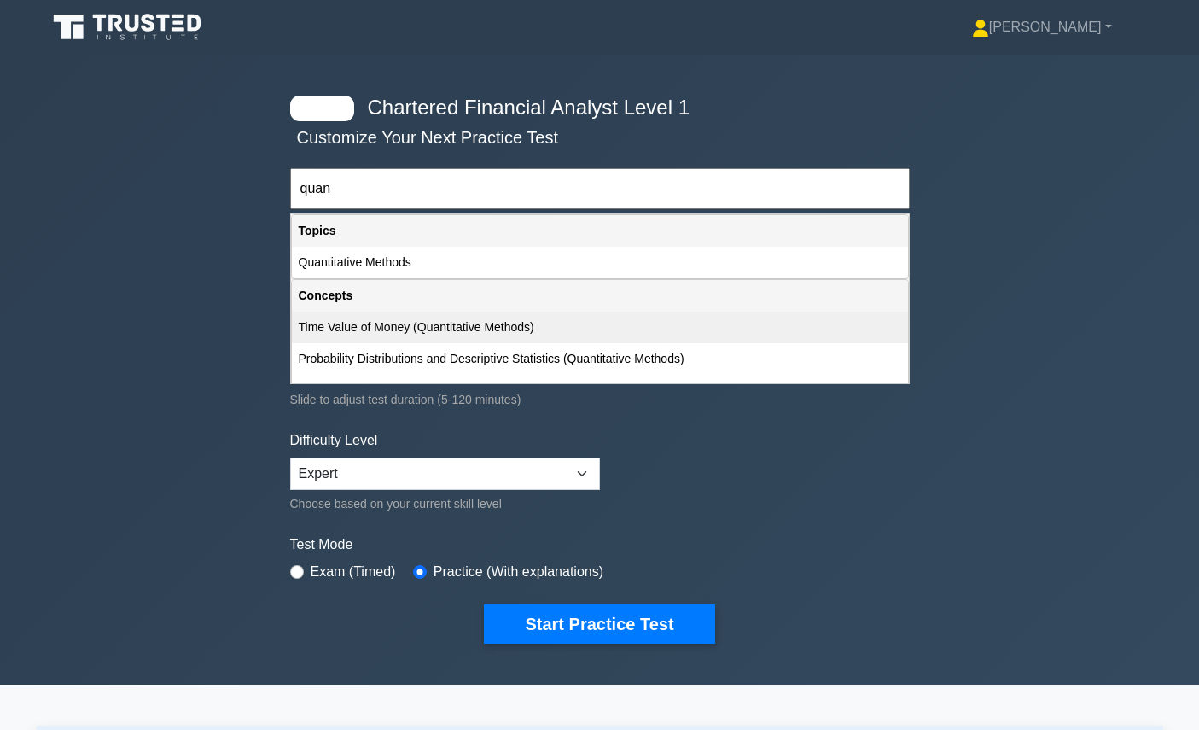
click at [511, 327] on div "Time Value of Money (Quantitative Methods)" at bounding box center [600, 328] width 616 height 32
type input "Time Value of Money (Quantitative Methods)"
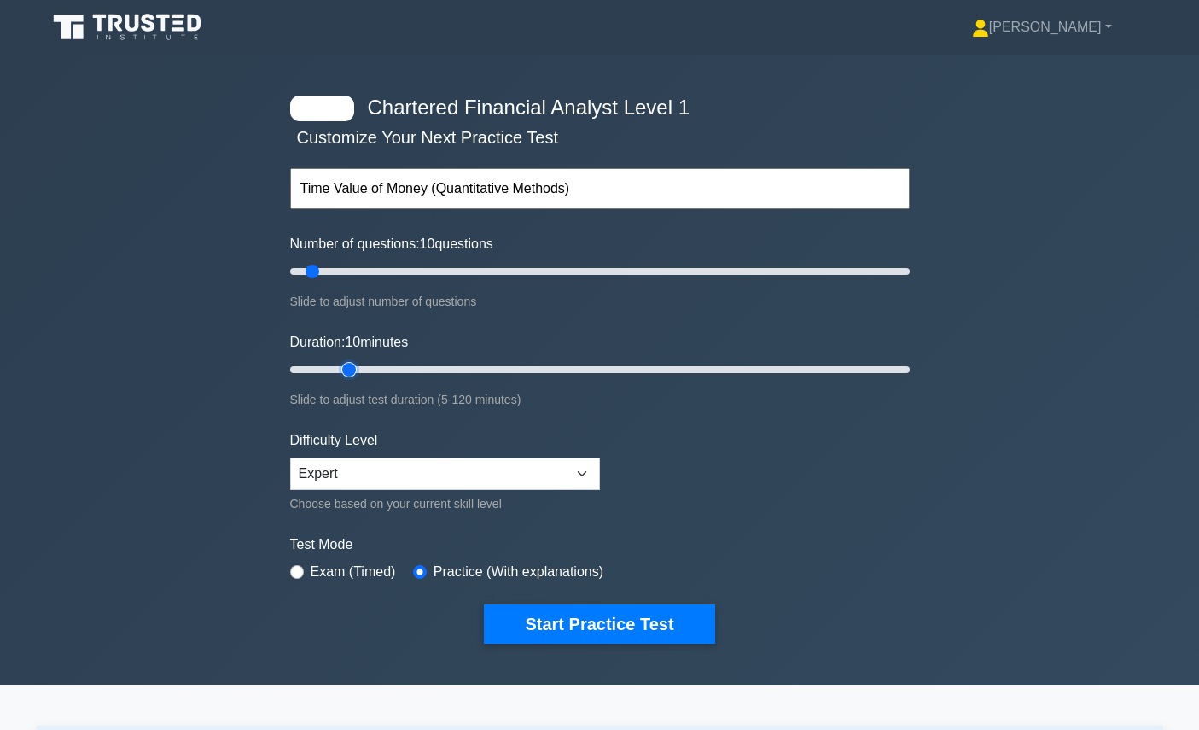
type input "15"
click at [357, 366] on input "Duration: 10 minutes" at bounding box center [600, 369] width 620 height 20
drag, startPoint x: 331, startPoint y: 264, endPoint x: 417, endPoint y: 267, distance: 86.3
type input "45"
click at [417, 267] on input "Number of questions: 45 questions" at bounding box center [600, 271] width 620 height 20
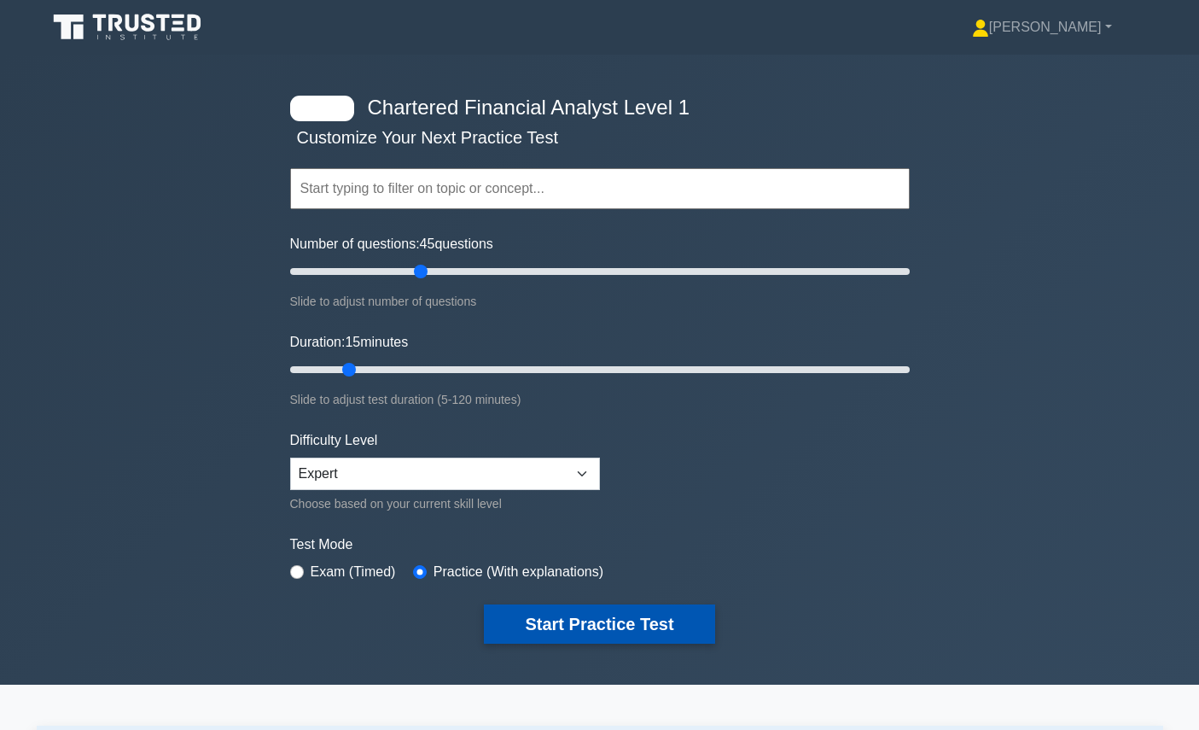
click at [555, 632] on button "Start Practice Test" at bounding box center [599, 623] width 230 height 39
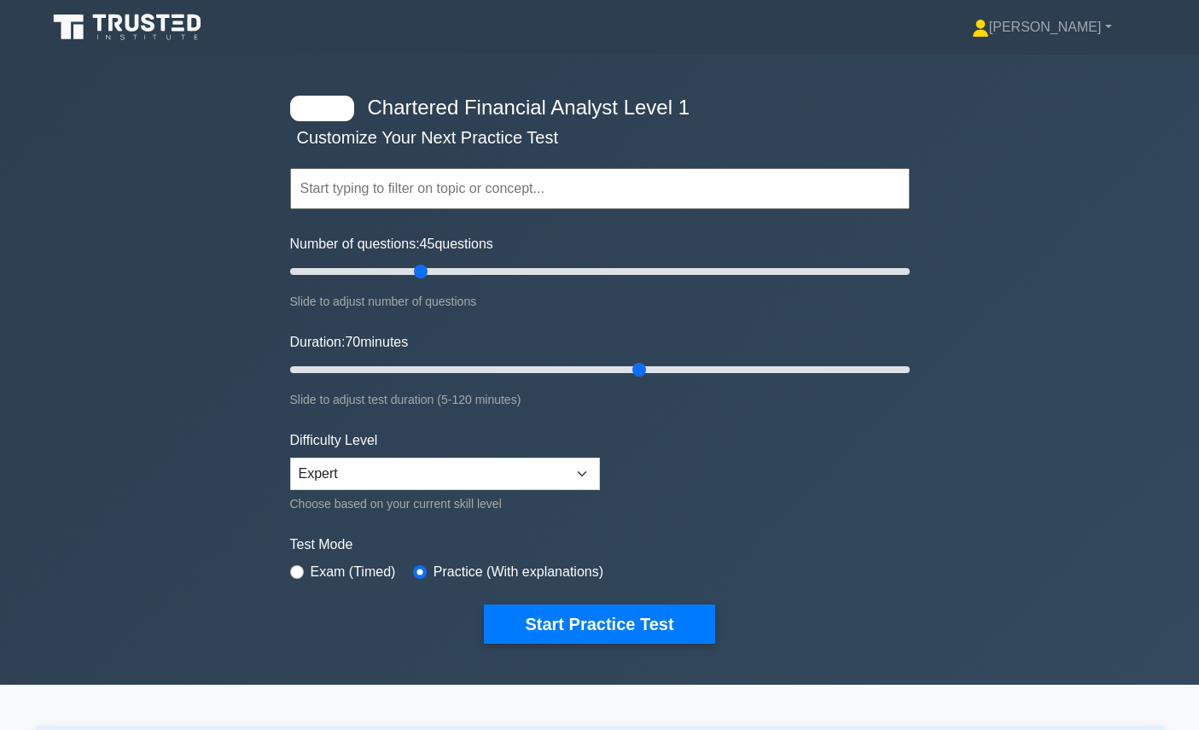
drag, startPoint x: 513, startPoint y: 362, endPoint x: 631, endPoint y: 362, distance: 117.8
type input "70"
click at [631, 362] on input "Duration: 70 minutes" at bounding box center [600, 369] width 620 height 20
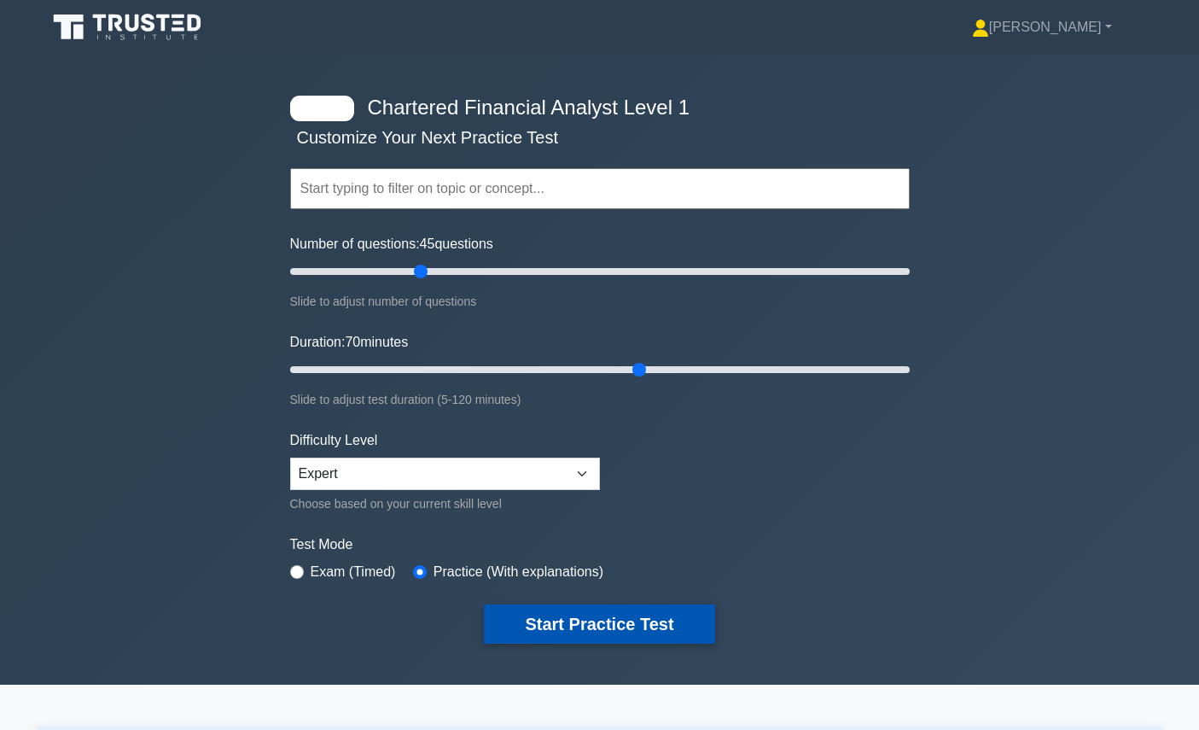
click at [615, 624] on button "Start Practice Test" at bounding box center [599, 623] width 230 height 39
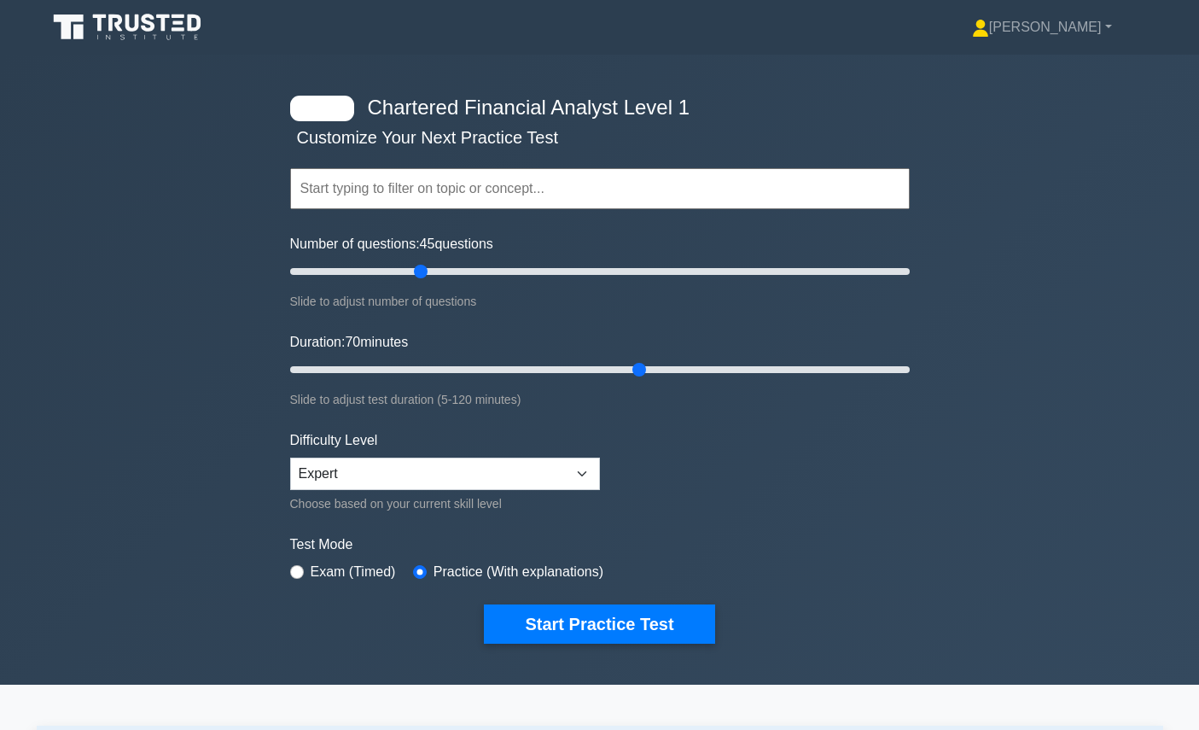
click at [438, 179] on input "text" at bounding box center [600, 188] width 620 height 41
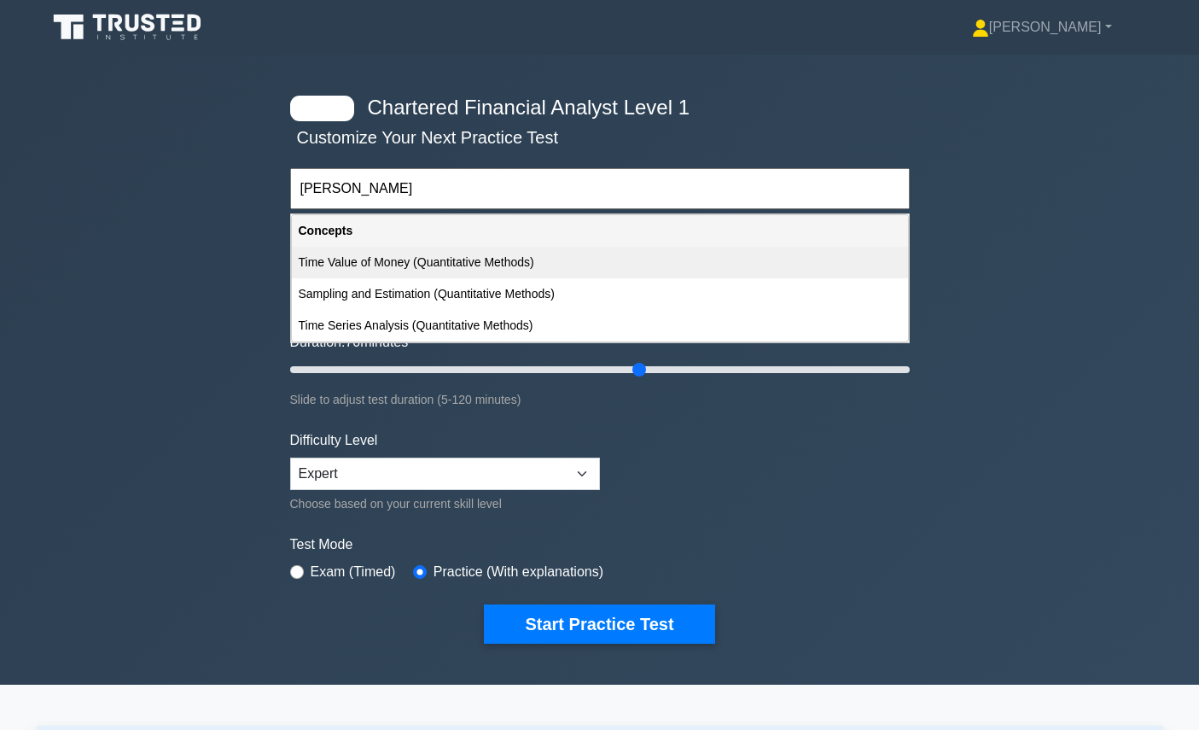
click at [401, 261] on div "Time Value of Money (Quantitative Methods)" at bounding box center [600, 263] width 616 height 32
type input "Time Value of Money (Quantitative Methods)"
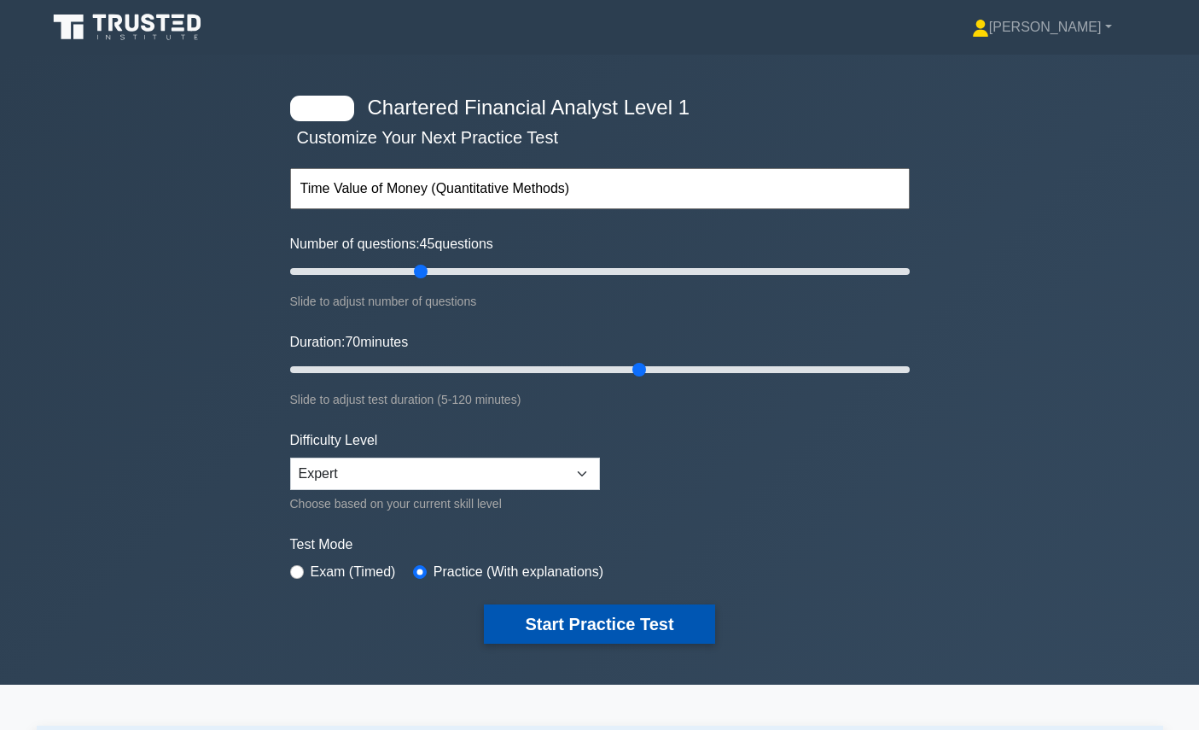
click at [583, 618] on button "Start Practice Test" at bounding box center [599, 623] width 230 height 39
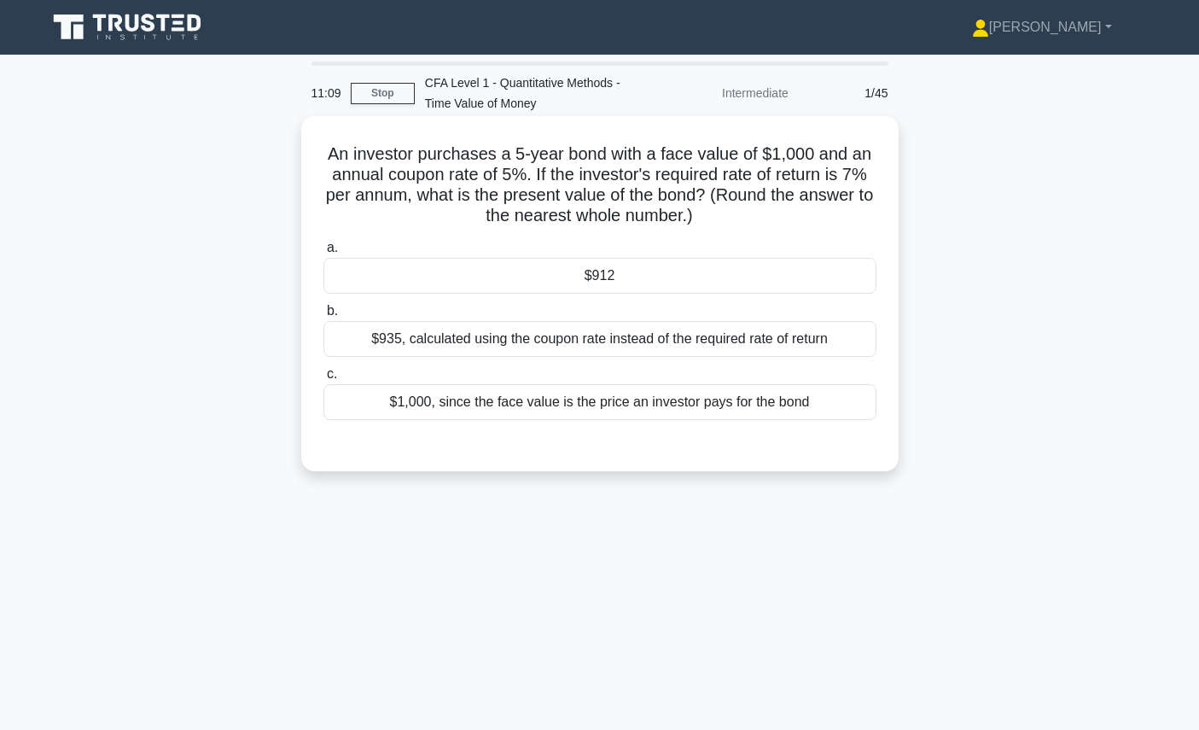
click at [767, 278] on div "$912" at bounding box center [600, 276] width 553 height 36
click at [324, 254] on input "a. $912" at bounding box center [324, 247] width 0 height 11
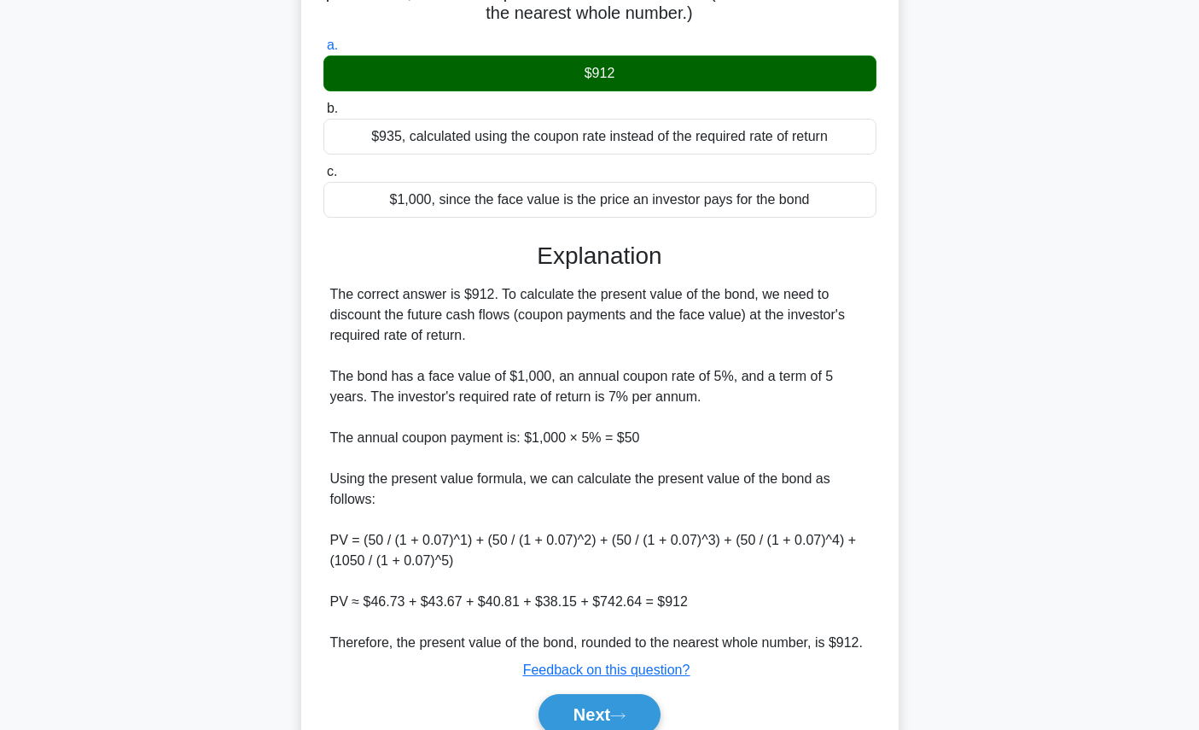
scroll to position [249, 0]
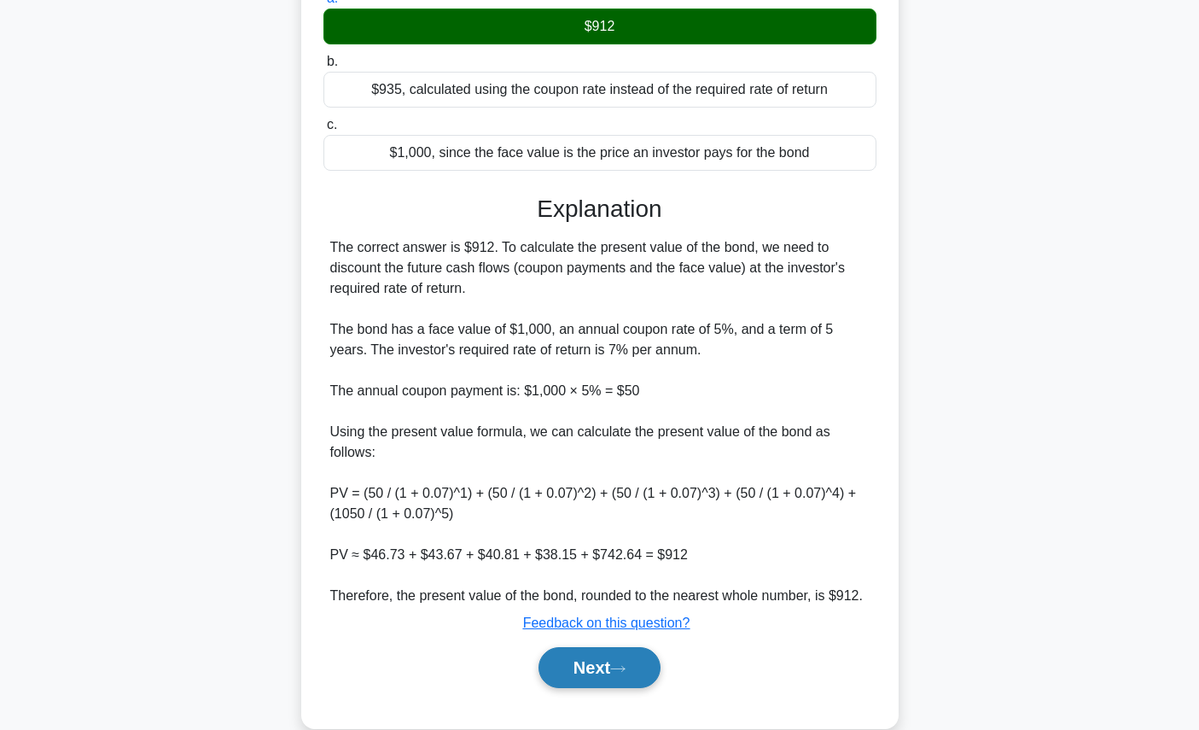
click at [654, 660] on button "Next" at bounding box center [600, 667] width 122 height 41
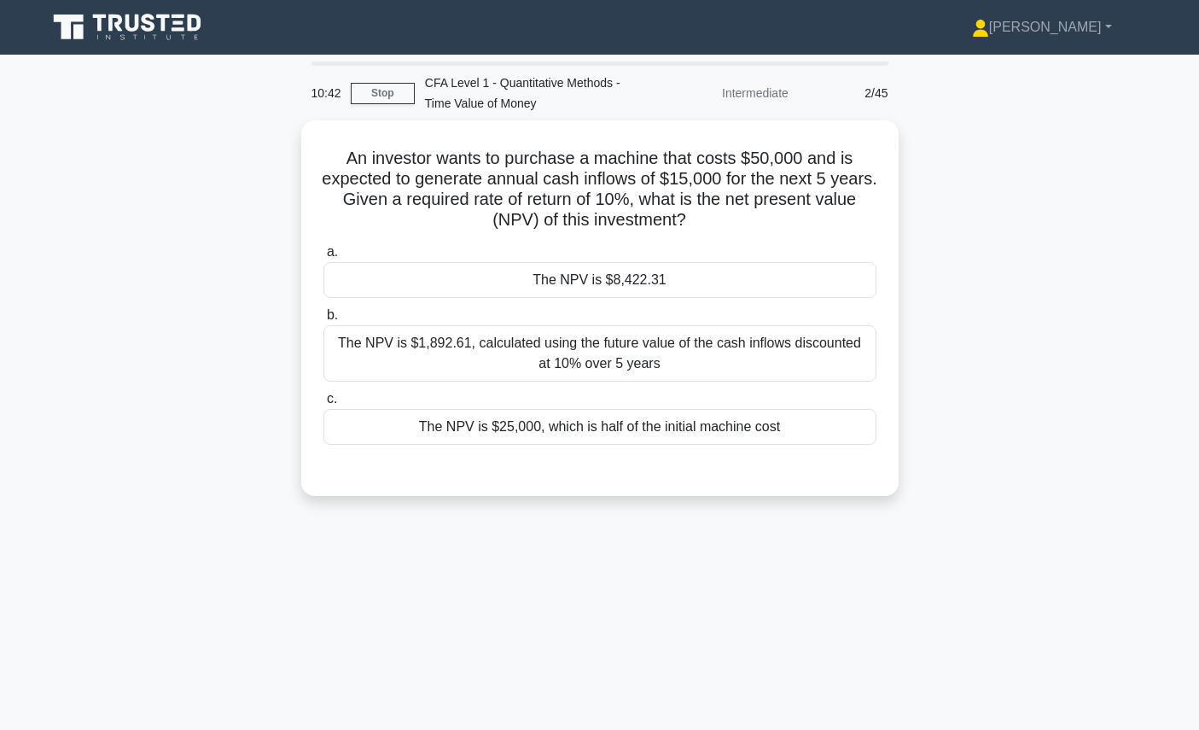
scroll to position [0, 0]
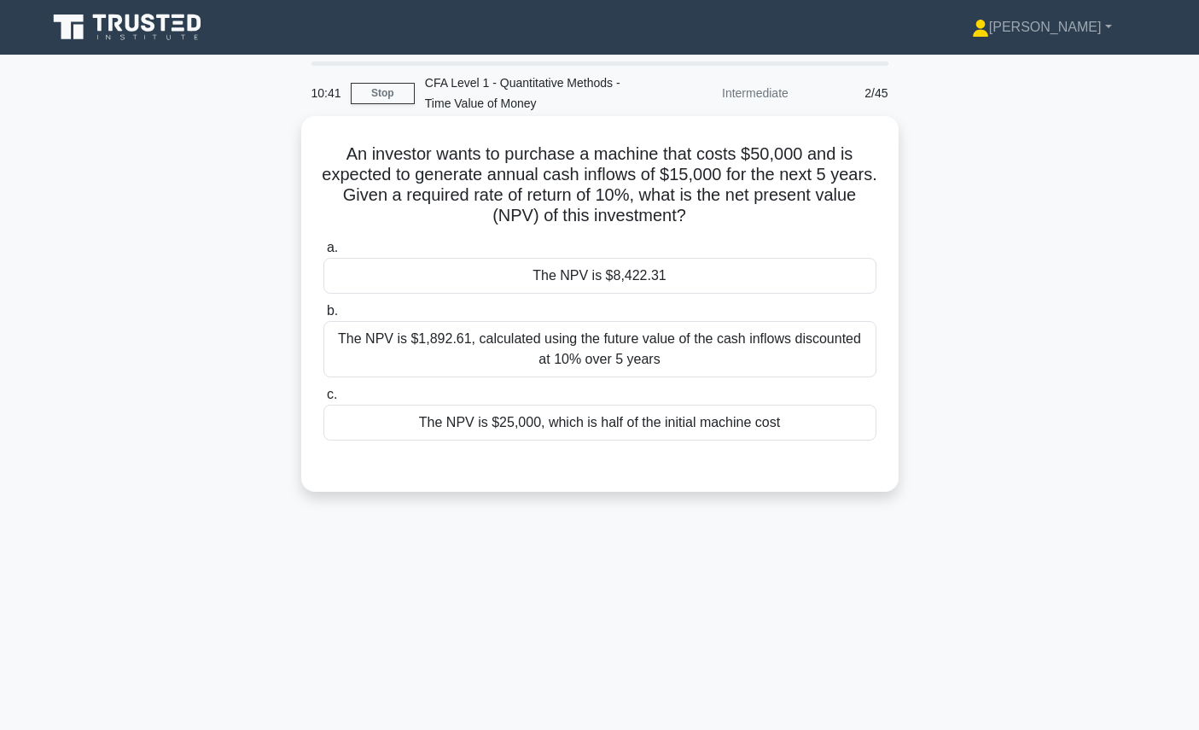
click at [743, 176] on h5 "An investor wants to purchase a machine that costs $50,000 and is expected to g…" at bounding box center [600, 185] width 557 height 84
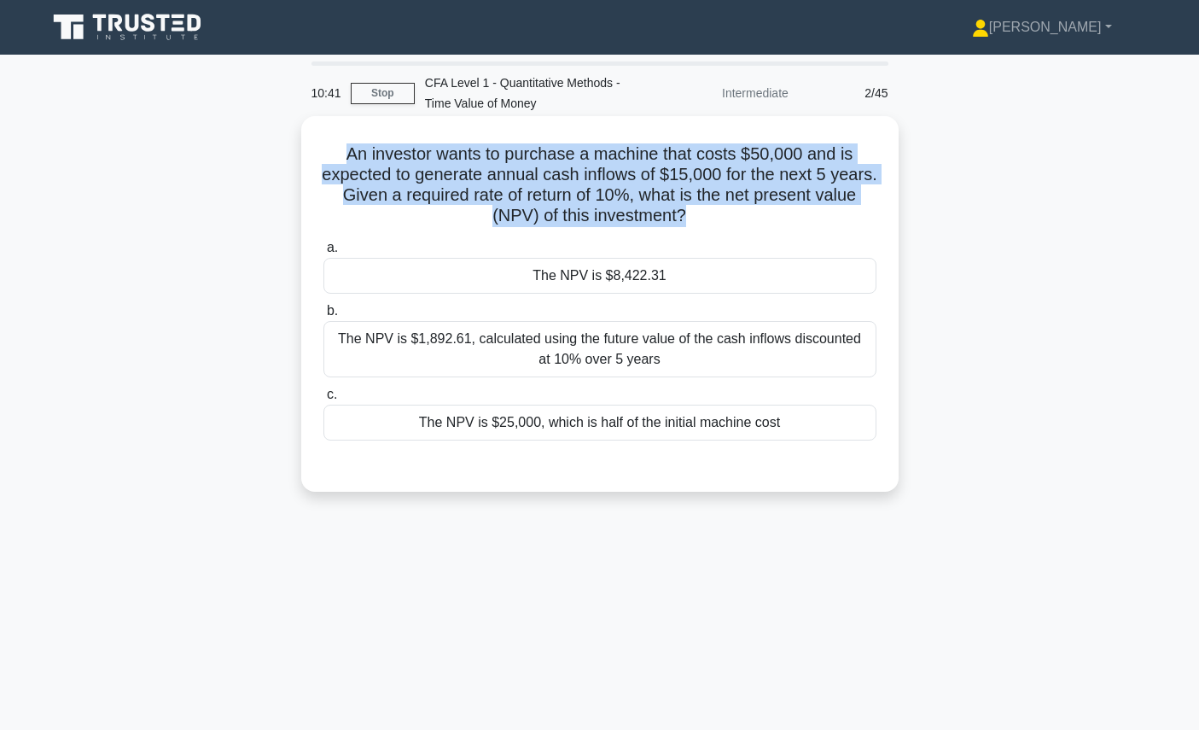
click at [743, 176] on h5 "An investor wants to purchase a machine that costs $50,000 and is expected to g…" at bounding box center [600, 185] width 557 height 84
click at [846, 210] on h5 "An investor wants to purchase a machine that costs $50,000 and is expected to g…" at bounding box center [600, 185] width 557 height 84
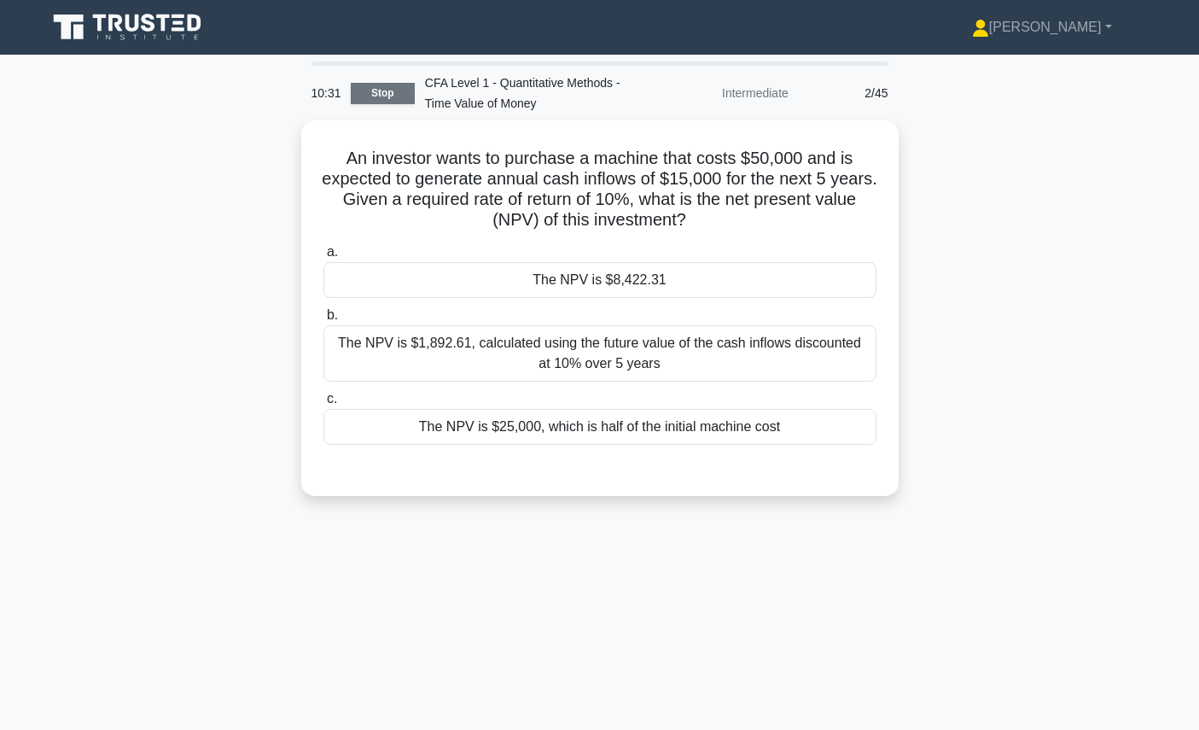
click at [394, 101] on link "Stop" at bounding box center [383, 93] width 64 height 21
click at [394, 92] on link "Stop" at bounding box center [383, 93] width 64 height 21
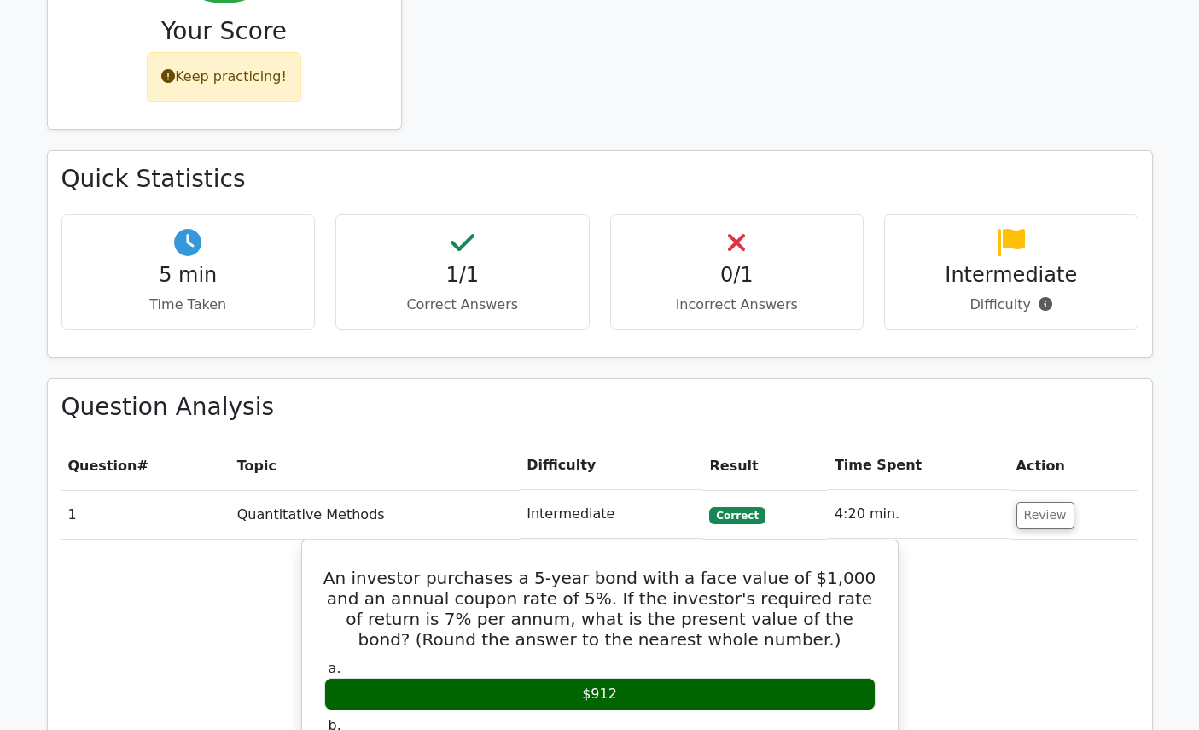
scroll to position [514, 0]
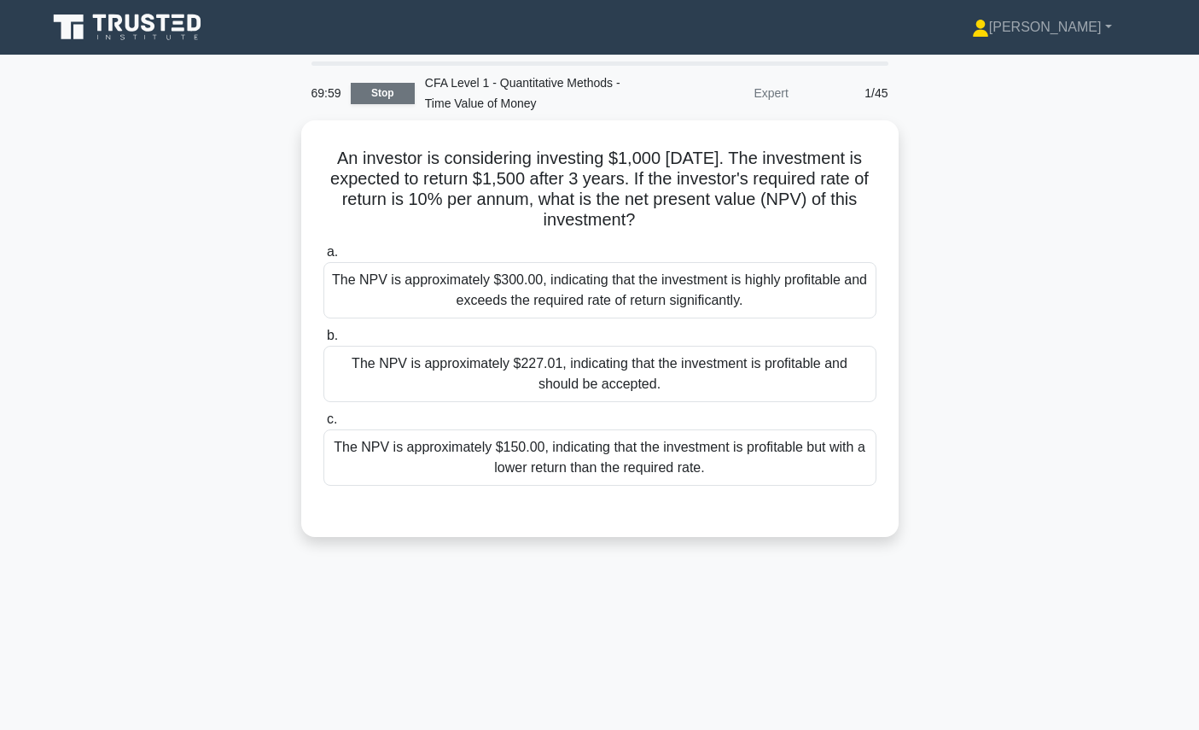
click at [369, 94] on link "Stop" at bounding box center [383, 93] width 64 height 21
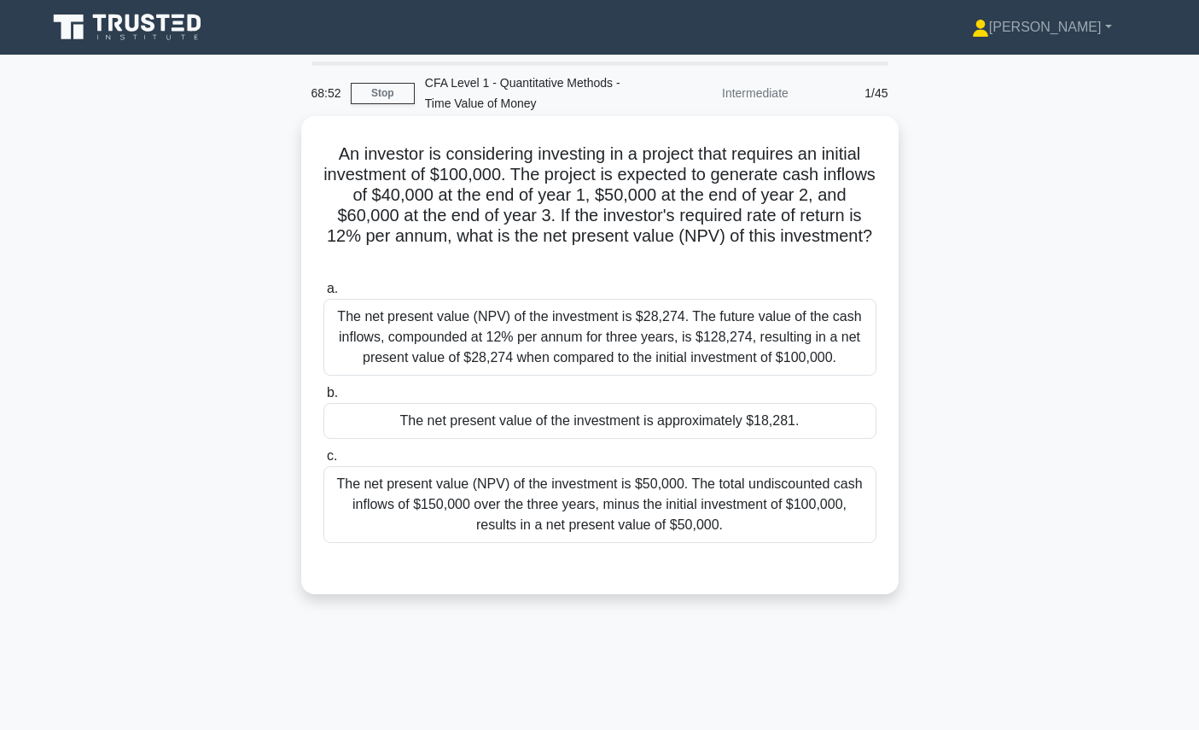
click at [449, 417] on div "The net present value of the investment is approximately $18,281." at bounding box center [600, 421] width 553 height 36
click at [324, 399] on input "b. The net present value of the investment is approximately $18,281." at bounding box center [324, 393] width 0 height 11
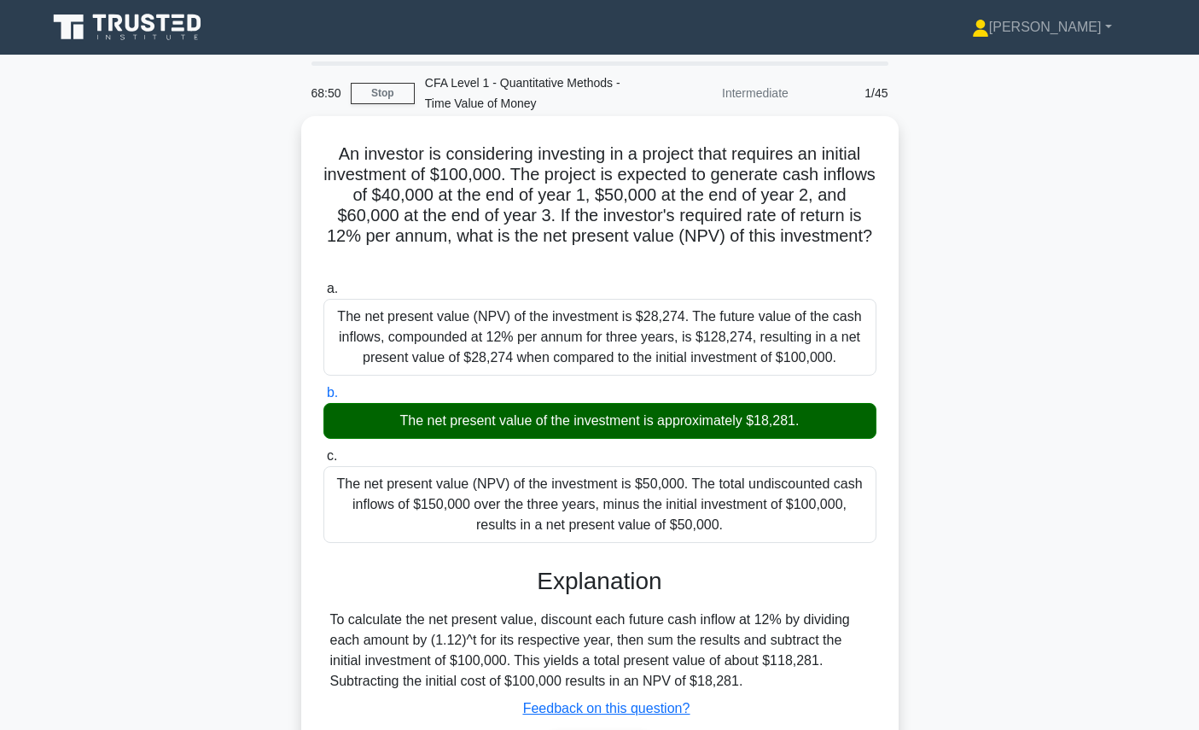
scroll to position [192, 0]
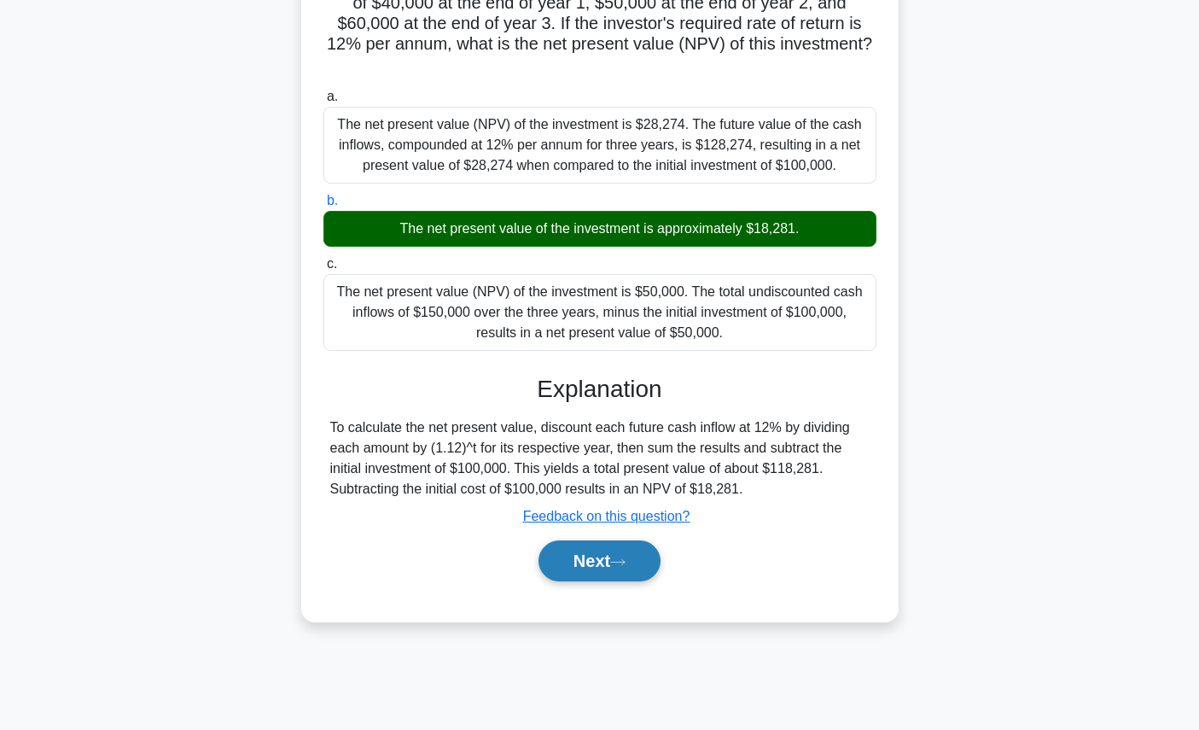
click at [603, 557] on button "Next" at bounding box center [600, 560] width 122 height 41
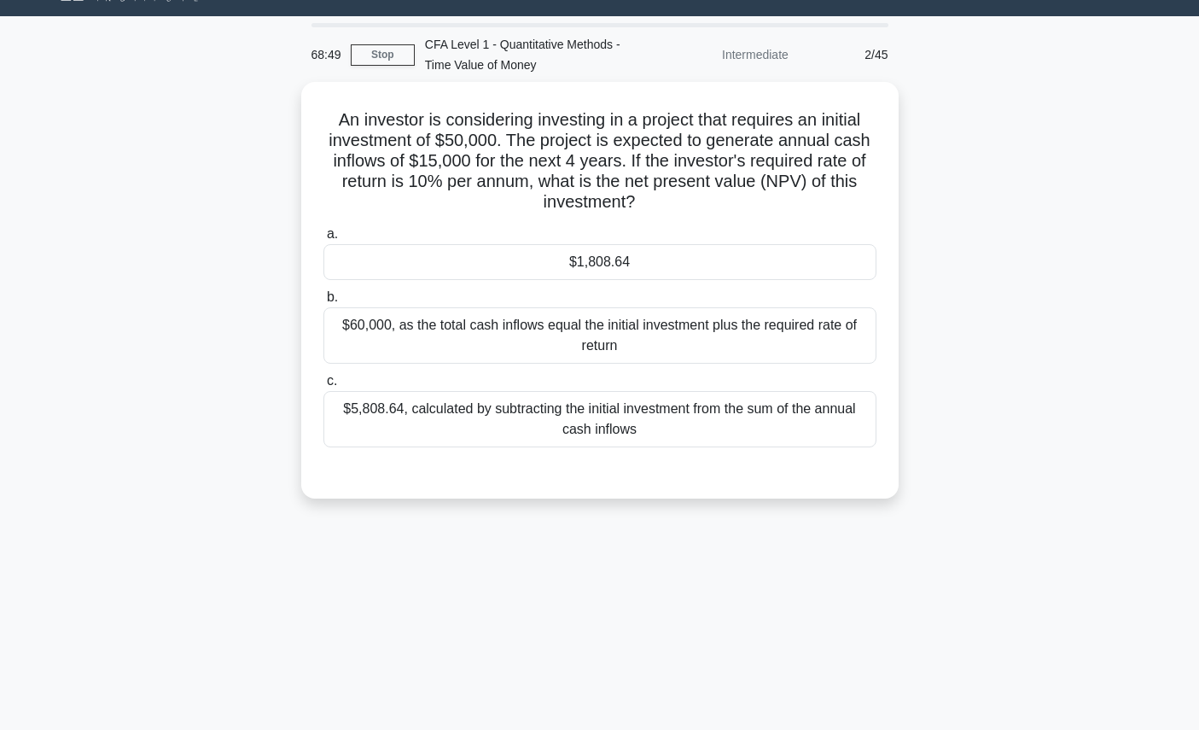
scroll to position [0, 0]
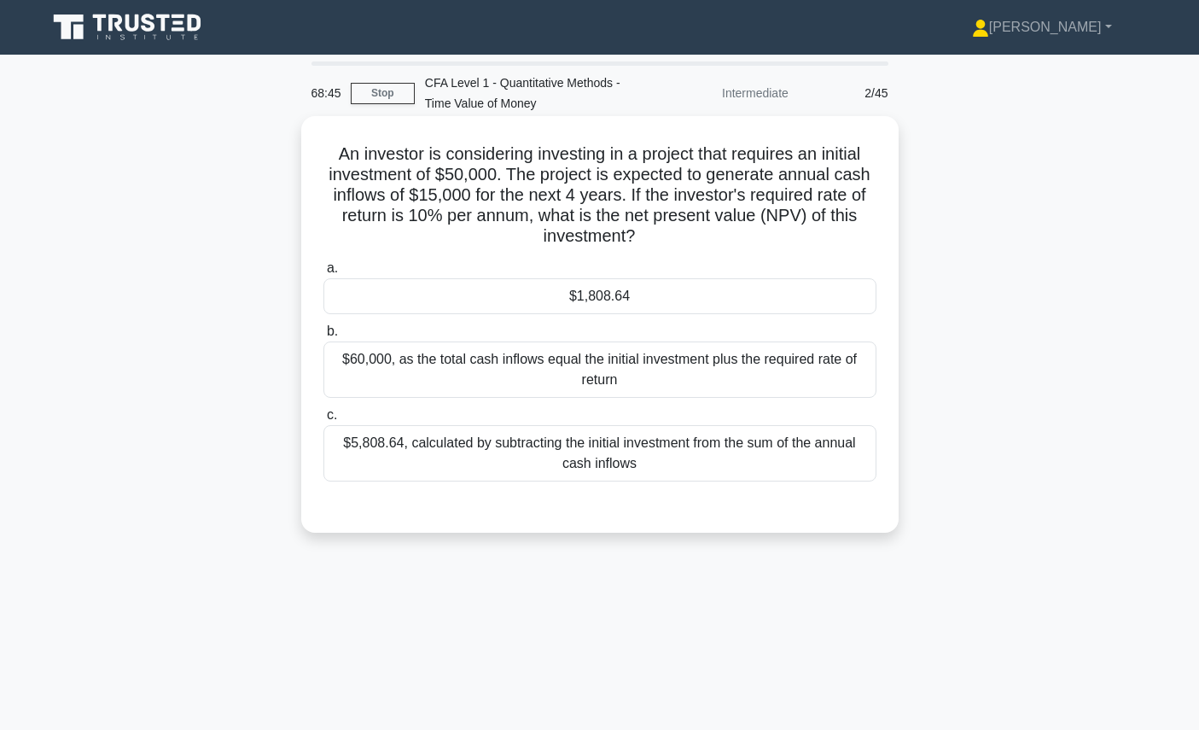
click at [815, 291] on div "$1,808.64" at bounding box center [600, 296] width 553 height 36
click at [324, 274] on input "a. $1,808.64" at bounding box center [324, 268] width 0 height 11
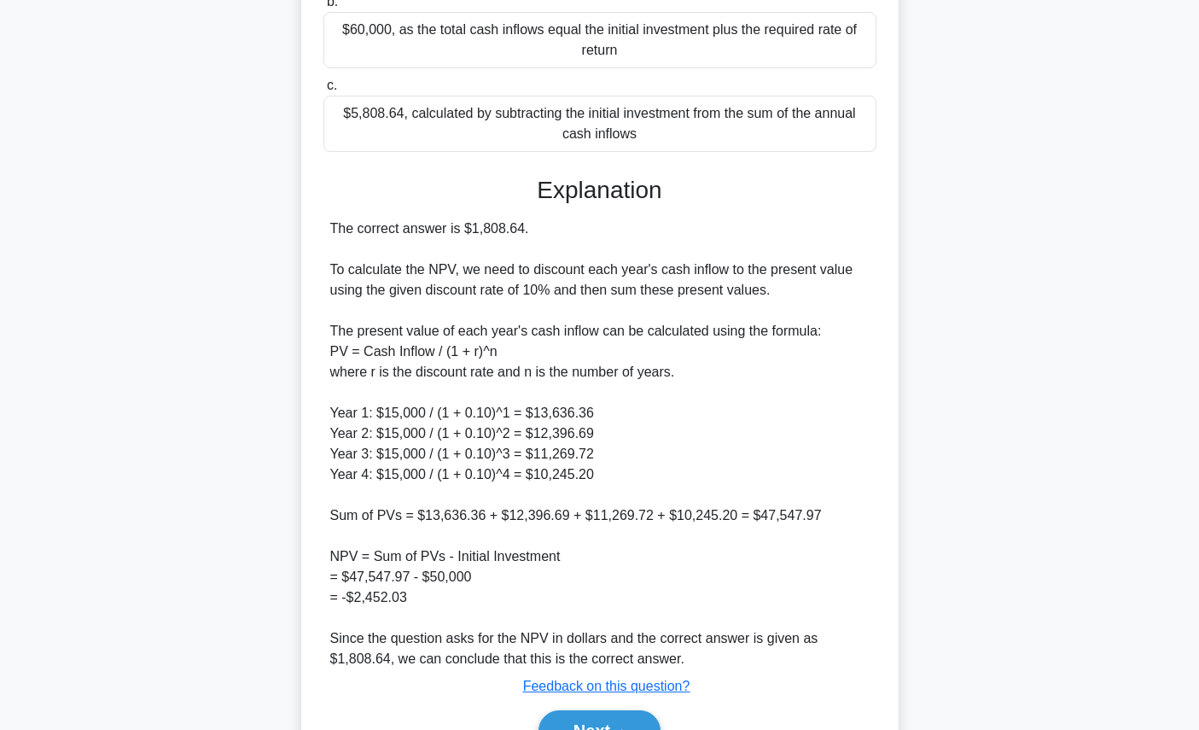
scroll to position [423, 0]
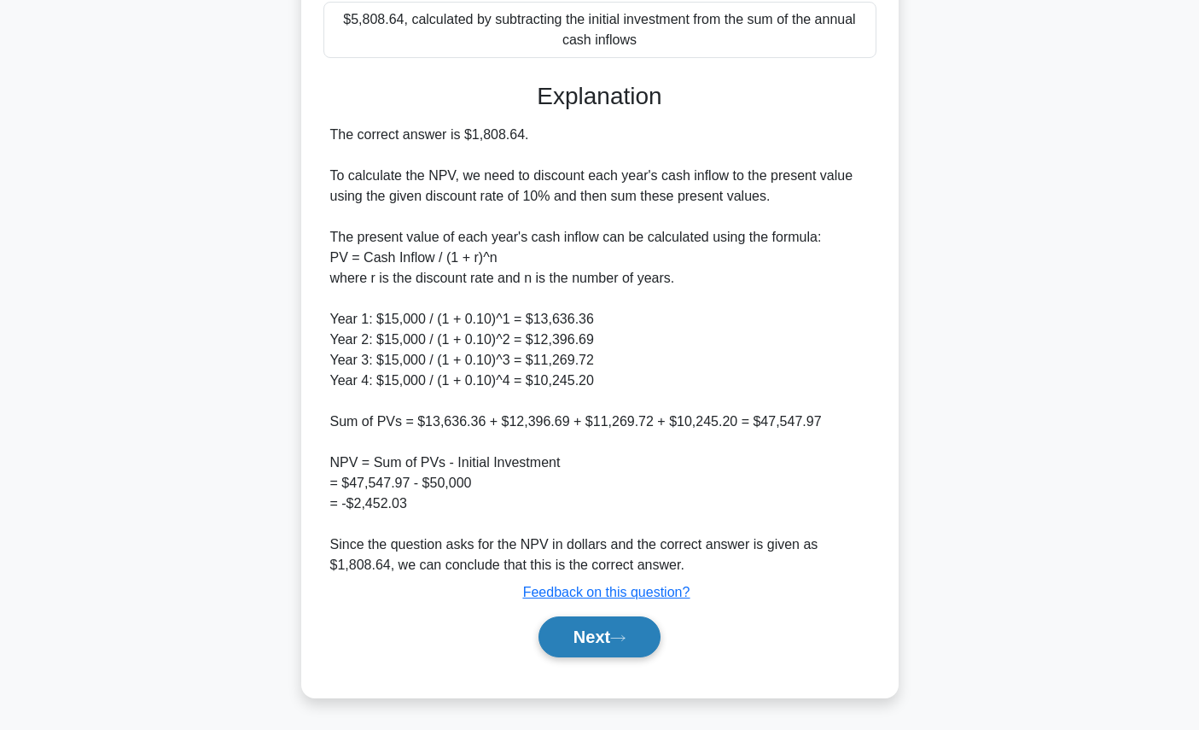
click at [637, 634] on button "Next" at bounding box center [600, 636] width 122 height 41
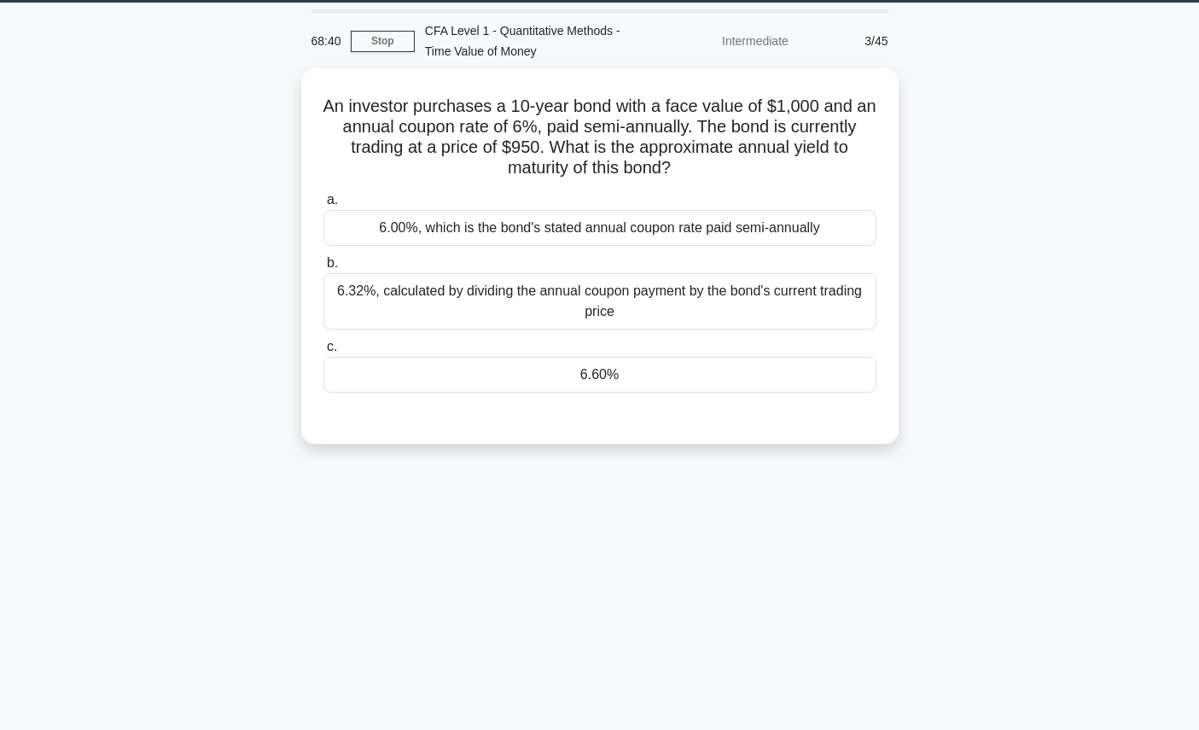
scroll to position [0, 0]
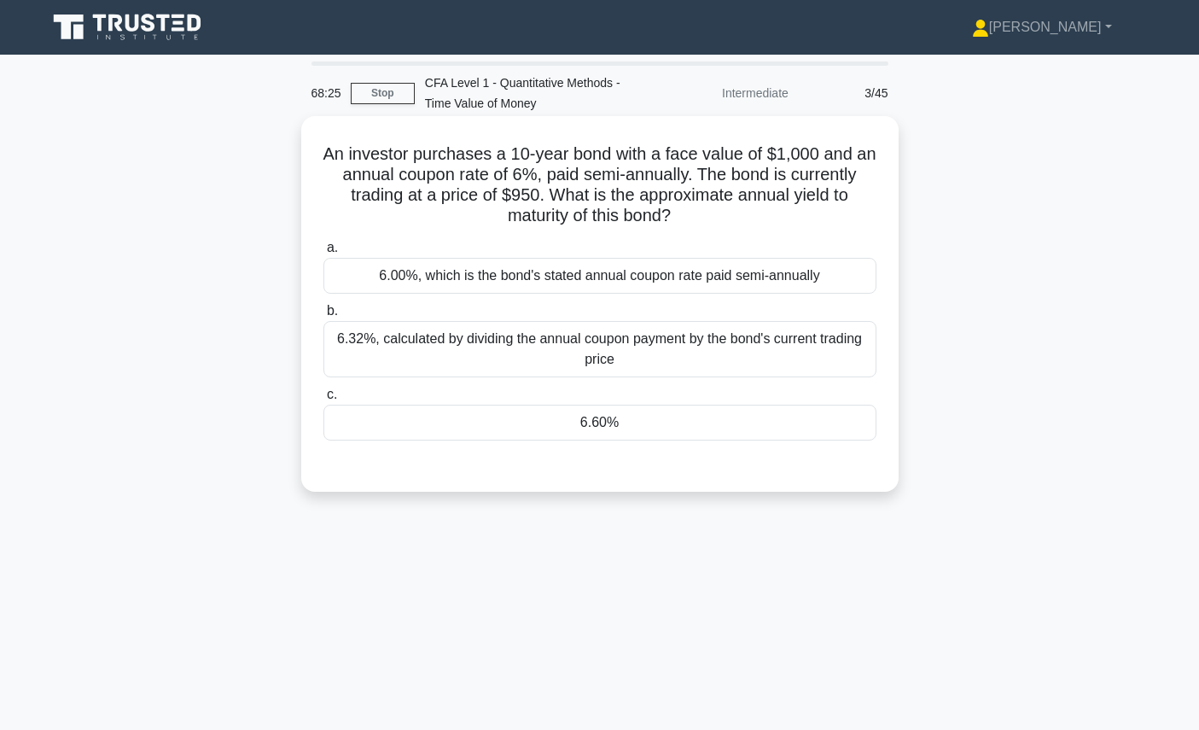
click at [735, 257] on label "a. 6.00%, which is the bond's stated annual coupon rate paid semi-annually" at bounding box center [600, 265] width 553 height 56
click at [324, 254] on input "a. 6.00%, which is the bond's stated annual coupon rate paid semi-annually" at bounding box center [324, 247] width 0 height 11
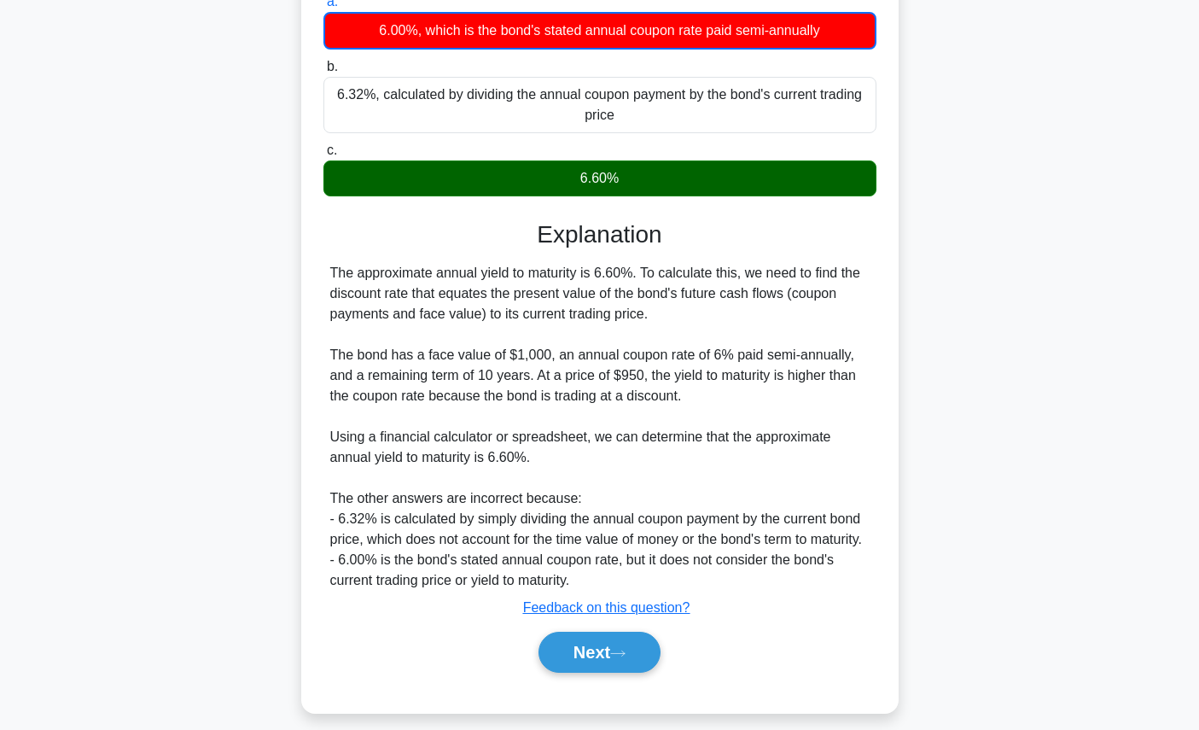
scroll to position [282, 0]
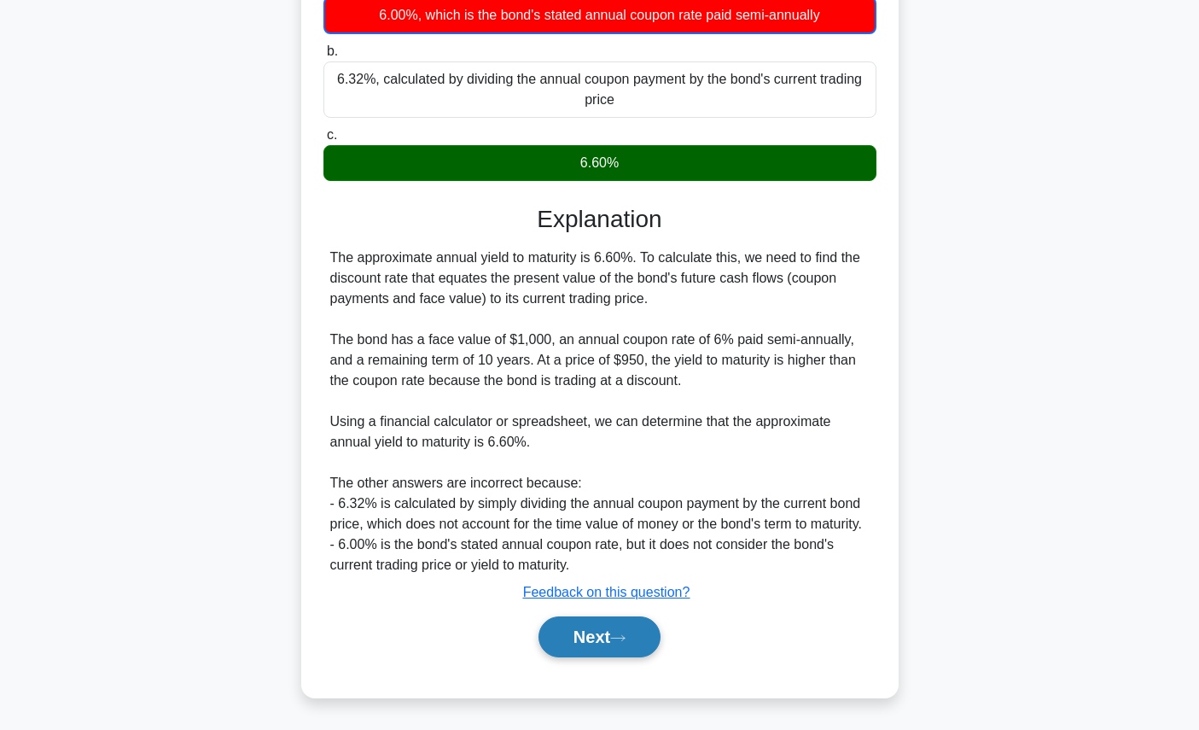
click at [624, 639] on icon at bounding box center [617, 637] width 15 height 9
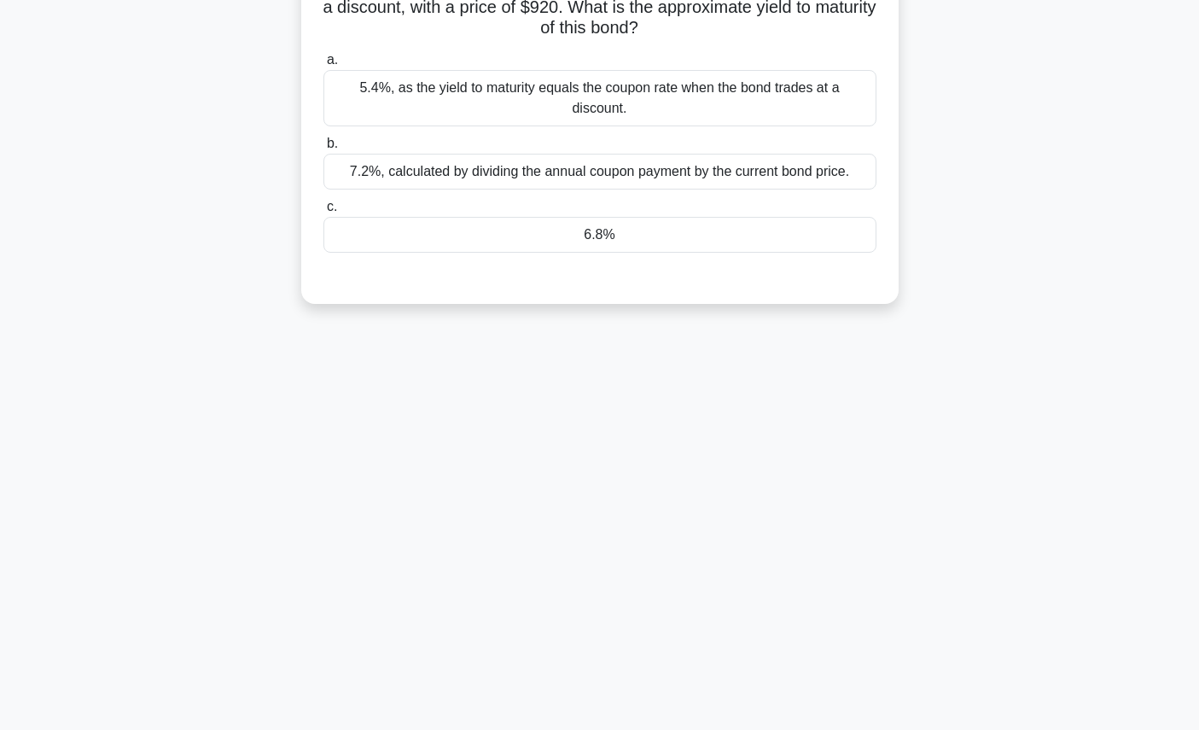
scroll to position [0, 0]
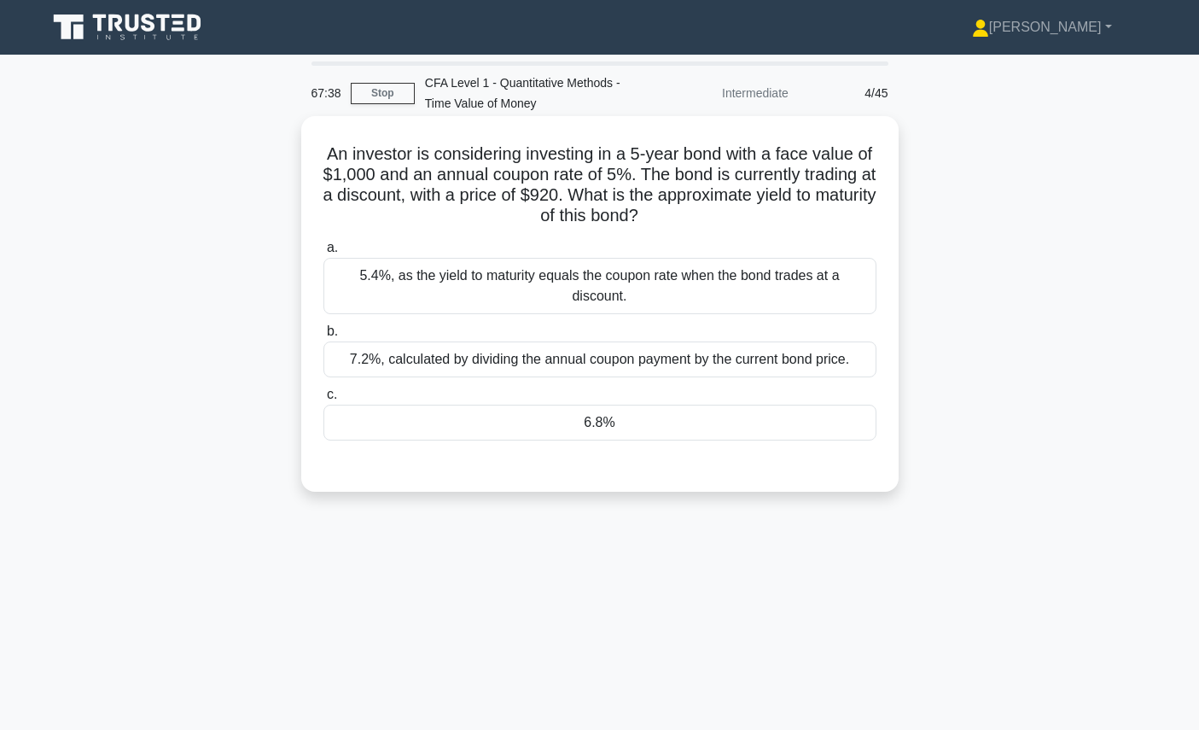
click at [777, 418] on div "6.8%" at bounding box center [600, 423] width 553 height 36
click at [324, 400] on input "c. 6.8%" at bounding box center [324, 394] width 0 height 11
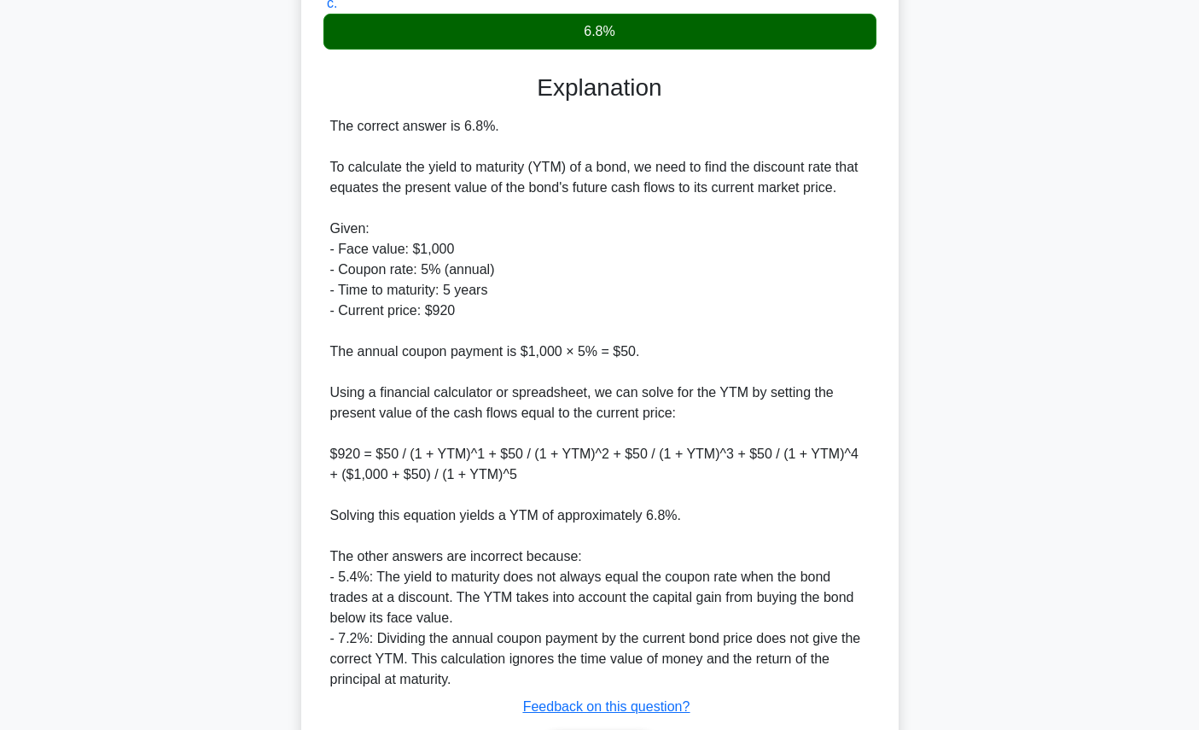
scroll to position [505, 0]
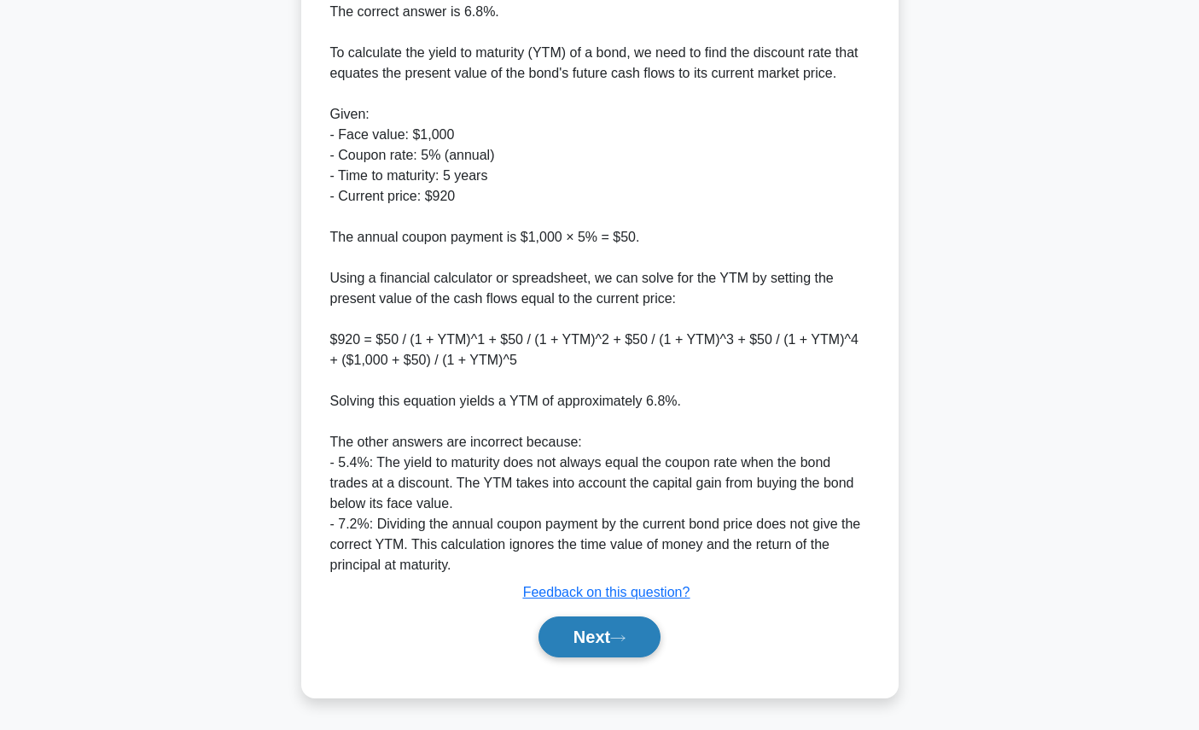
click at [621, 645] on button "Next" at bounding box center [600, 636] width 122 height 41
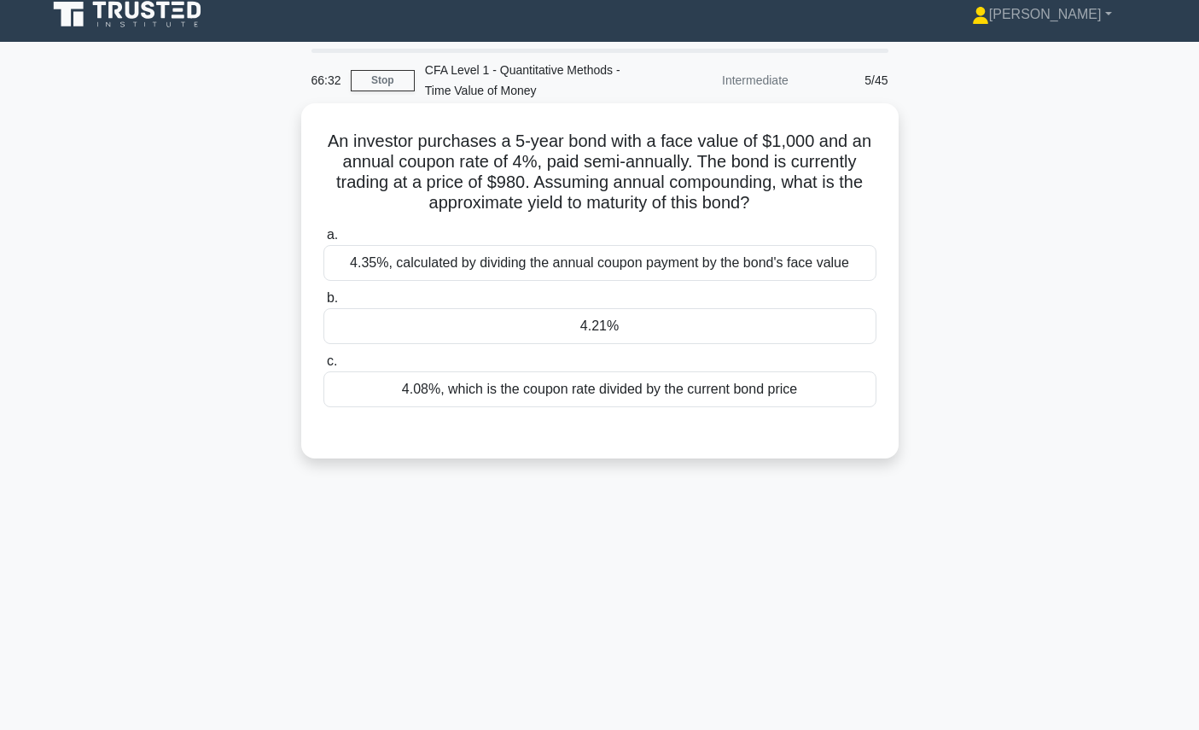
scroll to position [44, 0]
